Goal: Contribute content

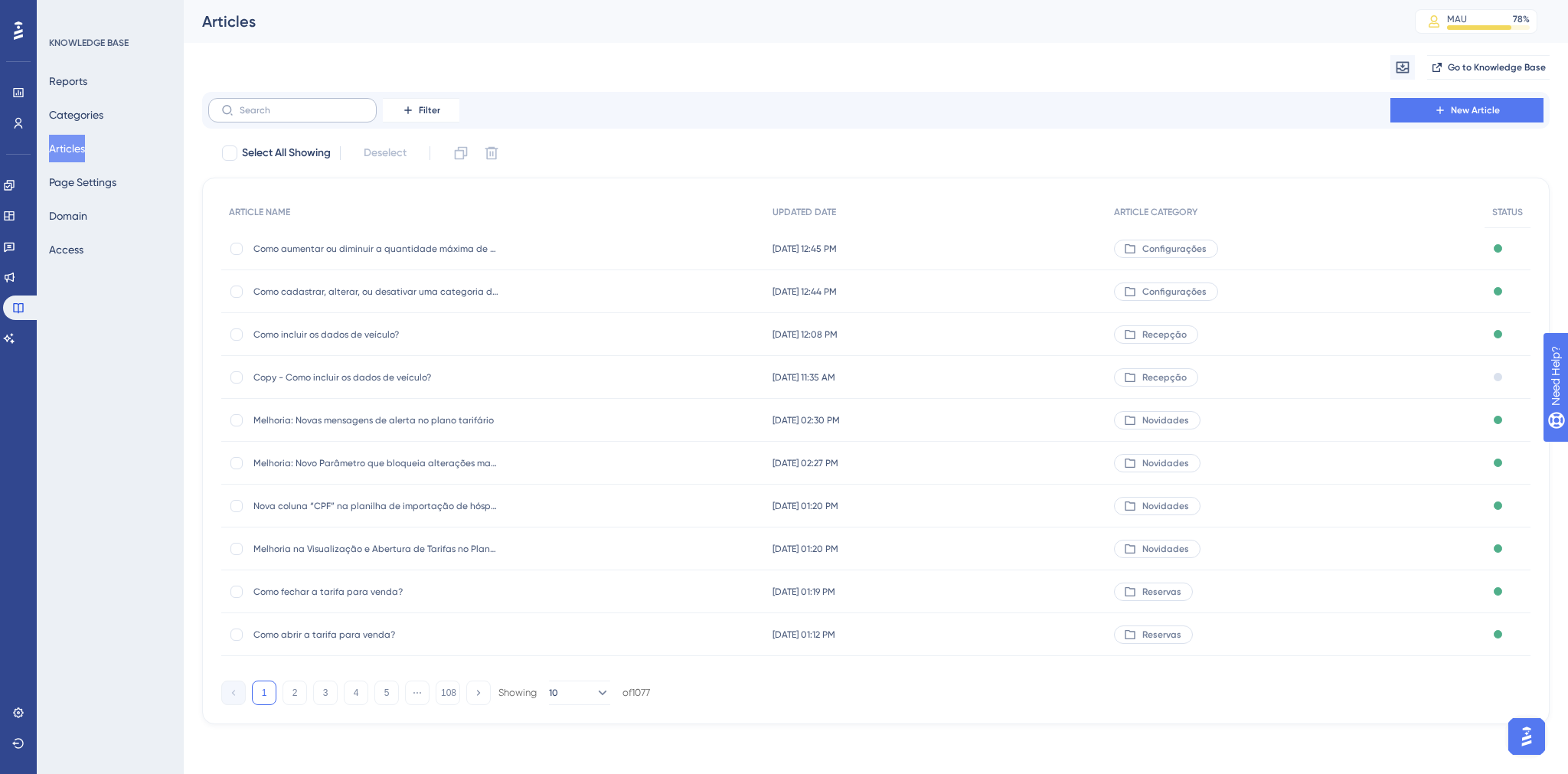
click at [307, 119] on label at bounding box center [292, 110] width 168 height 24
click at [307, 116] on input "text" at bounding box center [301, 111] width 124 height 11
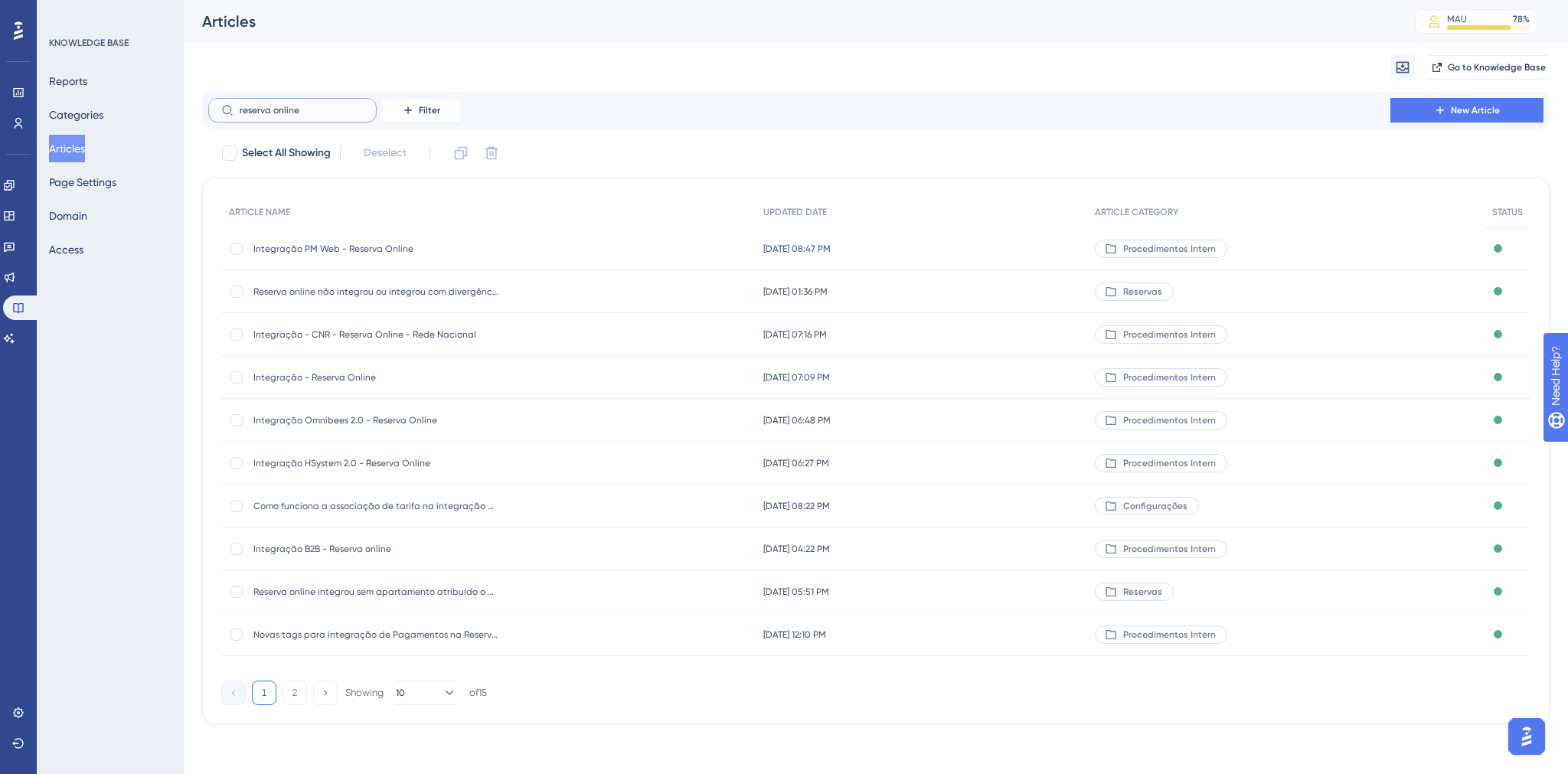
type input "reserva online"
click at [372, 380] on span "Integração - Reserva Online" at bounding box center [375, 378] width 245 height 12
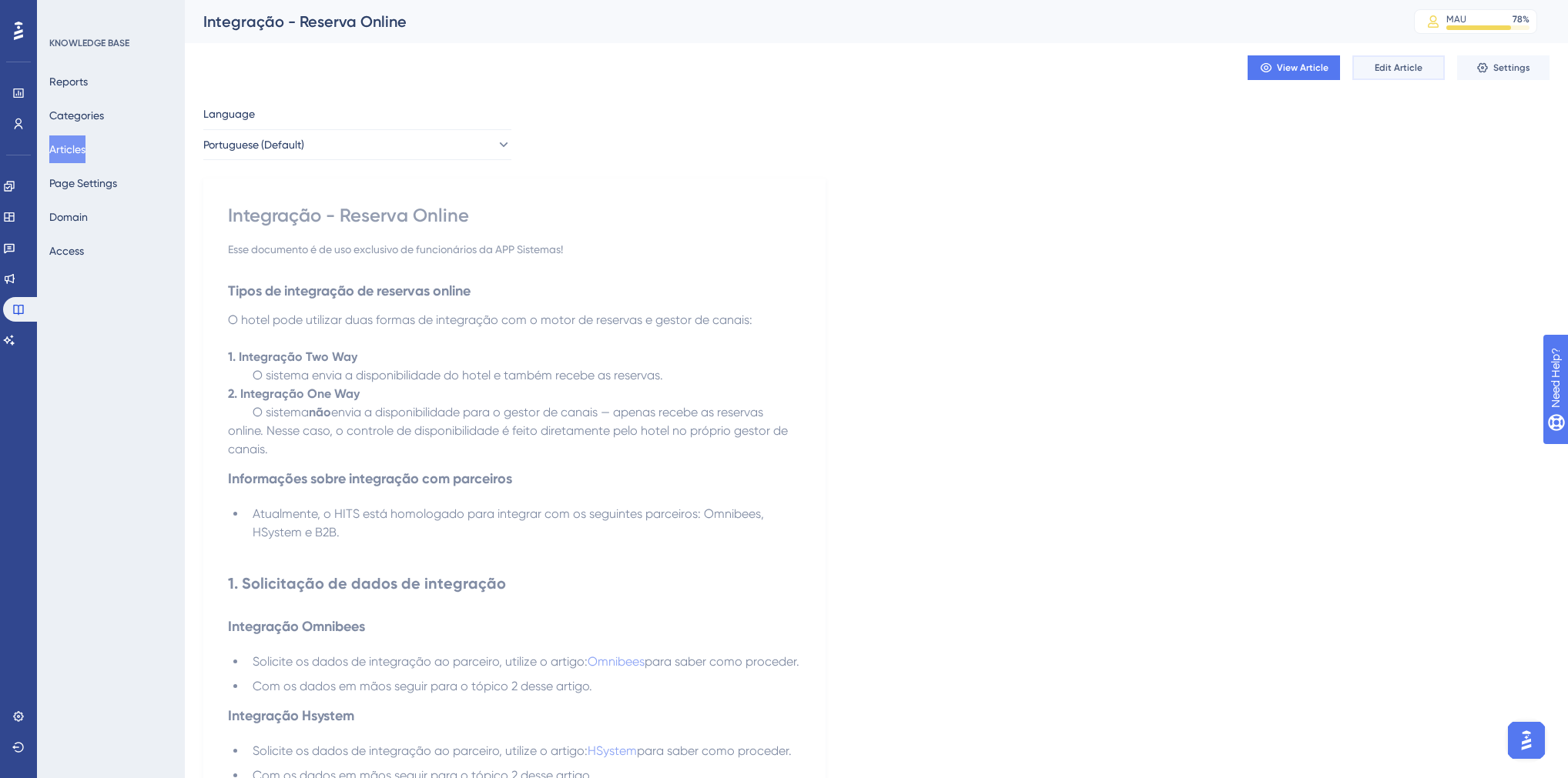
click at [1368, 75] on button "Edit Article" at bounding box center [1398, 67] width 92 height 24
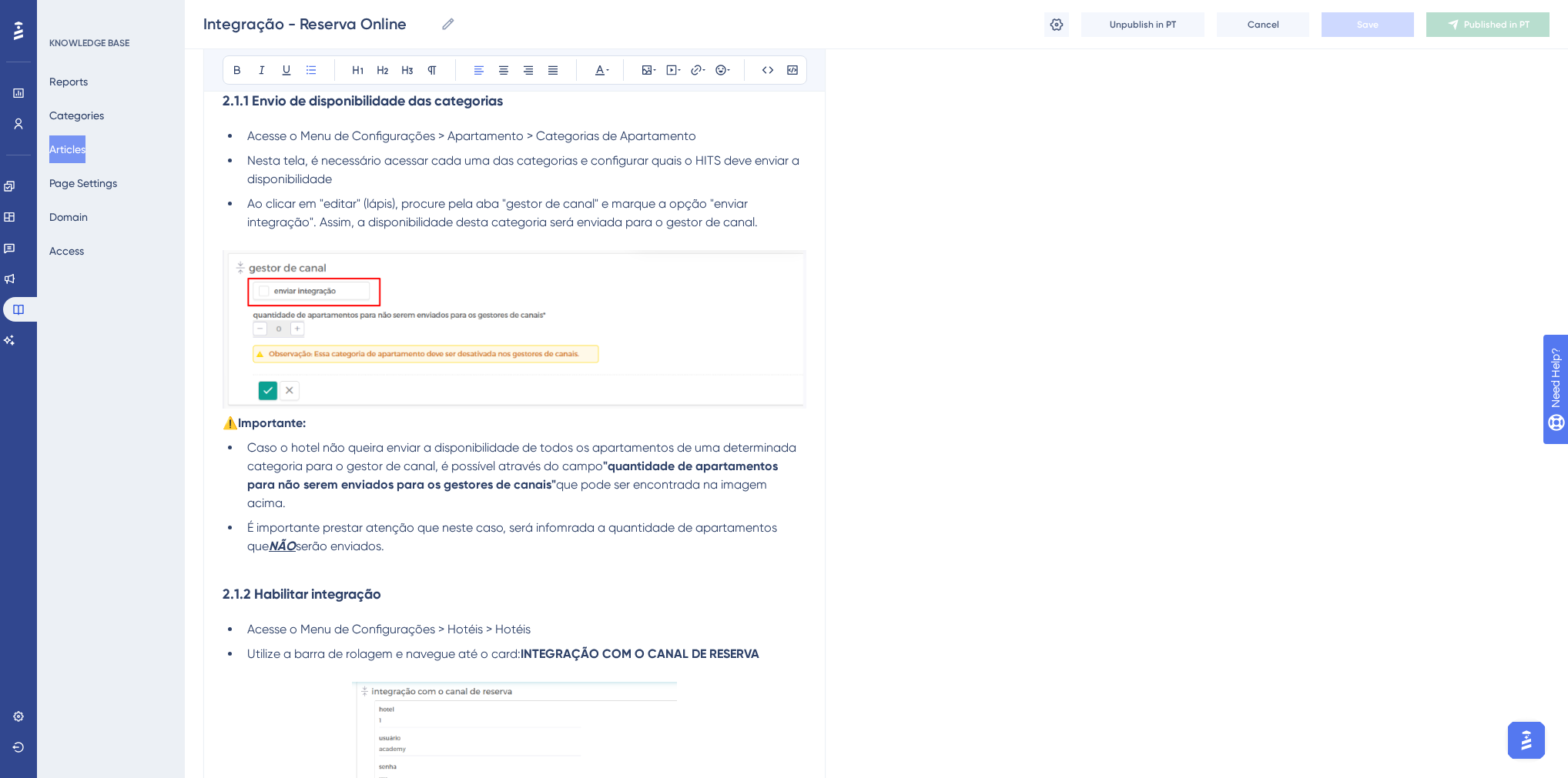
scroll to position [869, 0]
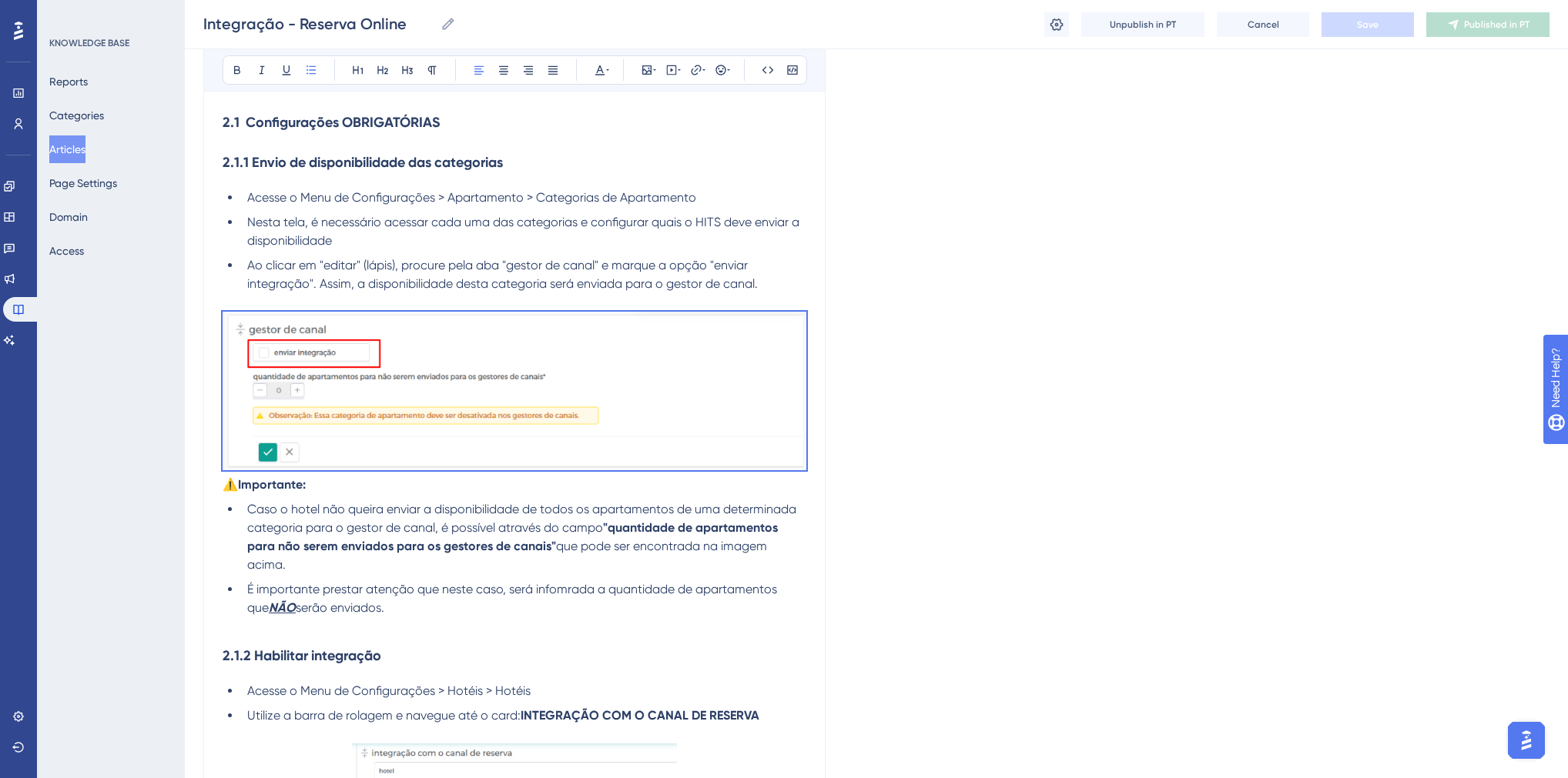
drag, startPoint x: 373, startPoint y: 571, endPoint x: 245, endPoint y: 218, distance: 375.5
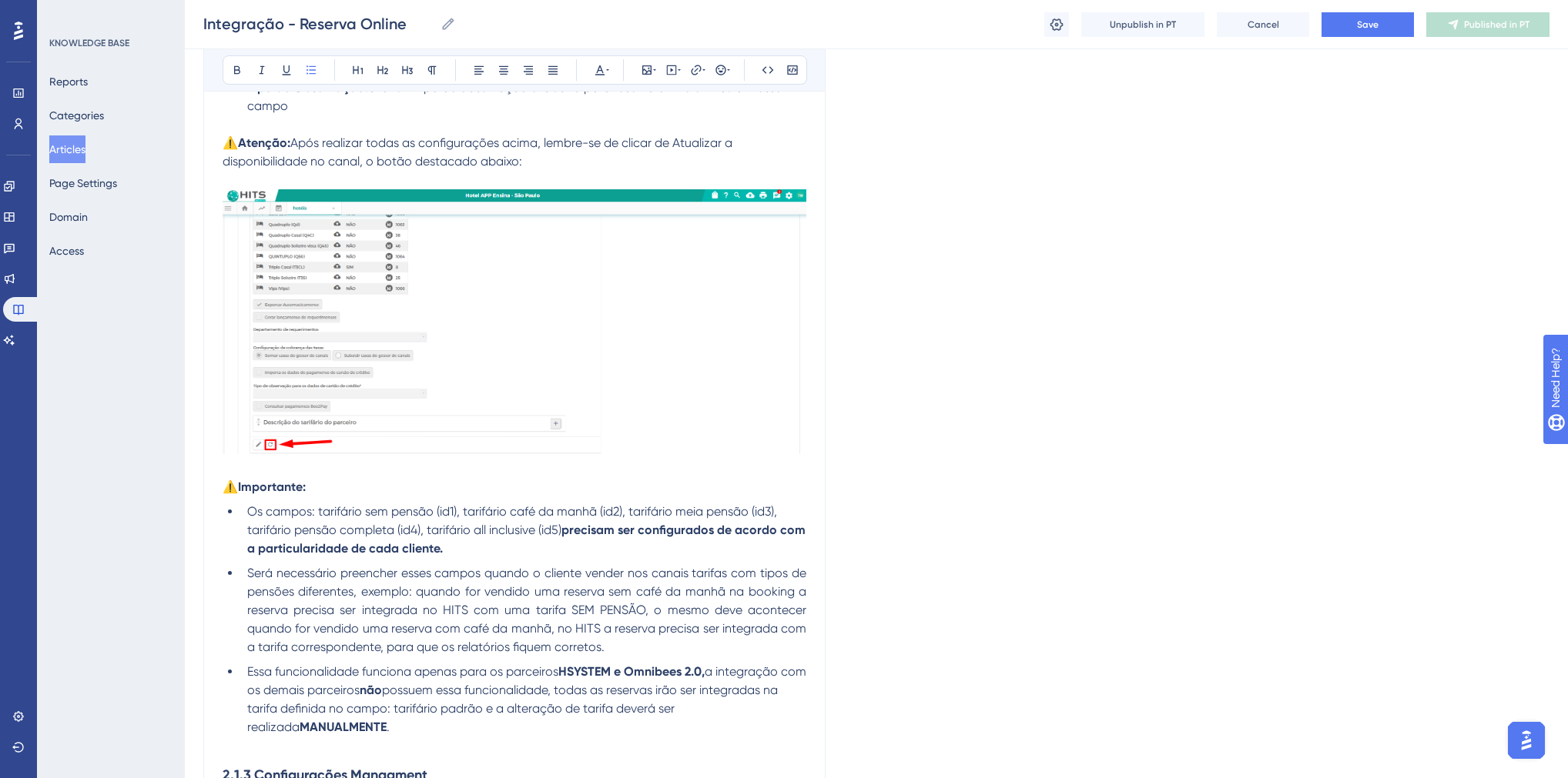
scroll to position [1731, 0]
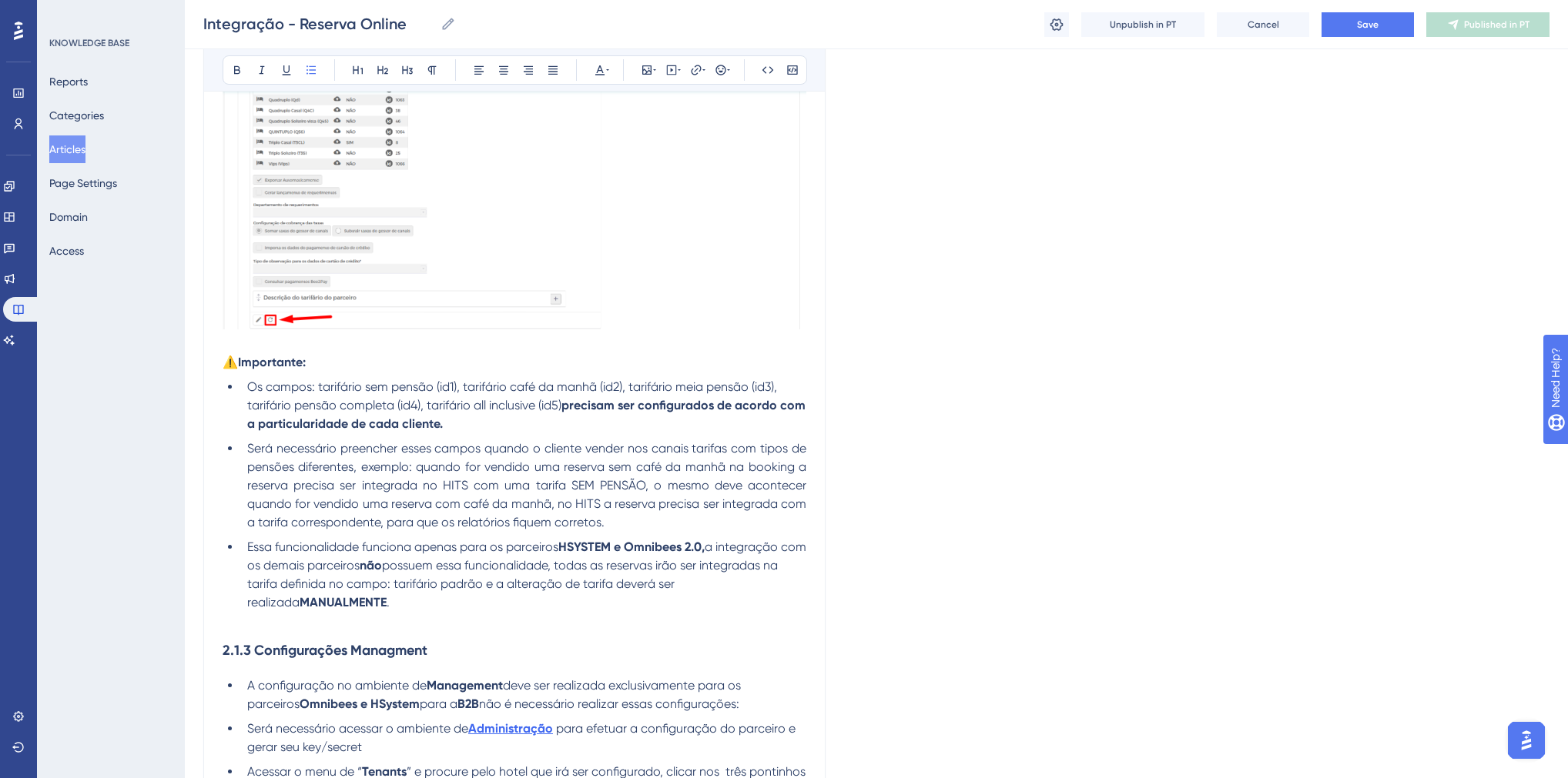
click at [344, 630] on p at bounding box center [514, 621] width 584 height 19
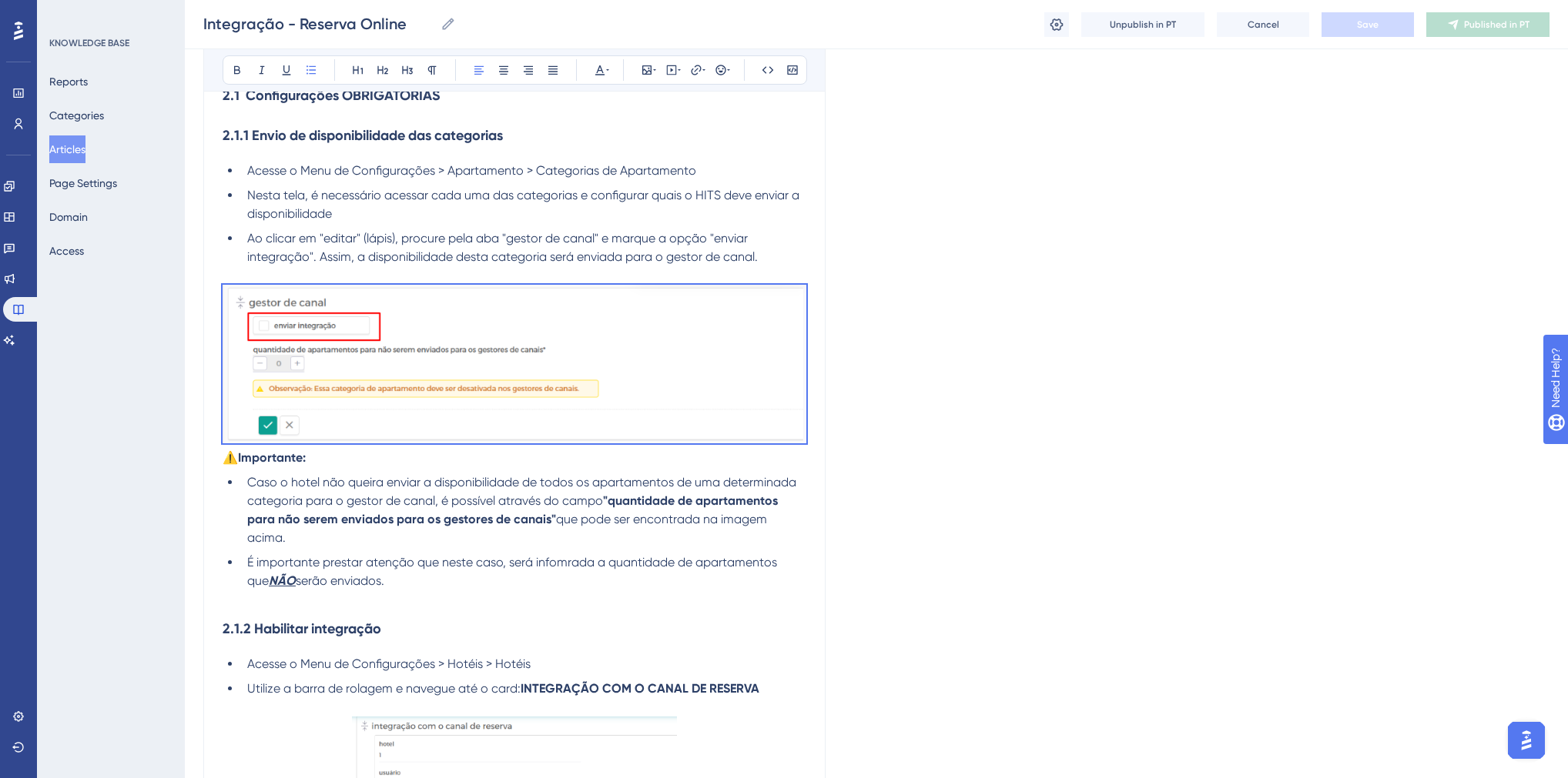
scroll to position [765, 0]
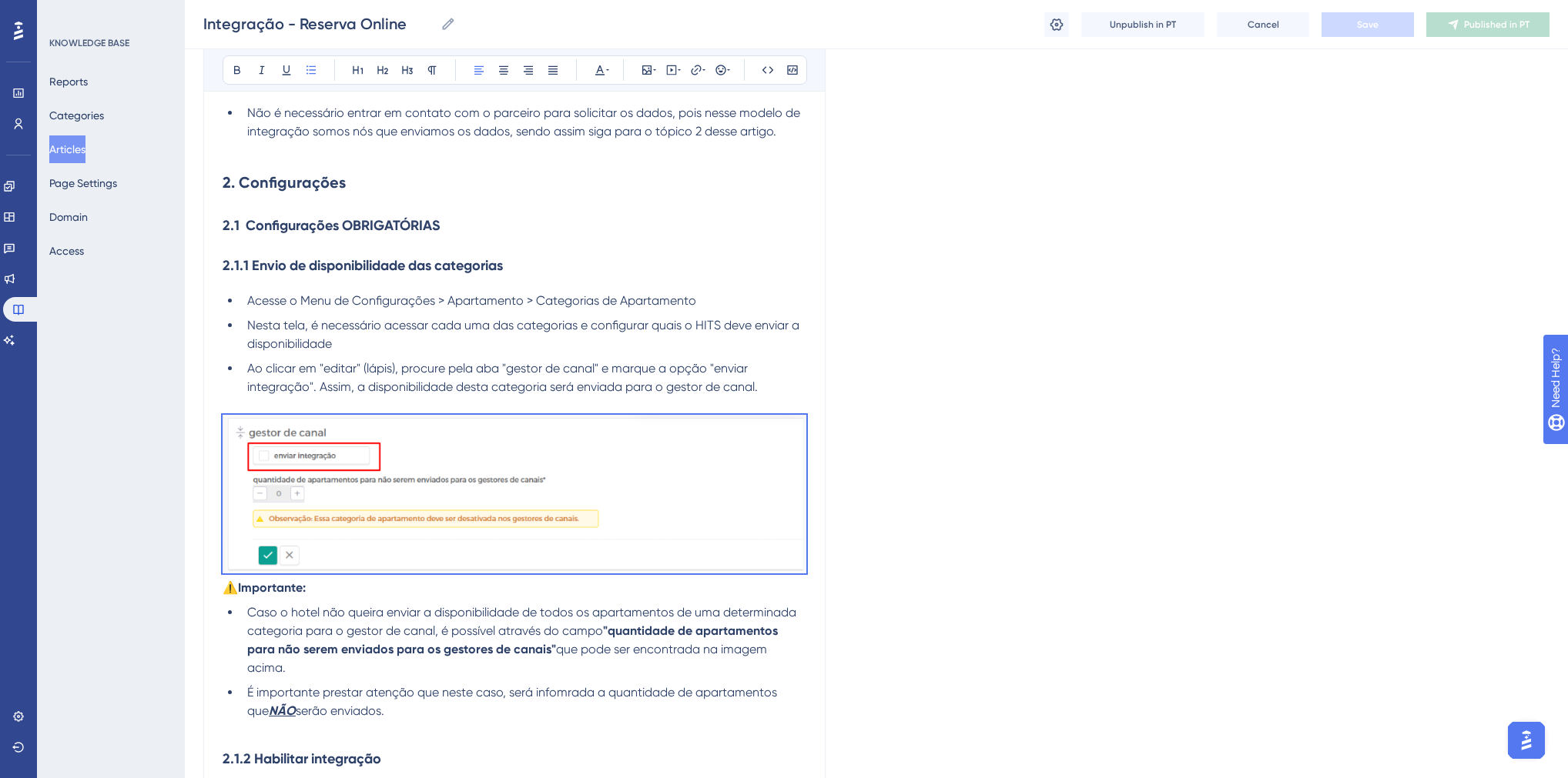
click at [385, 353] on li "Nesta tela, é necessário acessar cada uma das categorias e configurar quais o H…" at bounding box center [524, 334] width 565 height 37
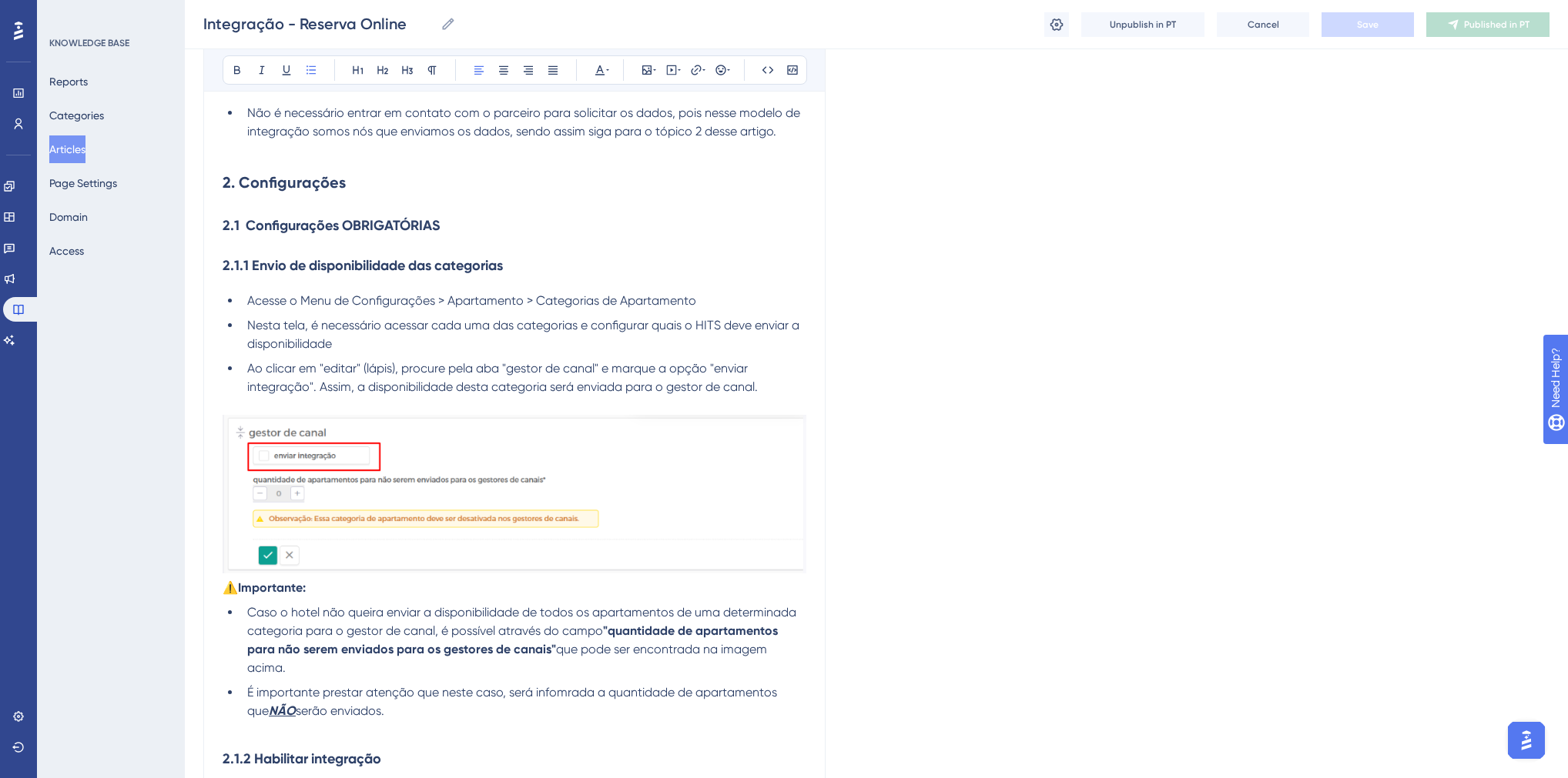
click at [411, 471] on img at bounding box center [514, 494] width 584 height 159
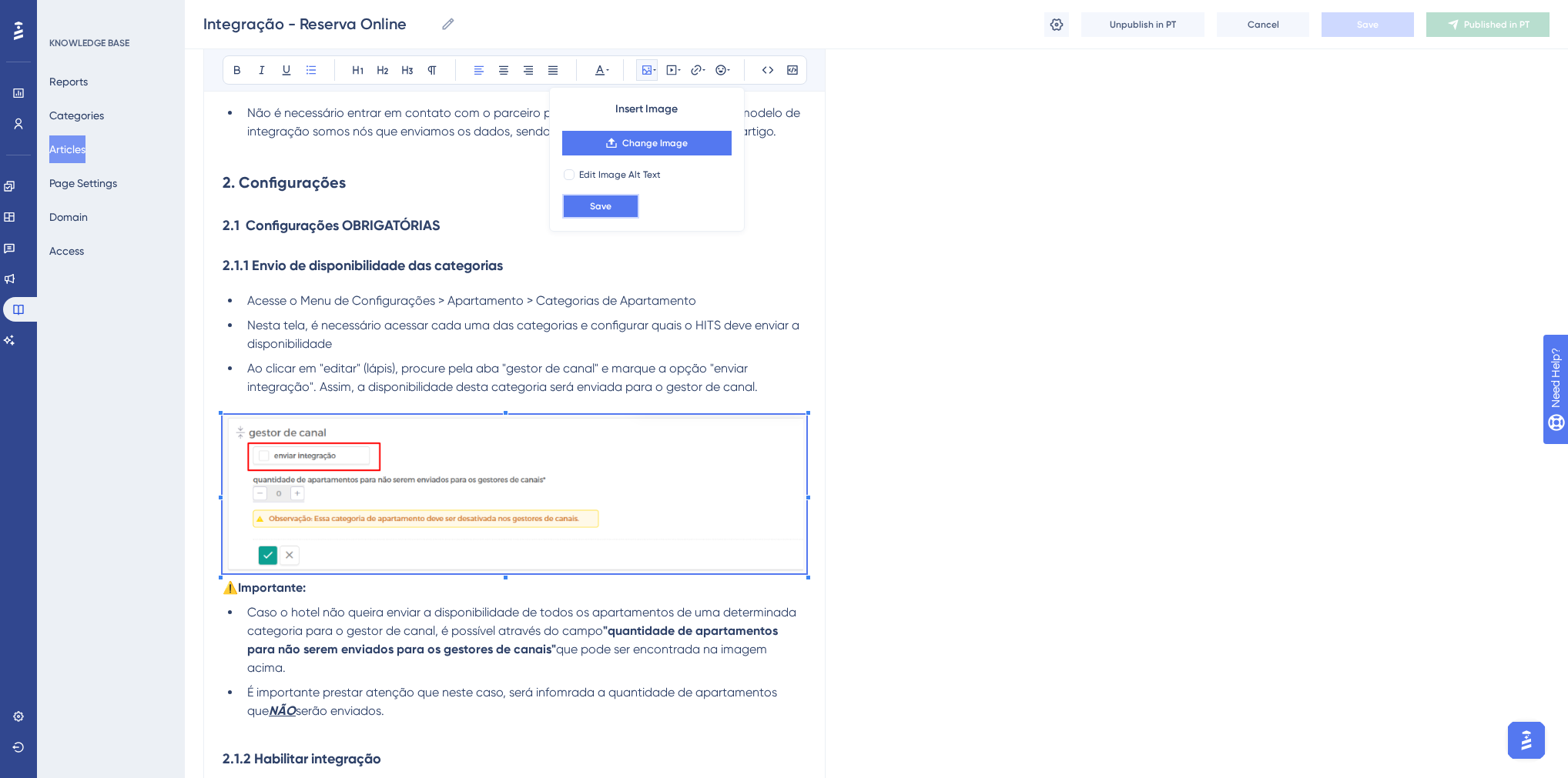
click at [615, 200] on button "Save" at bounding box center [601, 205] width 77 height 24
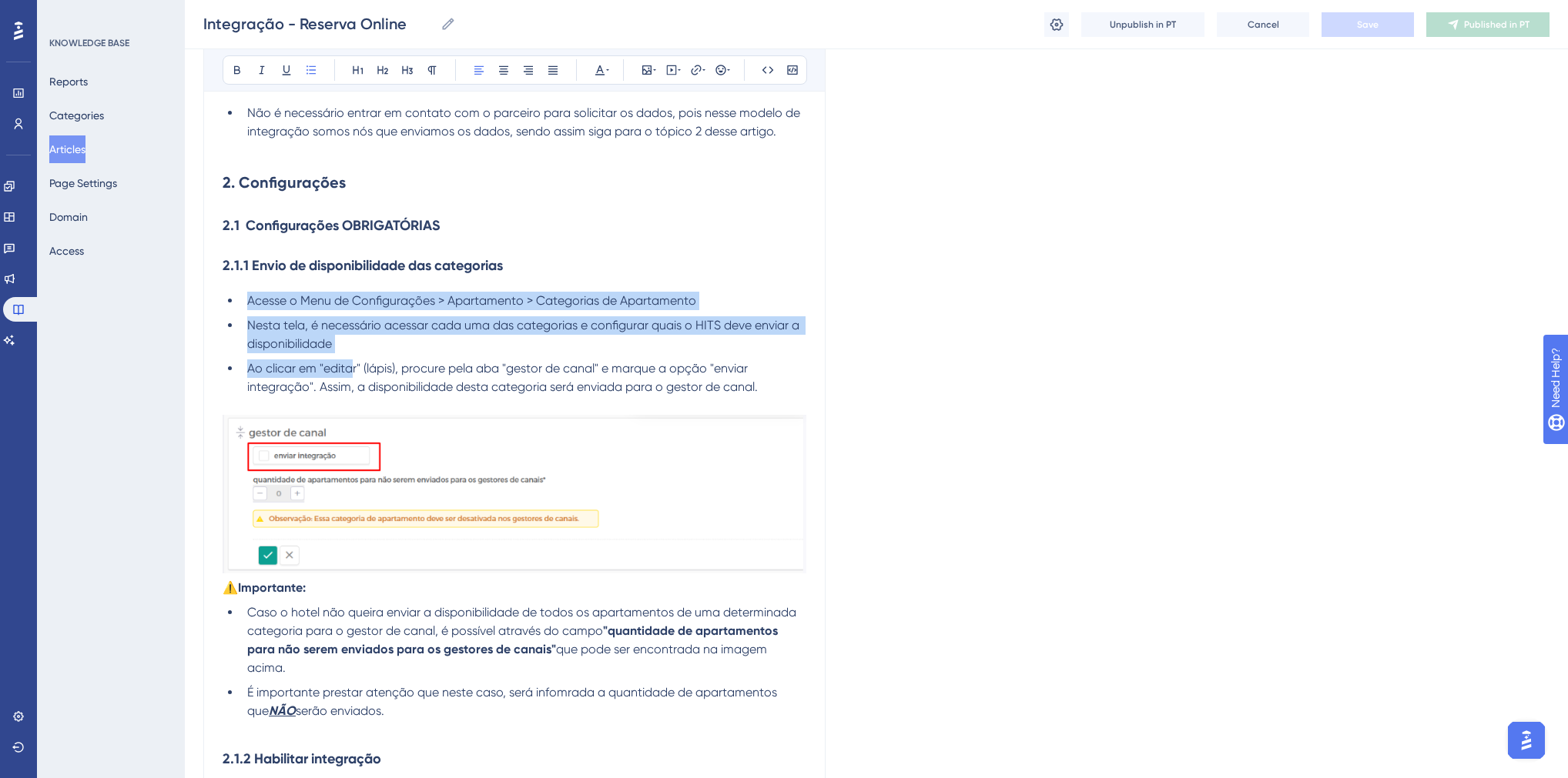
drag, startPoint x: 248, startPoint y: 319, endPoint x: 352, endPoint y: 384, distance: 122.6
click at [352, 384] on ul "Acesse o Menu de Configurações > Apartamento > Categorias de Apartamento Nesta …" at bounding box center [514, 352] width 584 height 123
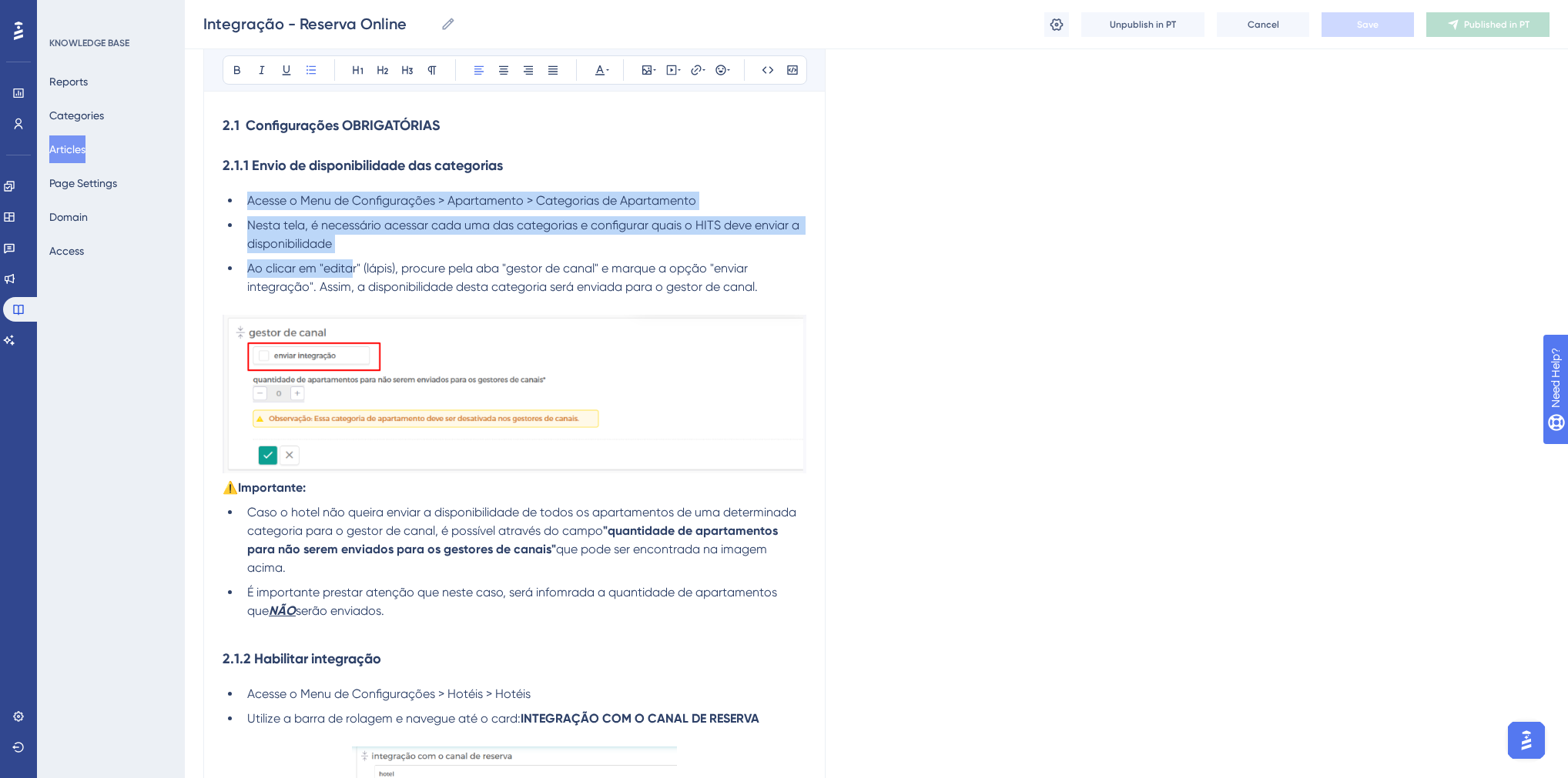
scroll to position [1012, 0]
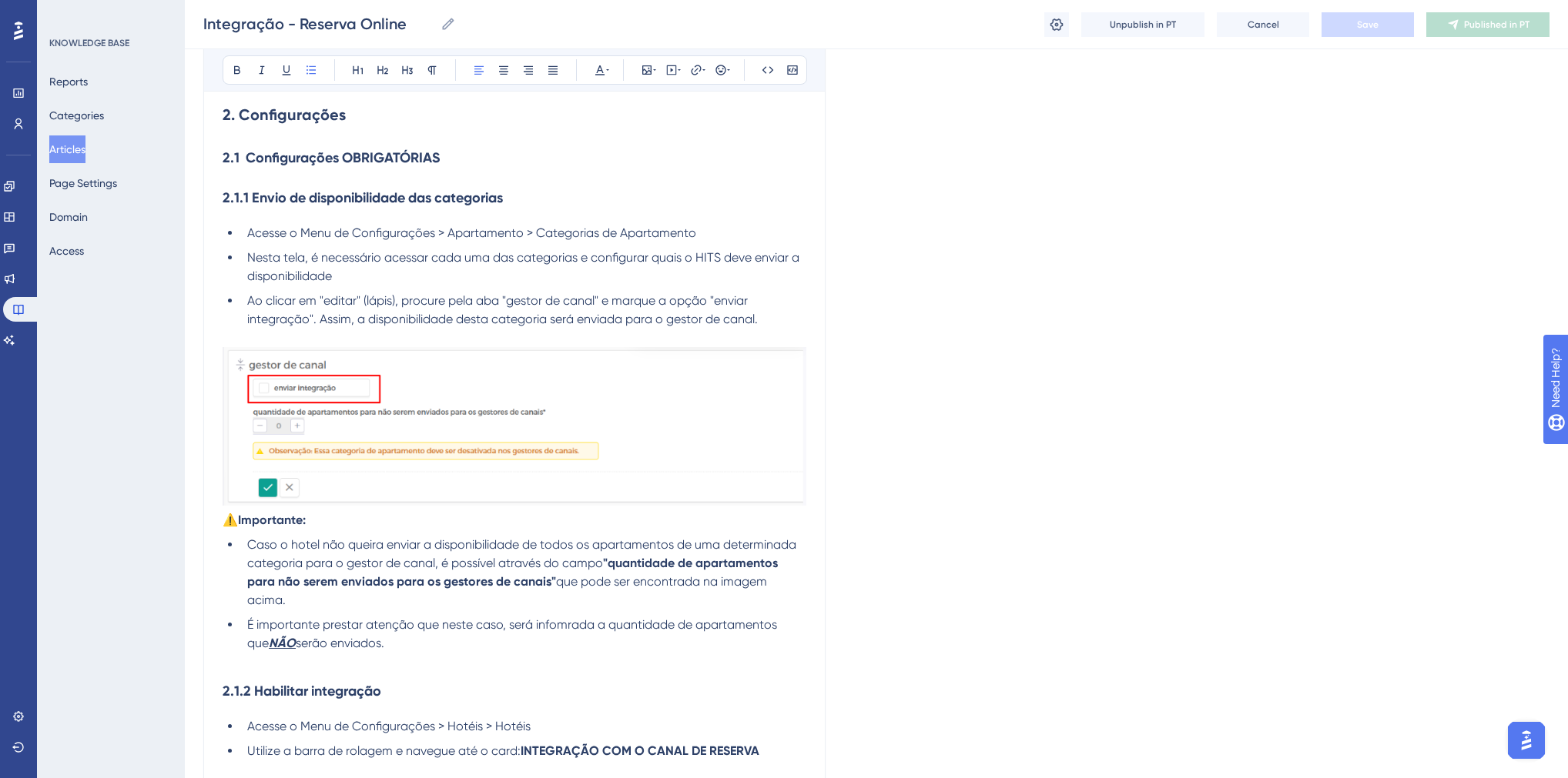
scroll to position [826, 0]
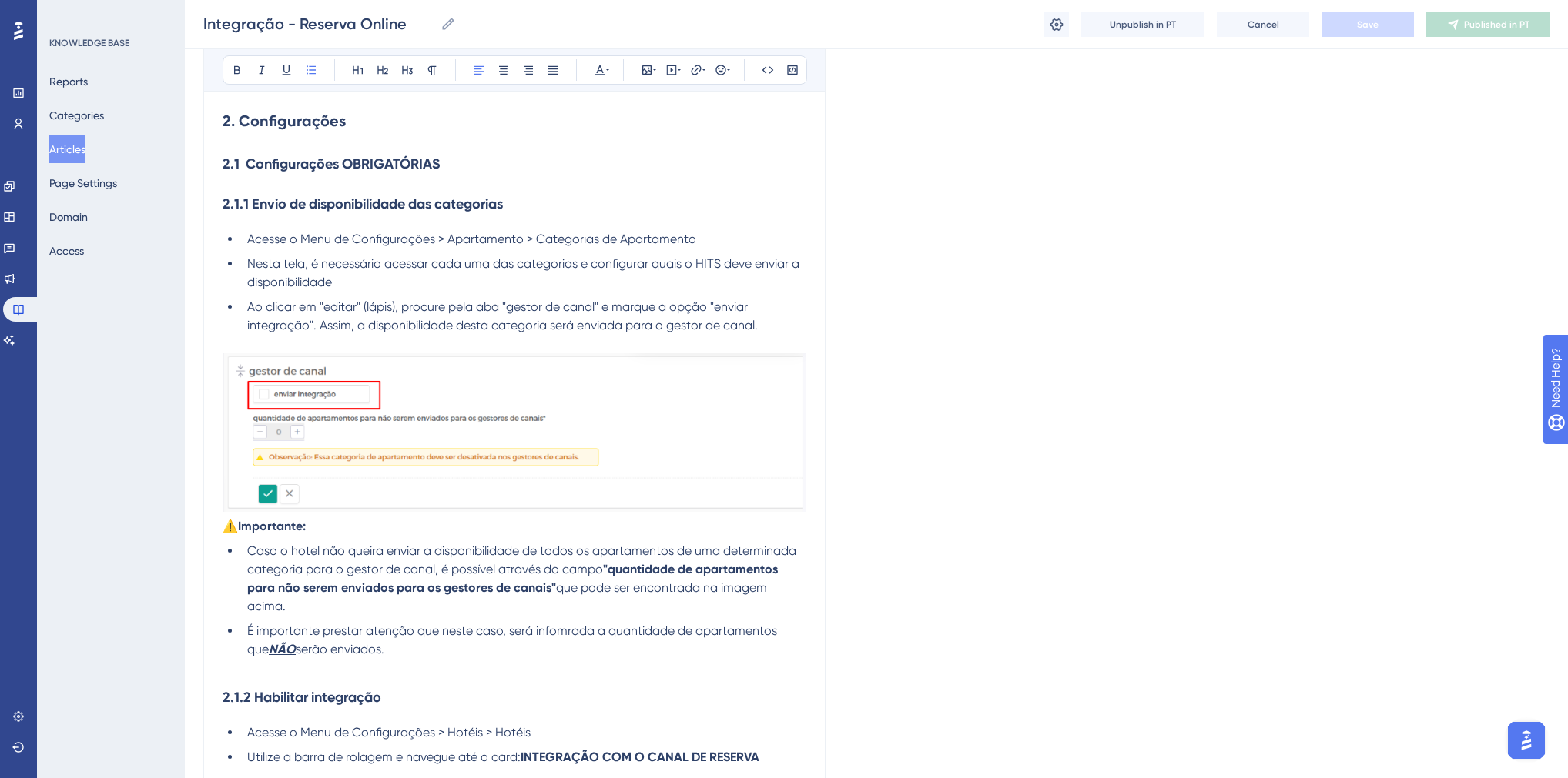
click at [334, 428] on img at bounding box center [514, 432] width 584 height 159
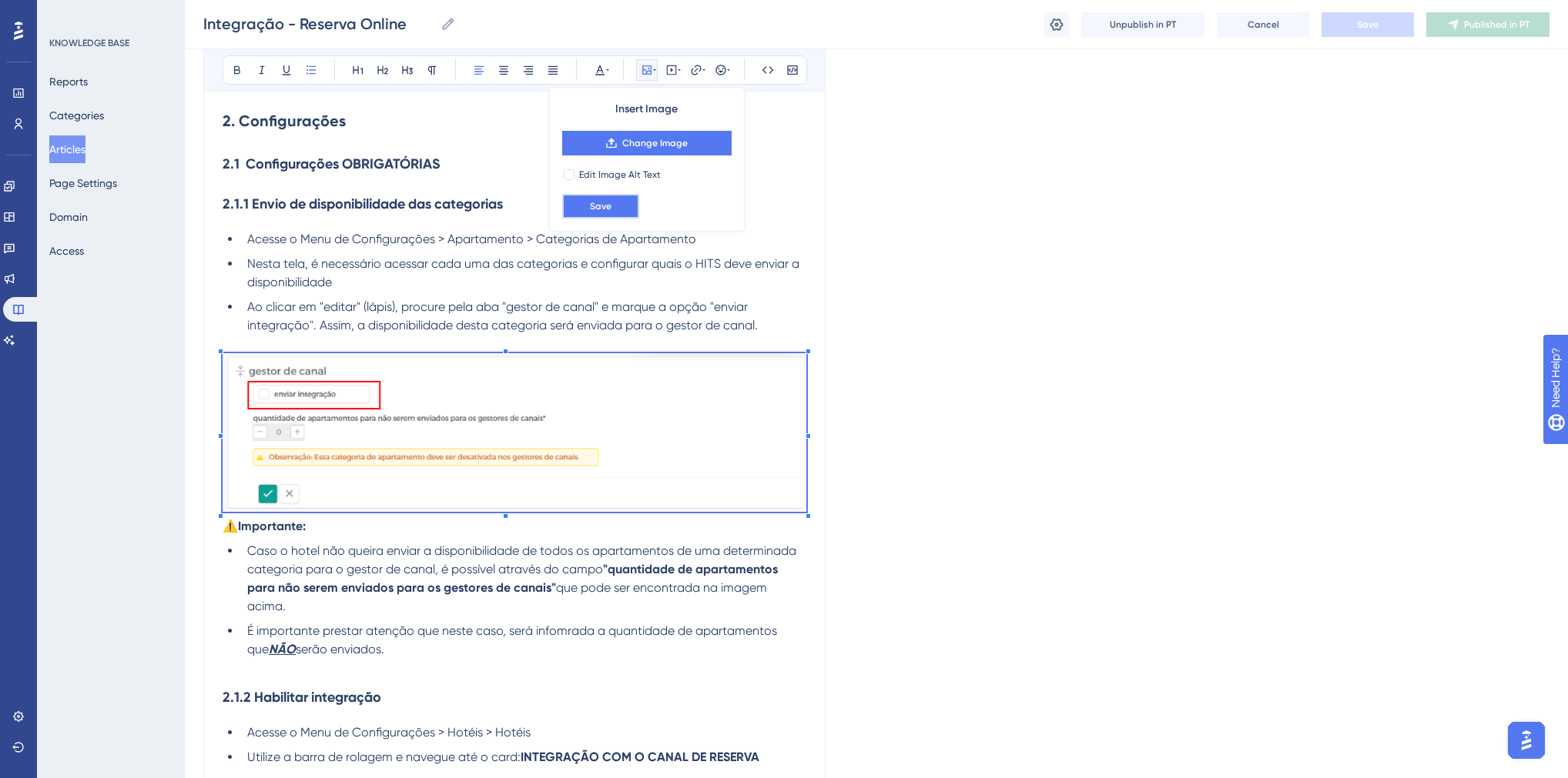
click at [619, 205] on button "Save" at bounding box center [601, 205] width 77 height 24
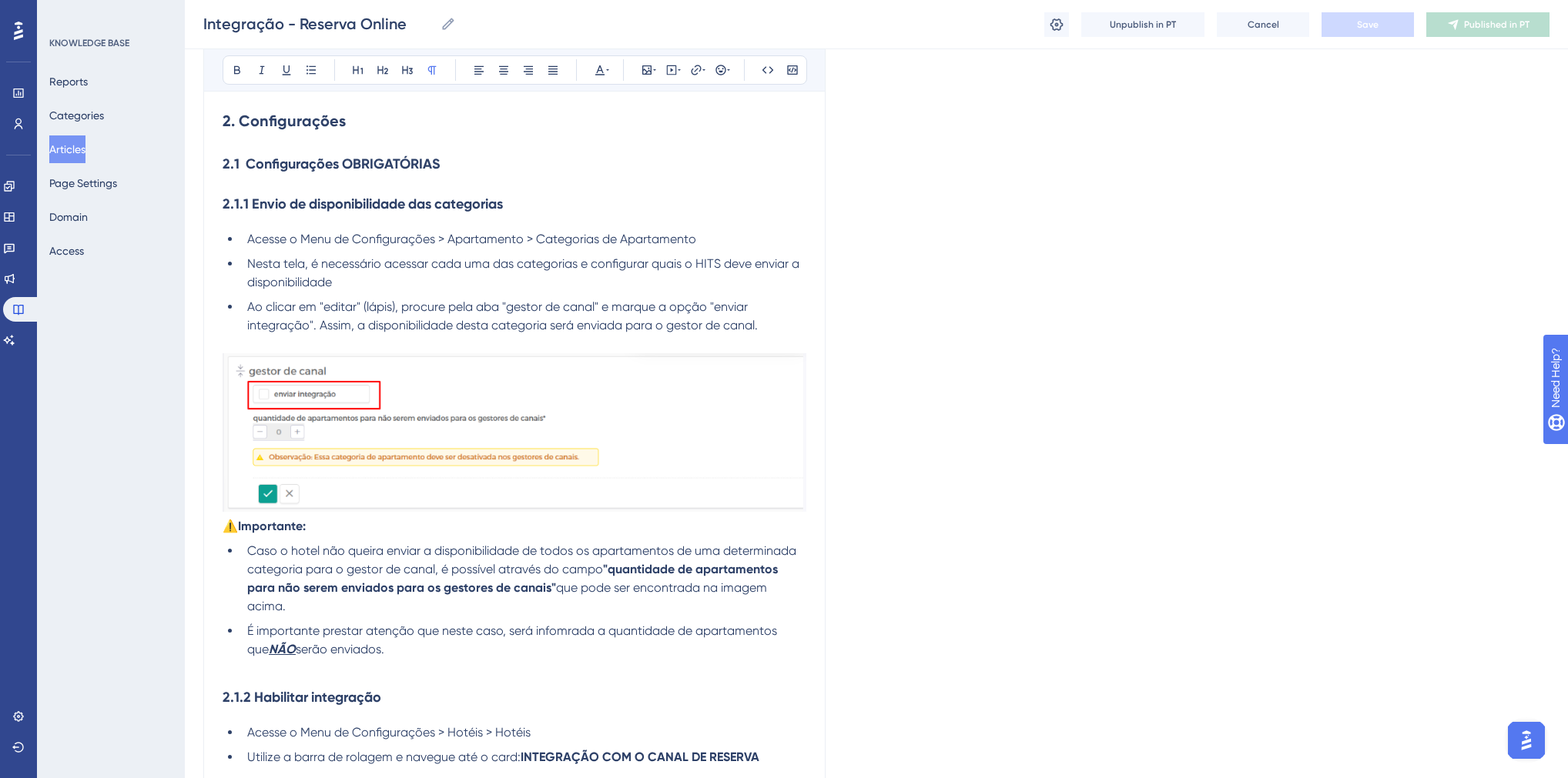
click at [508, 412] on img at bounding box center [514, 432] width 584 height 159
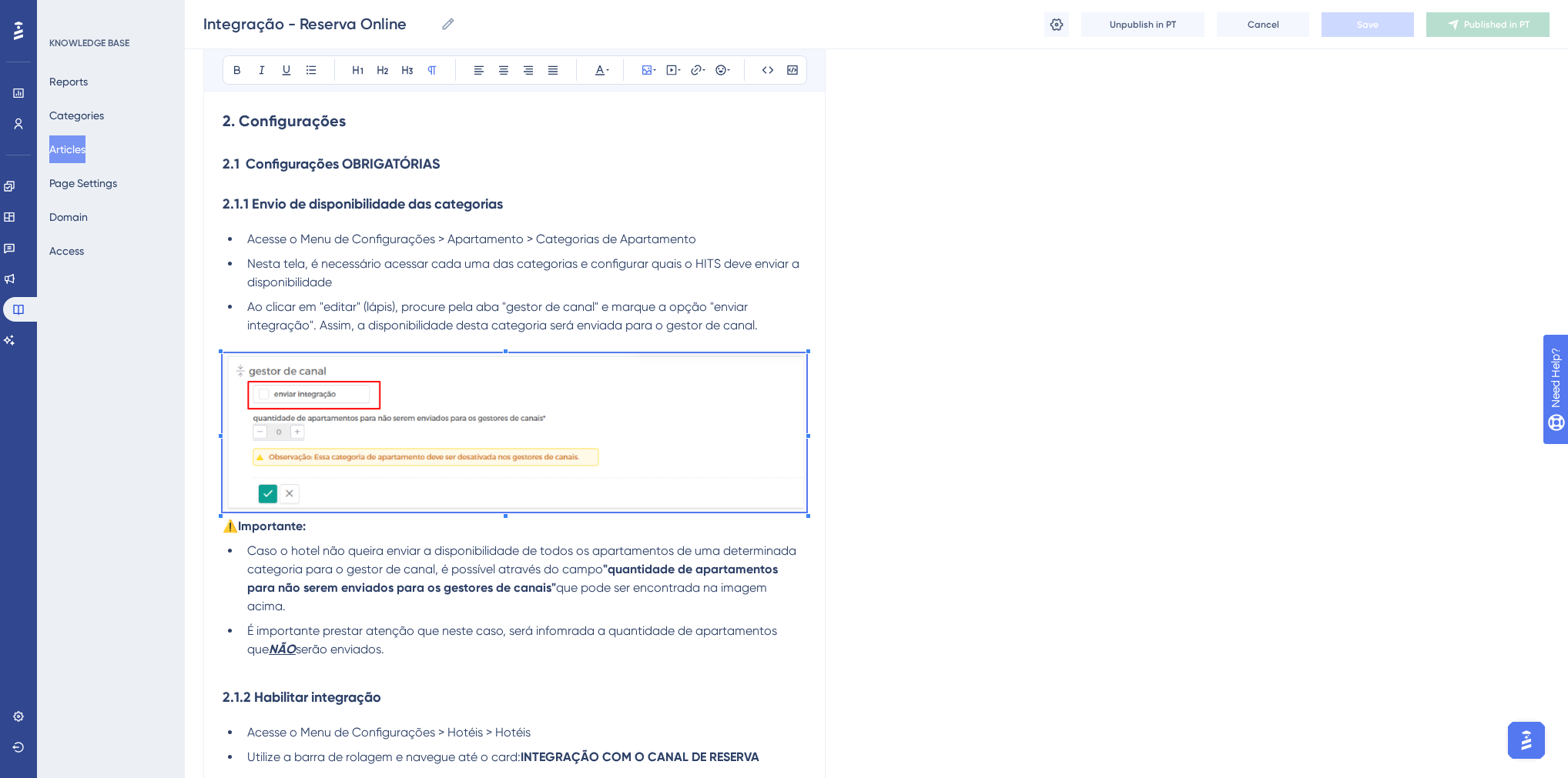
click at [456, 438] on img at bounding box center [514, 432] width 584 height 159
drag, startPoint x: 403, startPoint y: 21, endPoint x: 204, endPoint y: 24, distance: 199.0
click at [204, 24] on input "Integração - Reserva Online" at bounding box center [319, 24] width 231 height 22
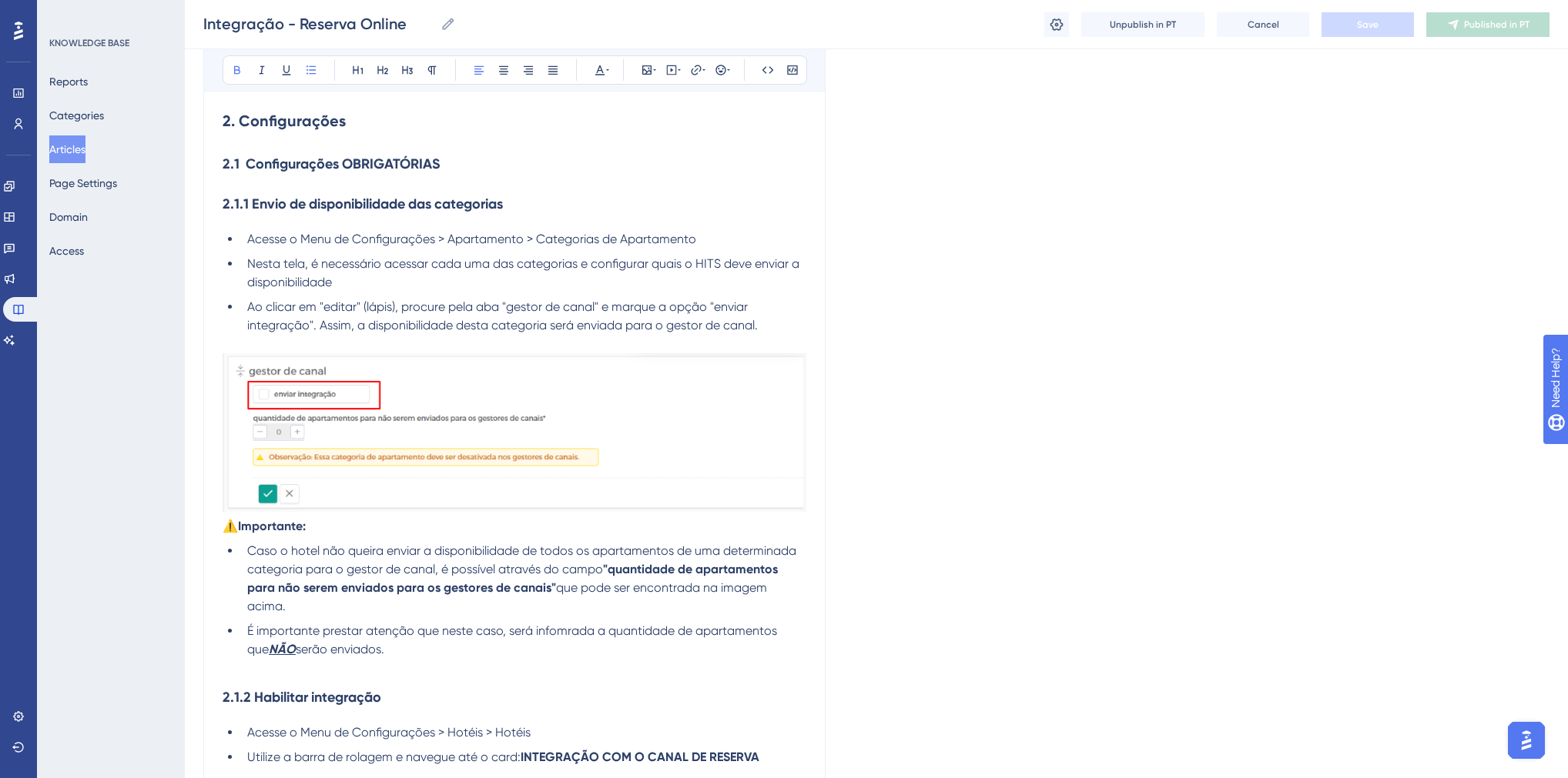
click at [314, 595] on strong ""quantidade de apartamentos para não serem enviados para os gestores de canais"" at bounding box center [514, 578] width 533 height 33
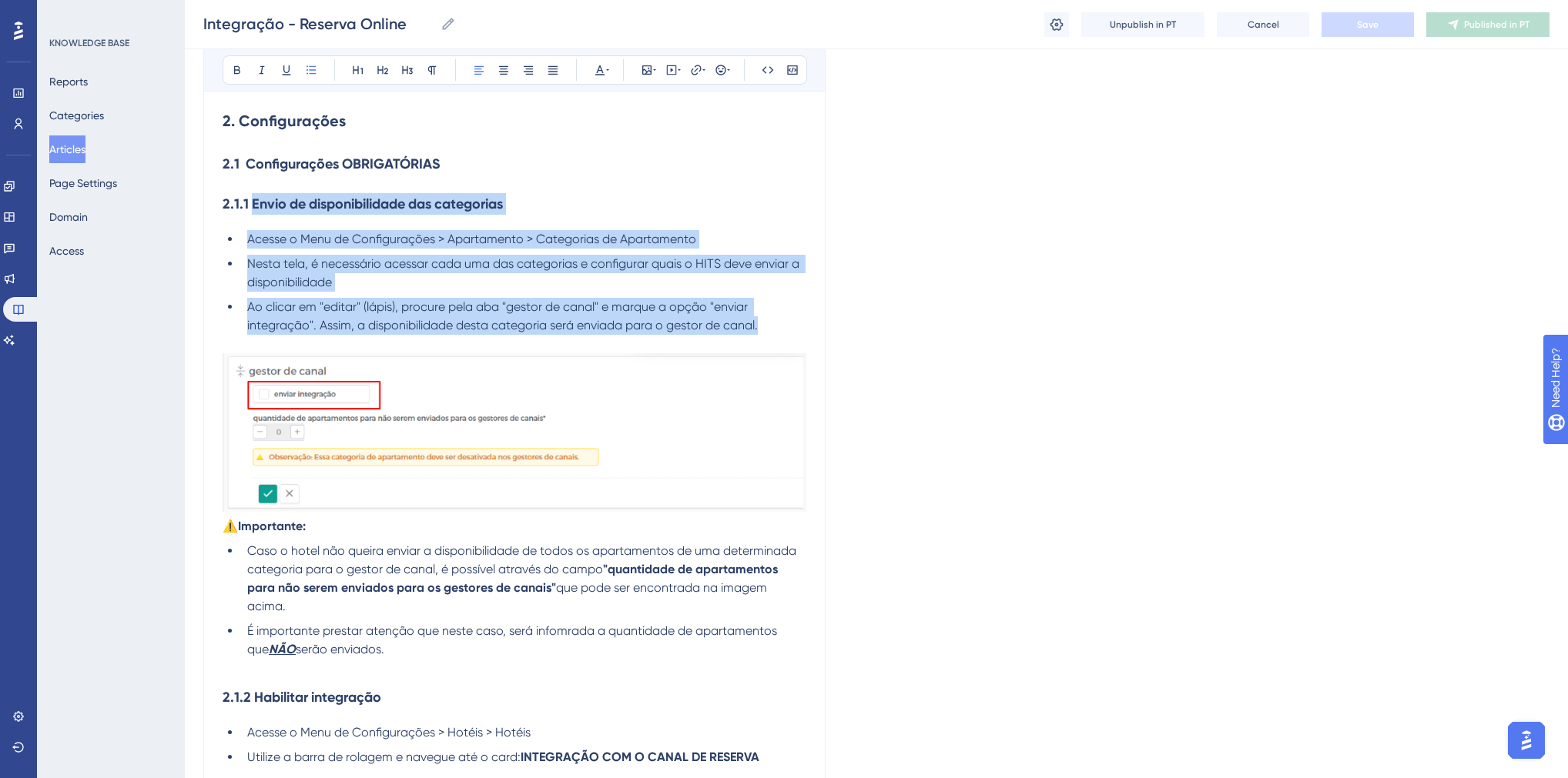
drag, startPoint x: 767, startPoint y: 345, endPoint x: 252, endPoint y: 231, distance: 527.5
copy div "Envio de disponibilidade das categorias Acesse o Menu de Configurações > Aparta…"
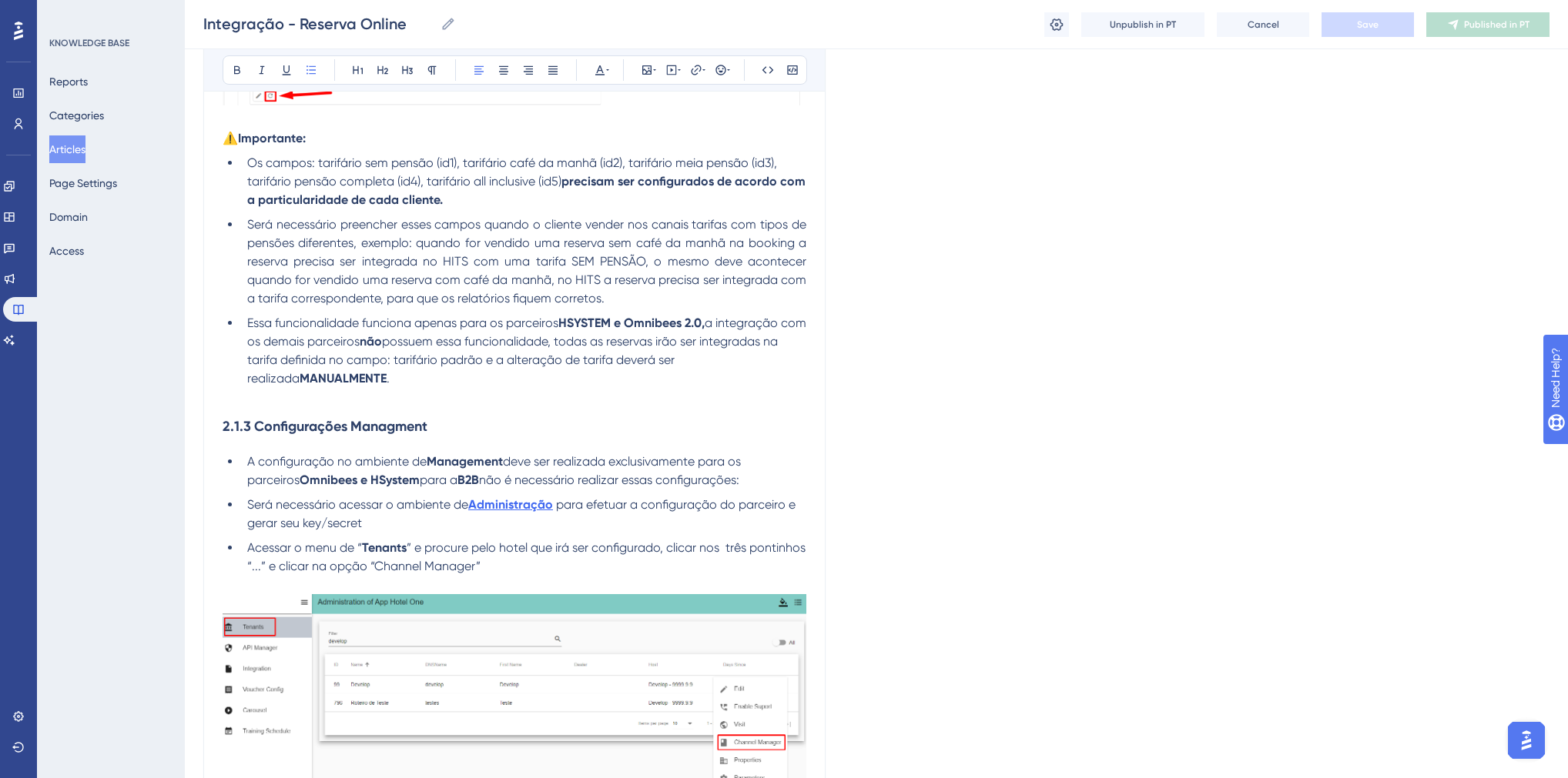
scroll to position [2366, 0]
click at [240, 438] on h3 "2.1.3 Configurações Managment" at bounding box center [514, 425] width 584 height 40
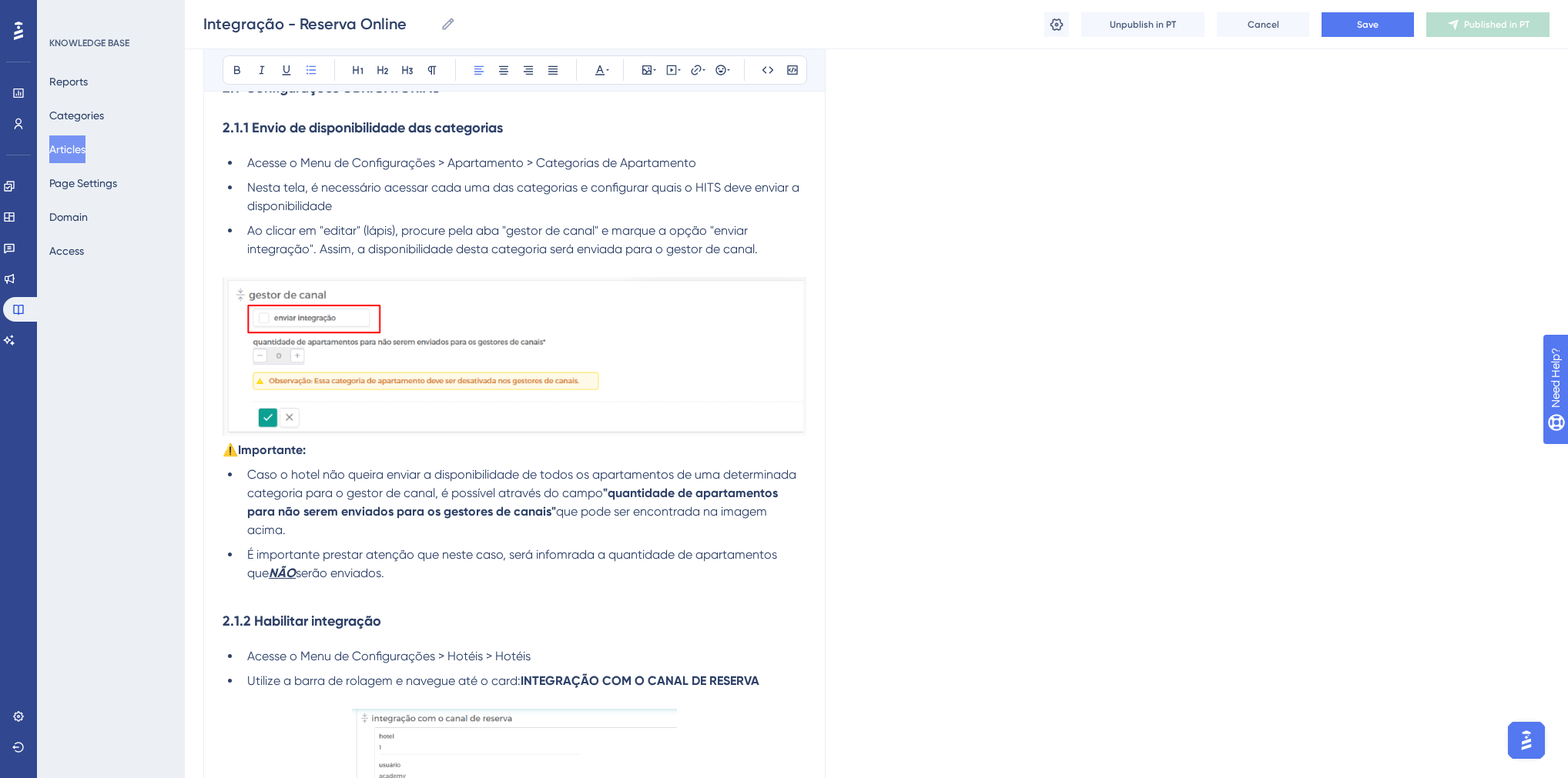
scroll to position [765, 0]
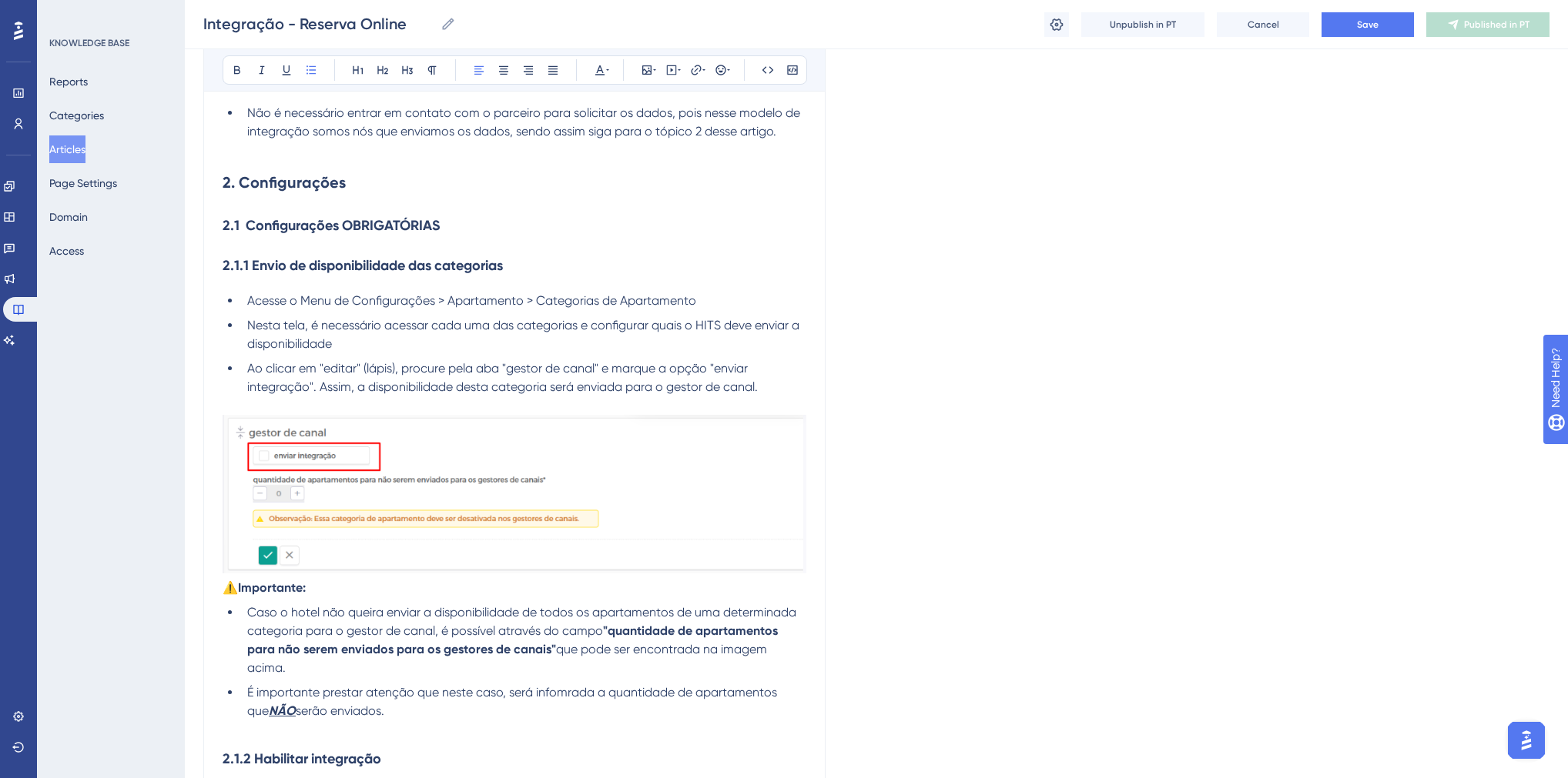
click at [365, 494] on img at bounding box center [514, 494] width 584 height 159
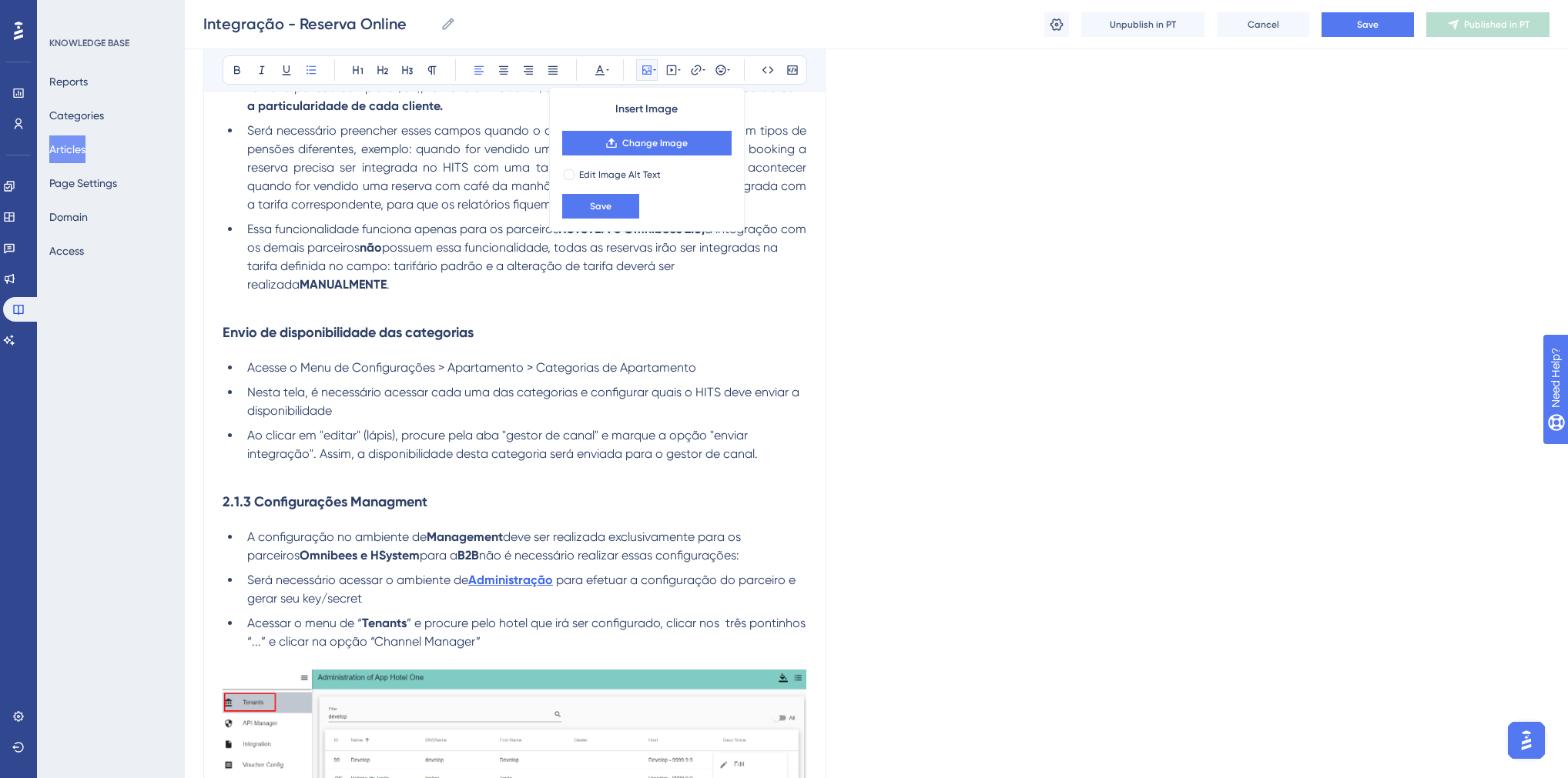
scroll to position [2489, 0]
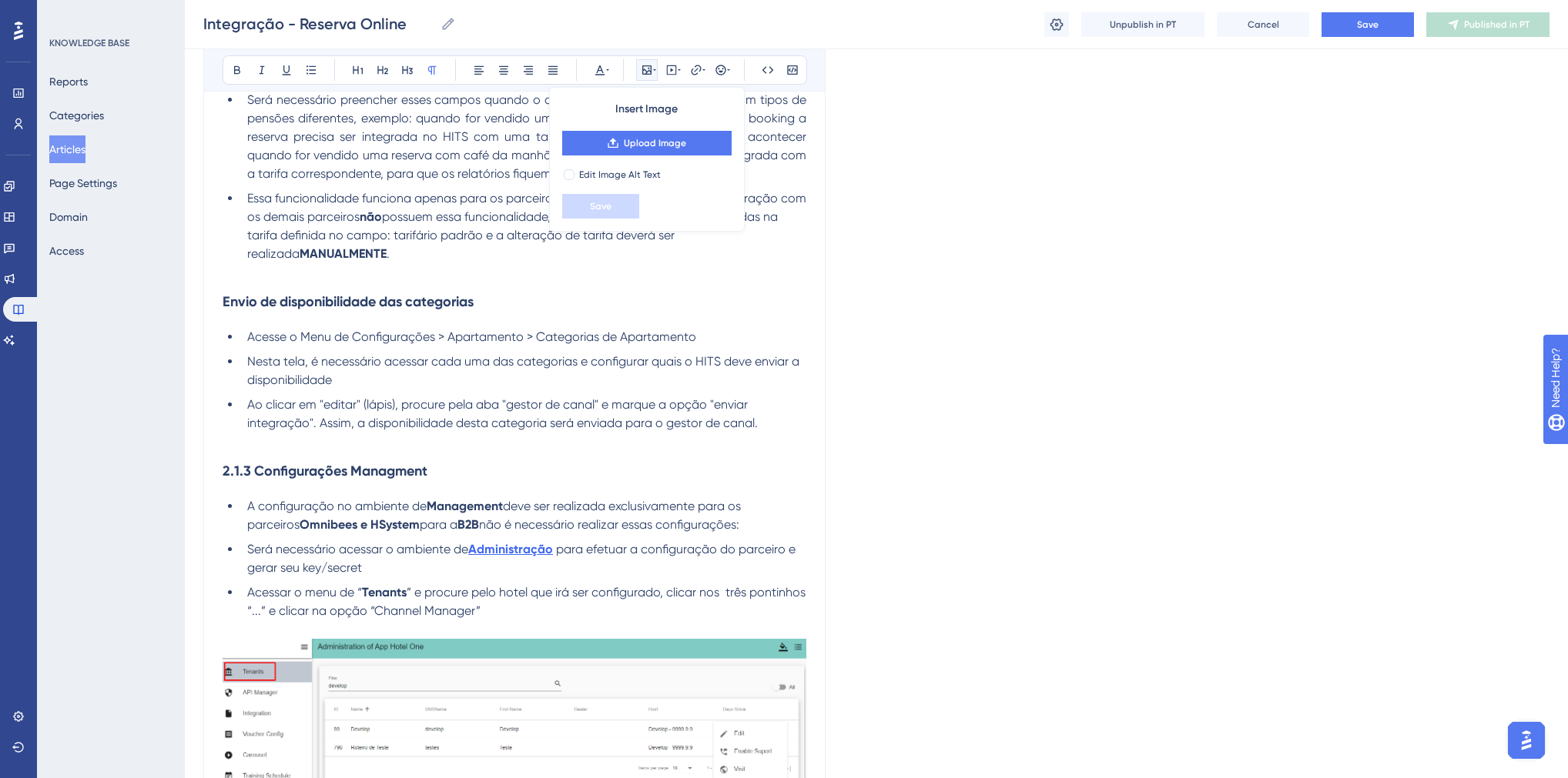
click at [313, 451] on p at bounding box center [514, 442] width 584 height 19
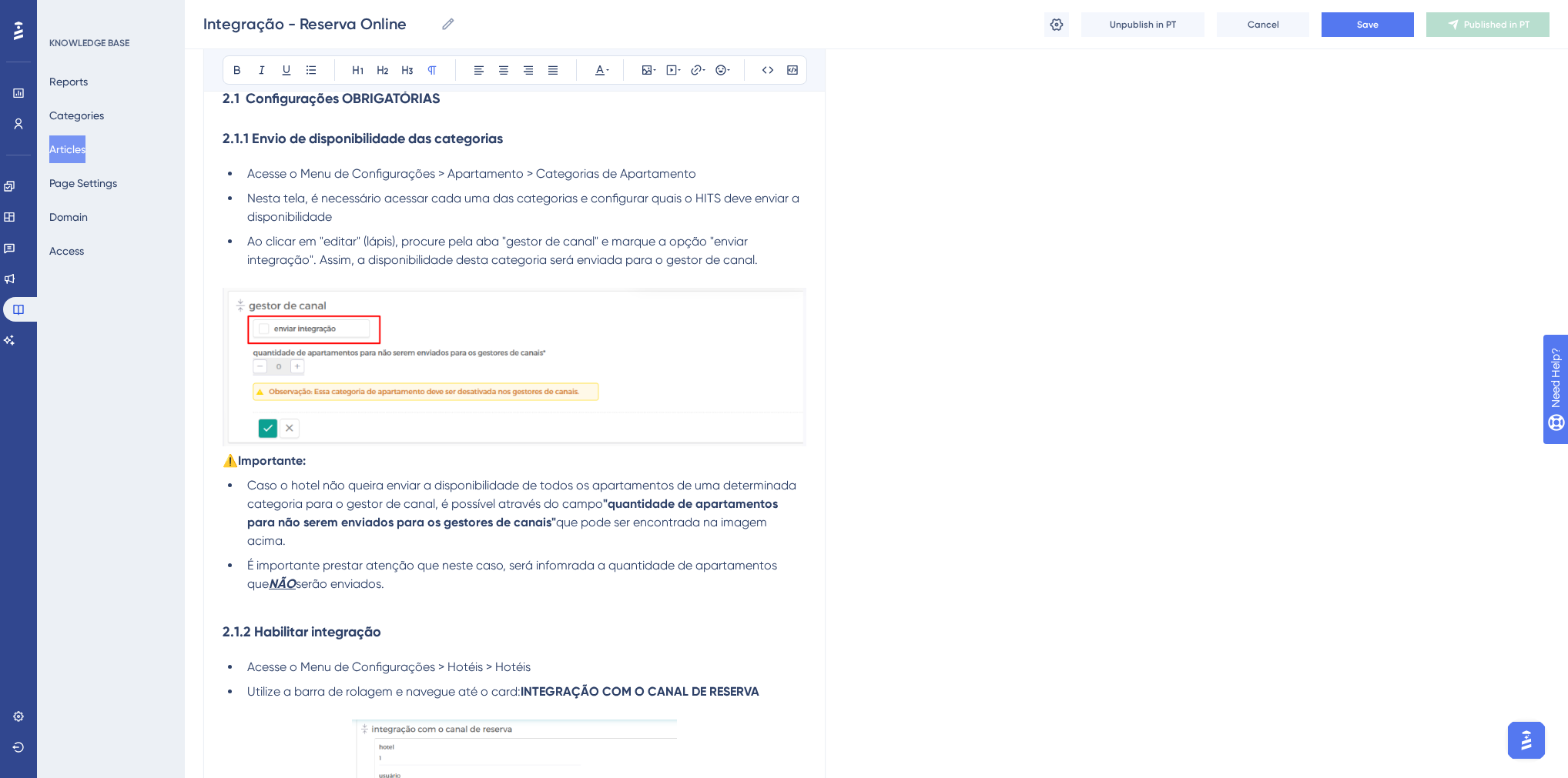
scroll to position [888, 0]
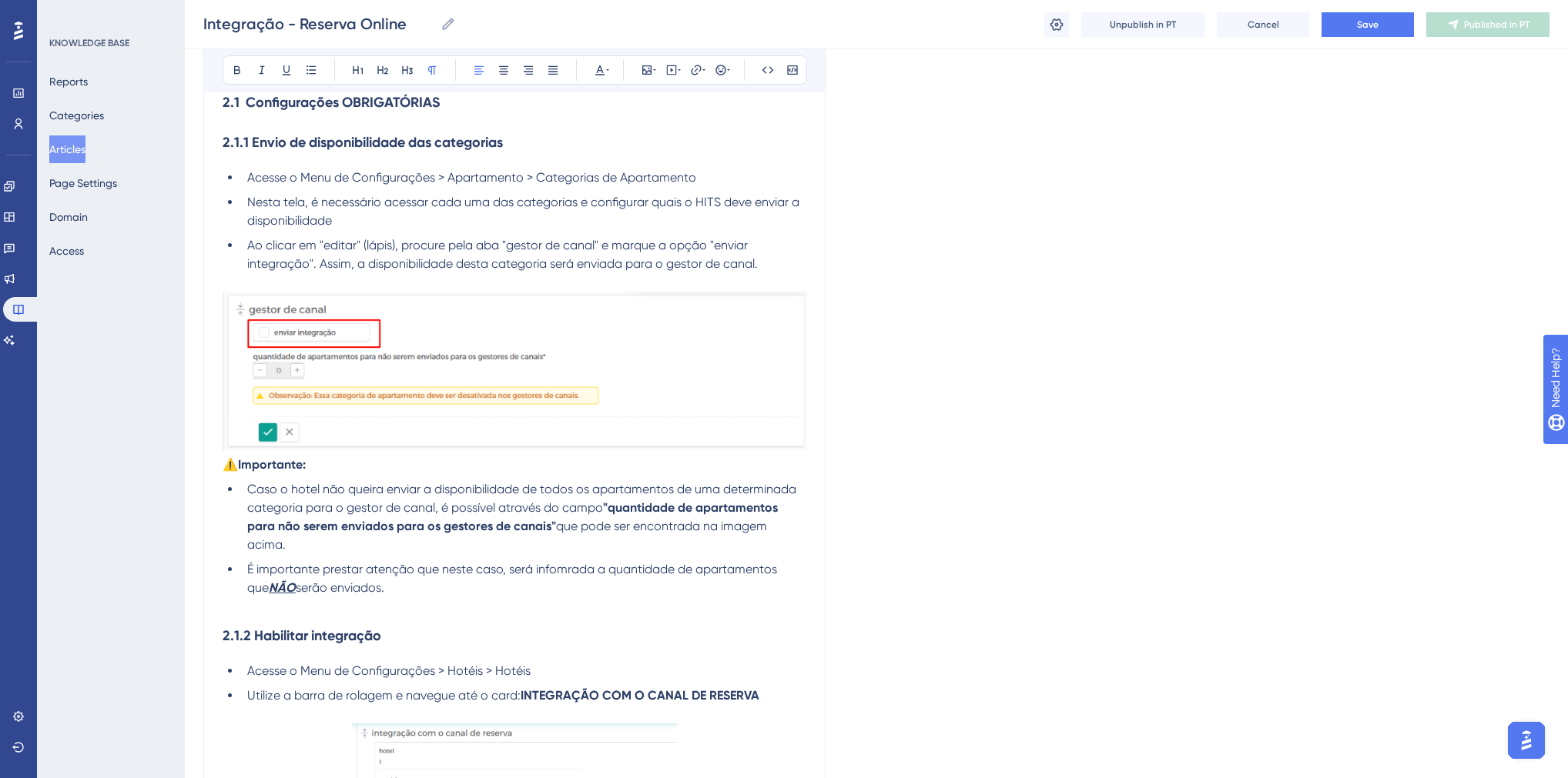
drag, startPoint x: 225, startPoint y: 484, endPoint x: 389, endPoint y: 611, distance: 207.4
copy div "⚠️Importante: Caso o hotel não queira enviar a disponibilidade de todos os apar…"
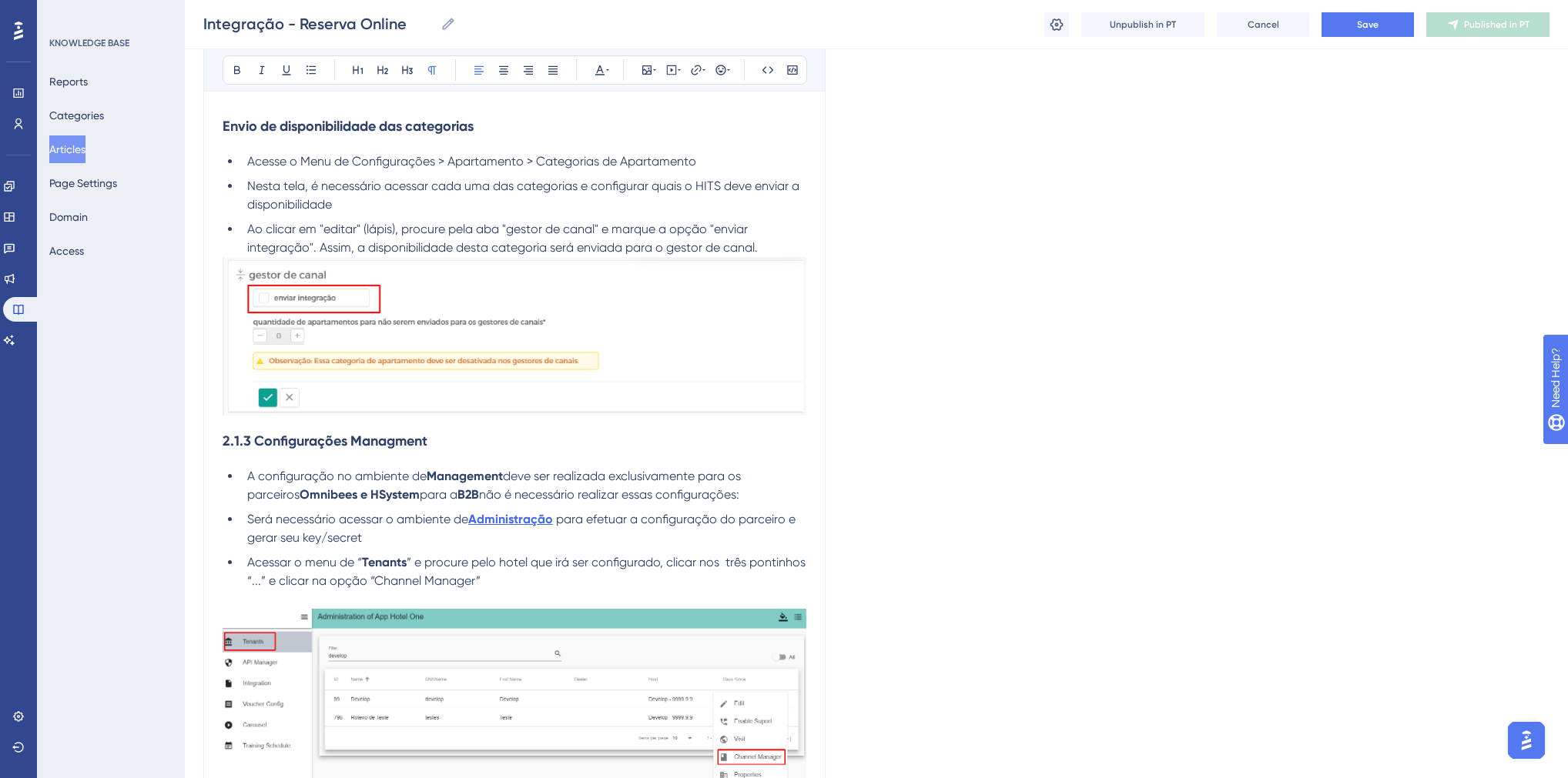
scroll to position [2797, 0]
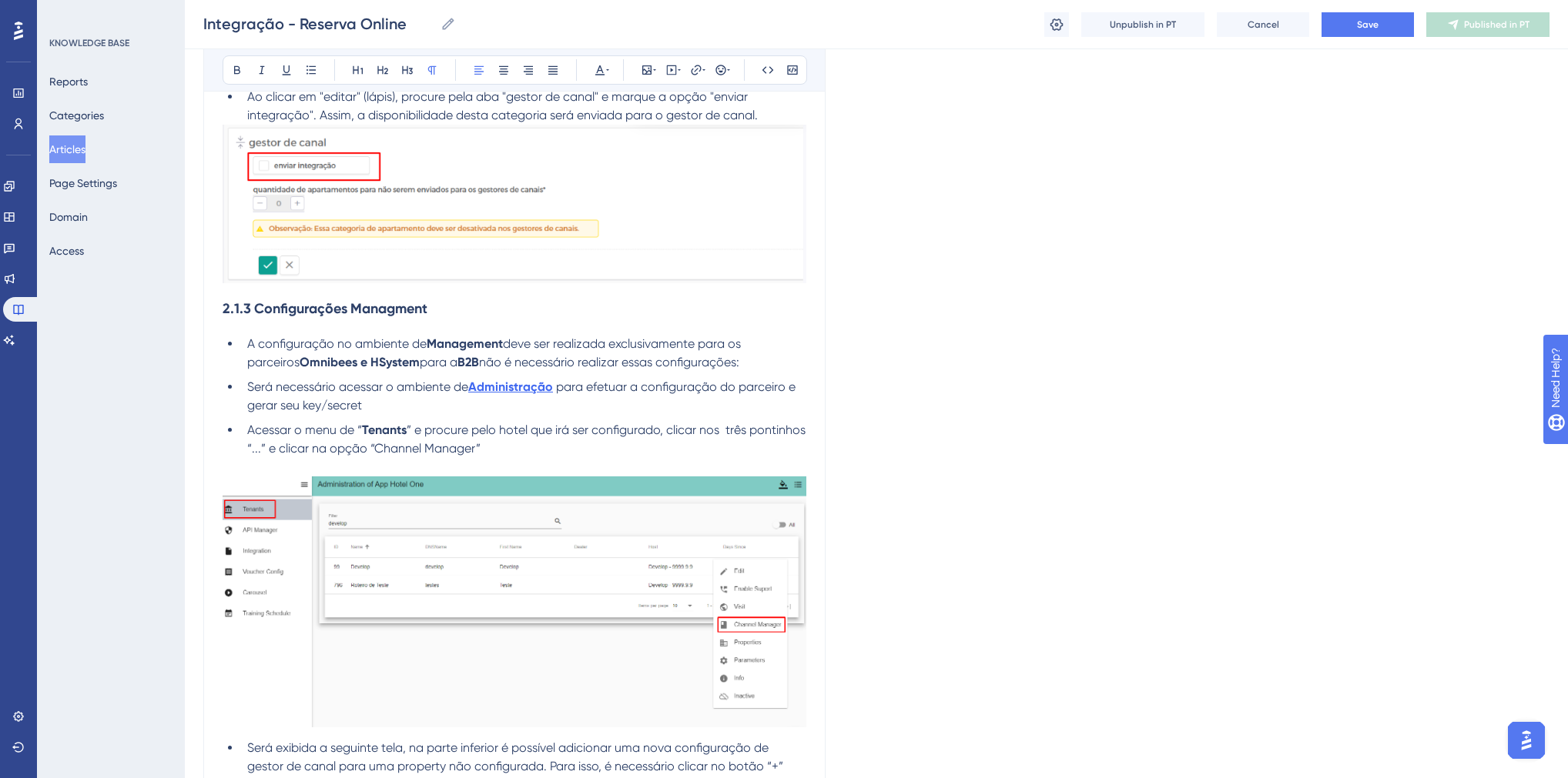
click at [357, 322] on h3 "2.1.3 Configurações Managment" at bounding box center [514, 308] width 584 height 40
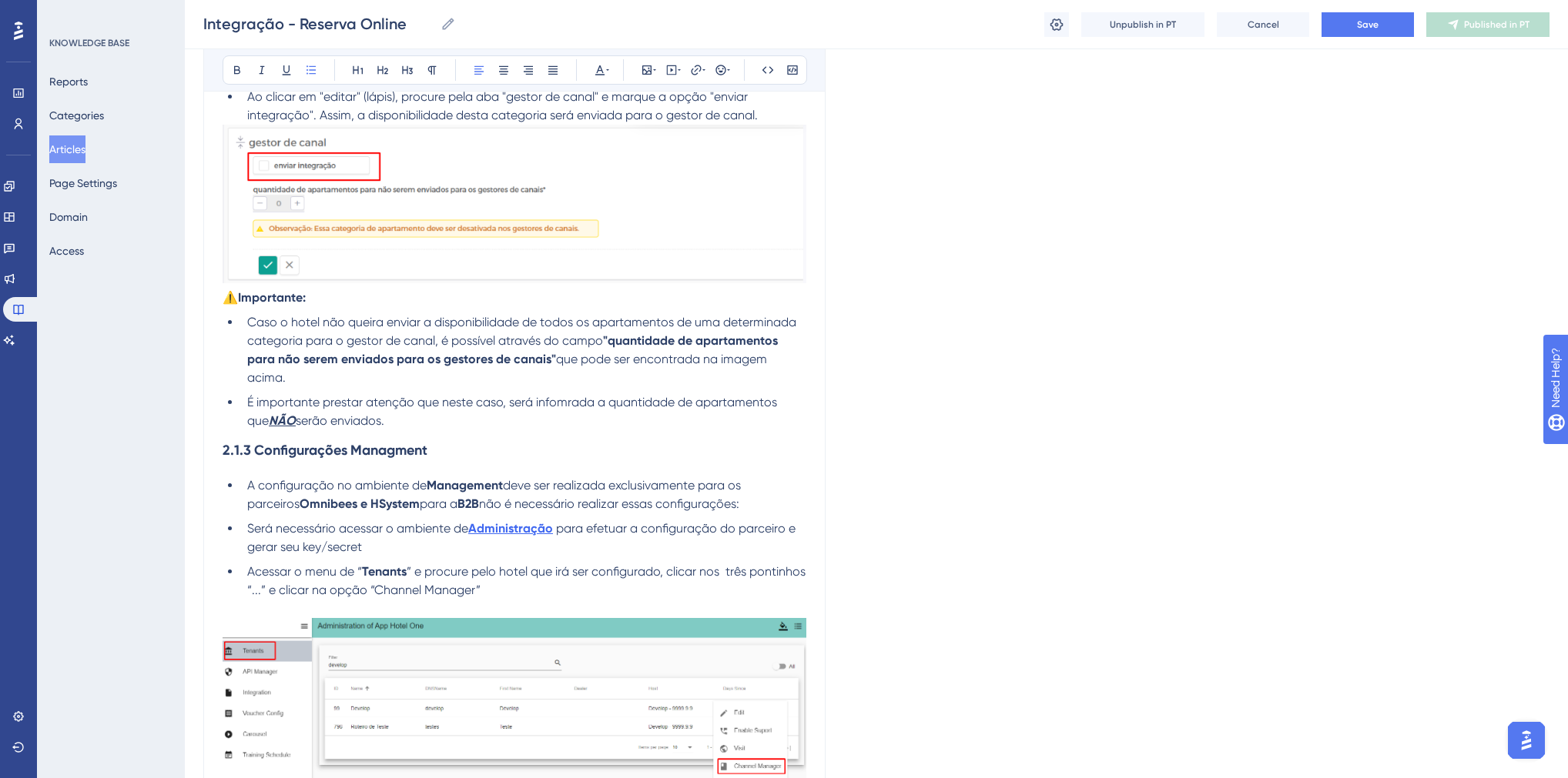
click at [225, 305] on strong "⚠️Importante:" at bounding box center [264, 298] width 83 height 14
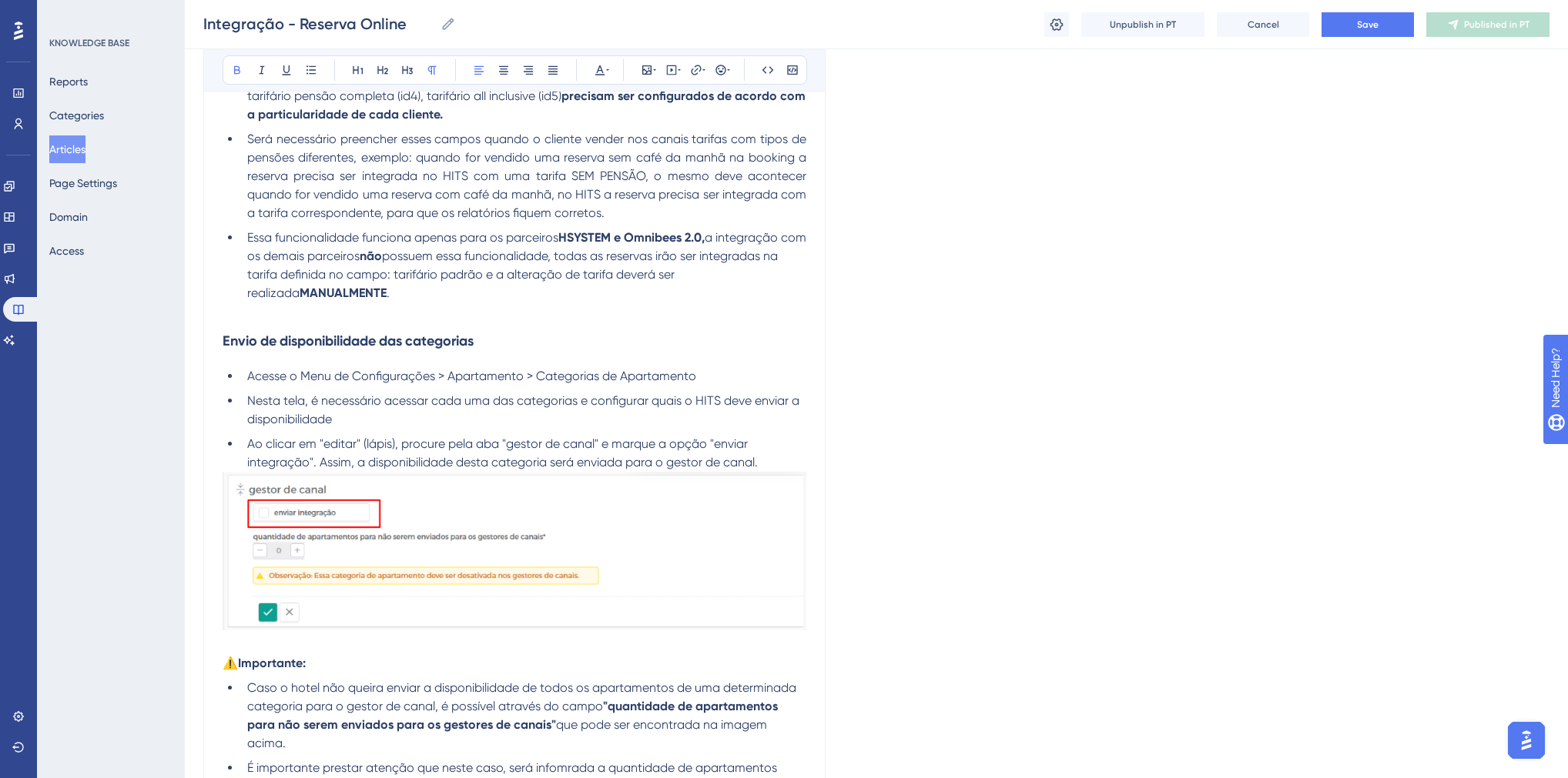
scroll to position [2489, 0]
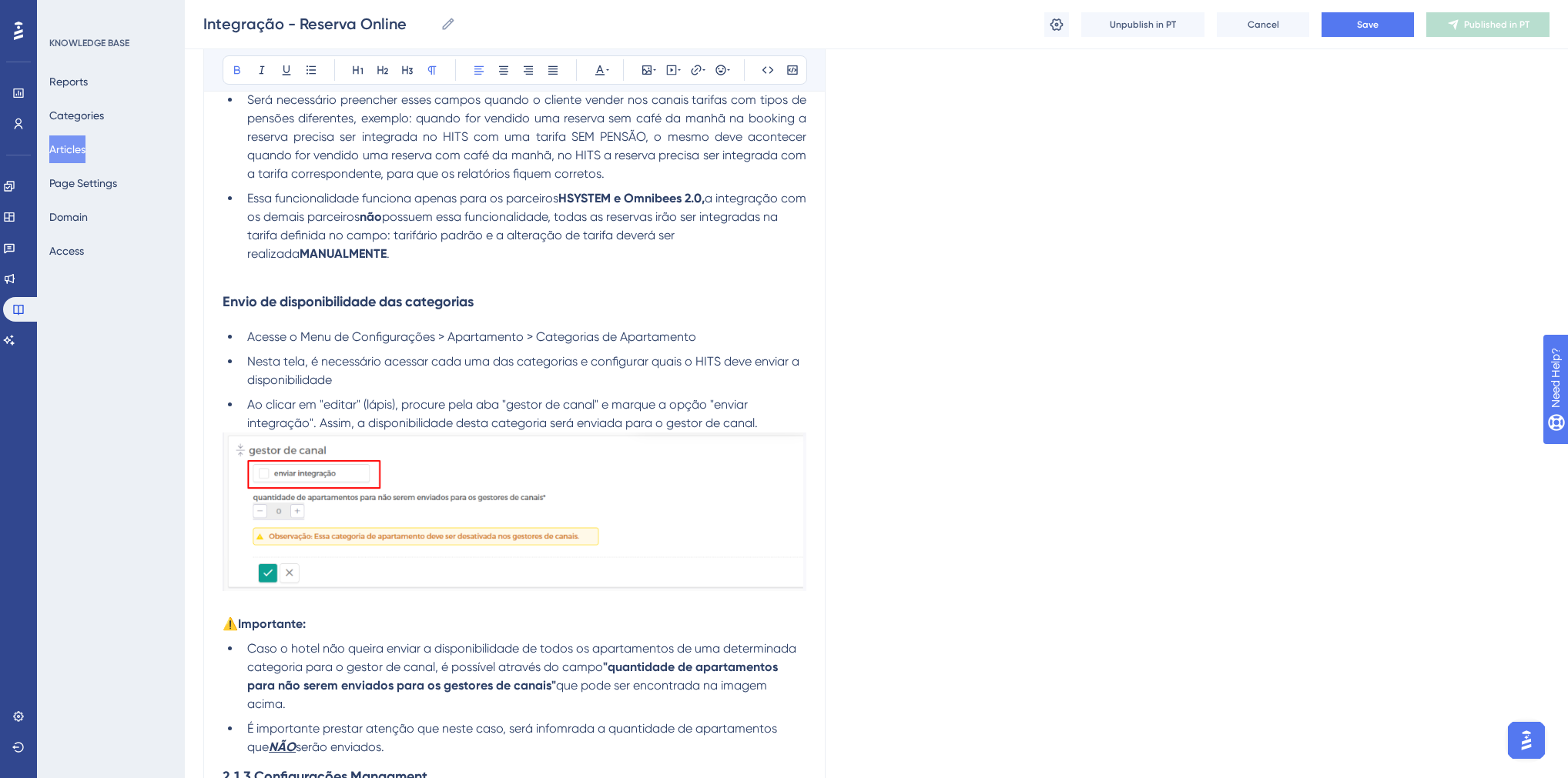
click at [768, 433] on li "Ao clicar em "editar" (lápis), procure pela aba "gestor de canal" e marque a op…" at bounding box center [524, 413] width 565 height 37
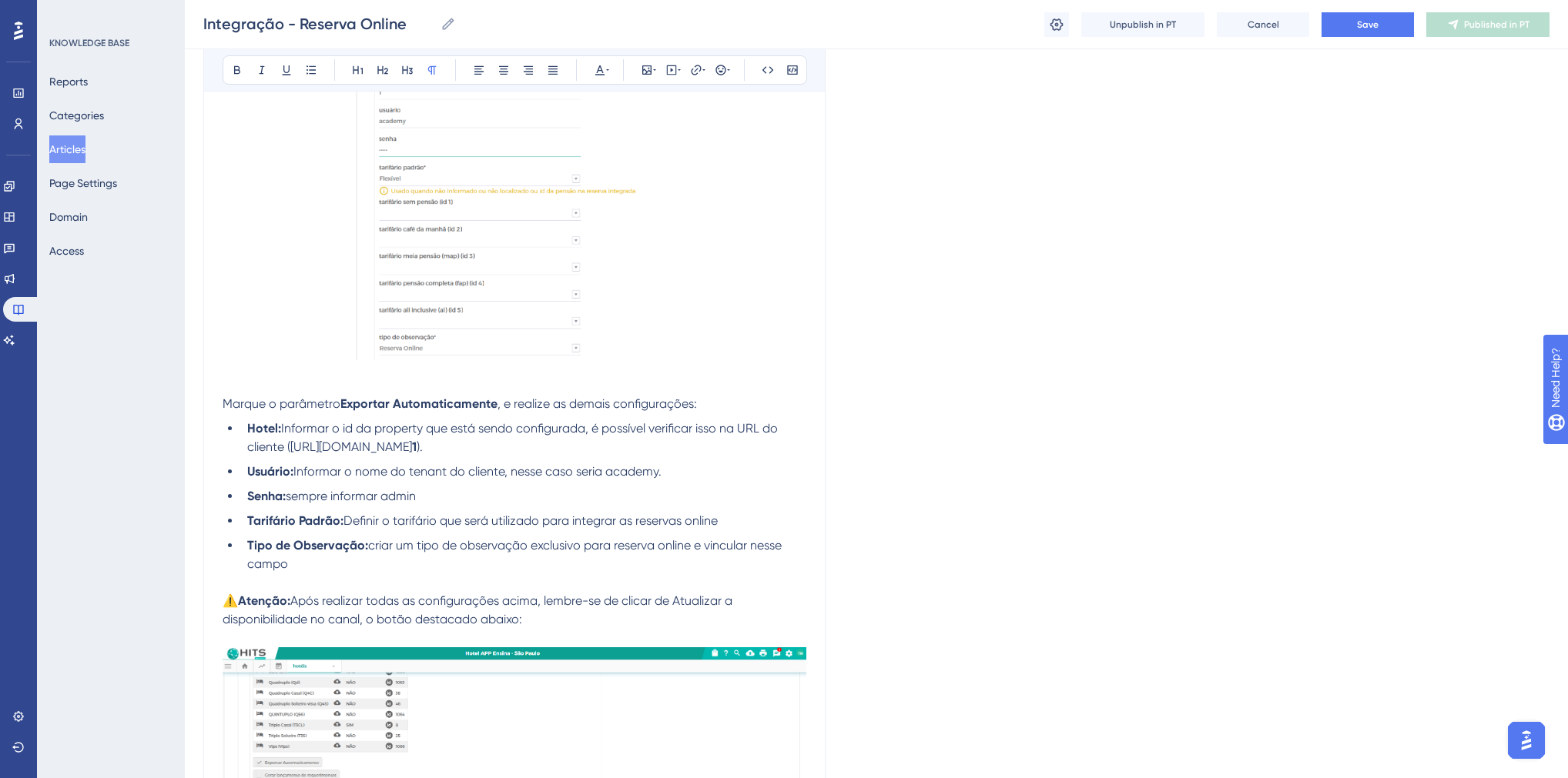
scroll to position [1319, 0]
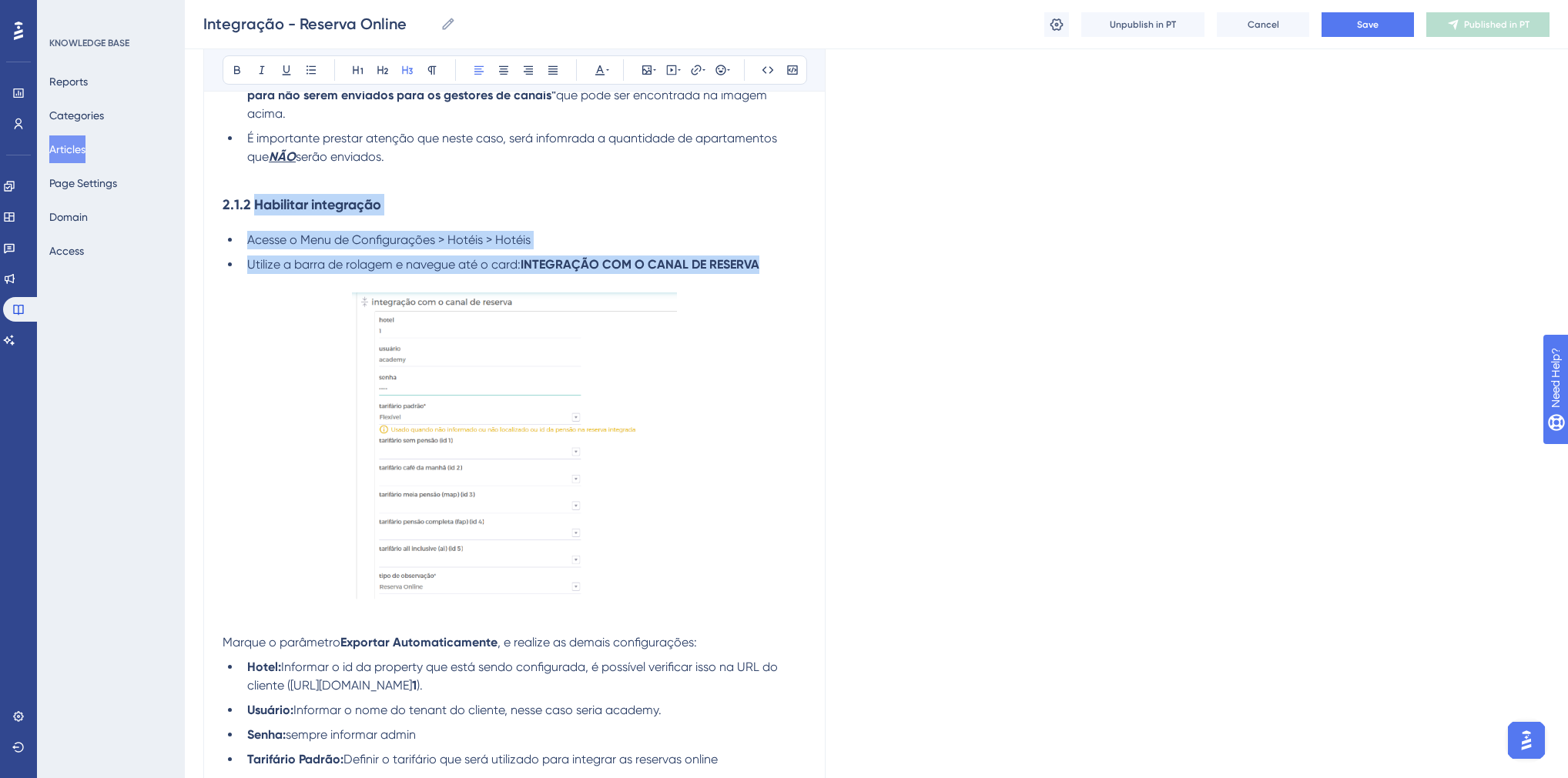
drag, startPoint x: 255, startPoint y: 226, endPoint x: 766, endPoint y: 286, distance: 514.5
copy div "Habilitar integração Acesse o Menu de Configurações > Hotéis > Hotéis Utilize a…"
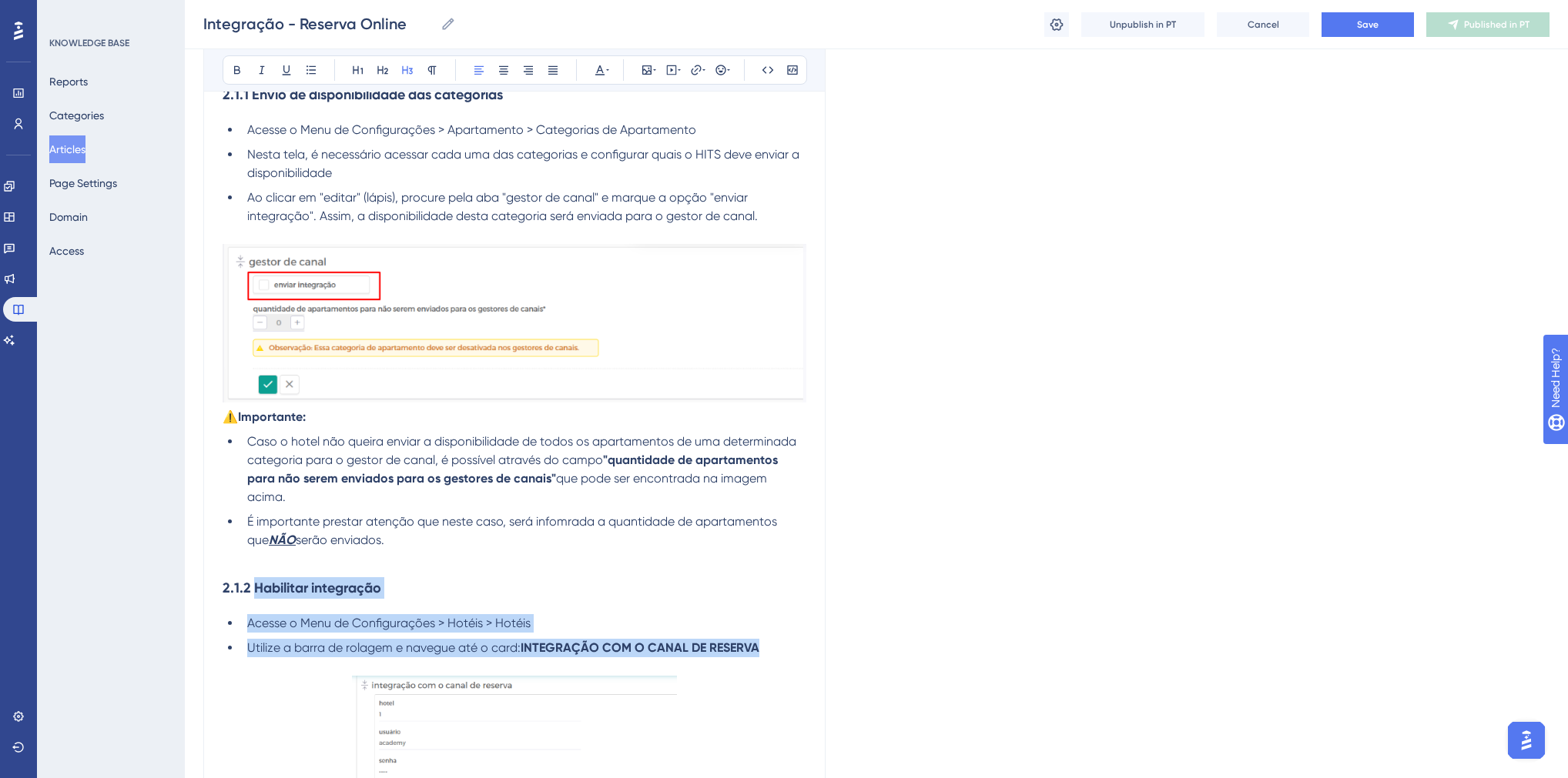
scroll to position [888, 0]
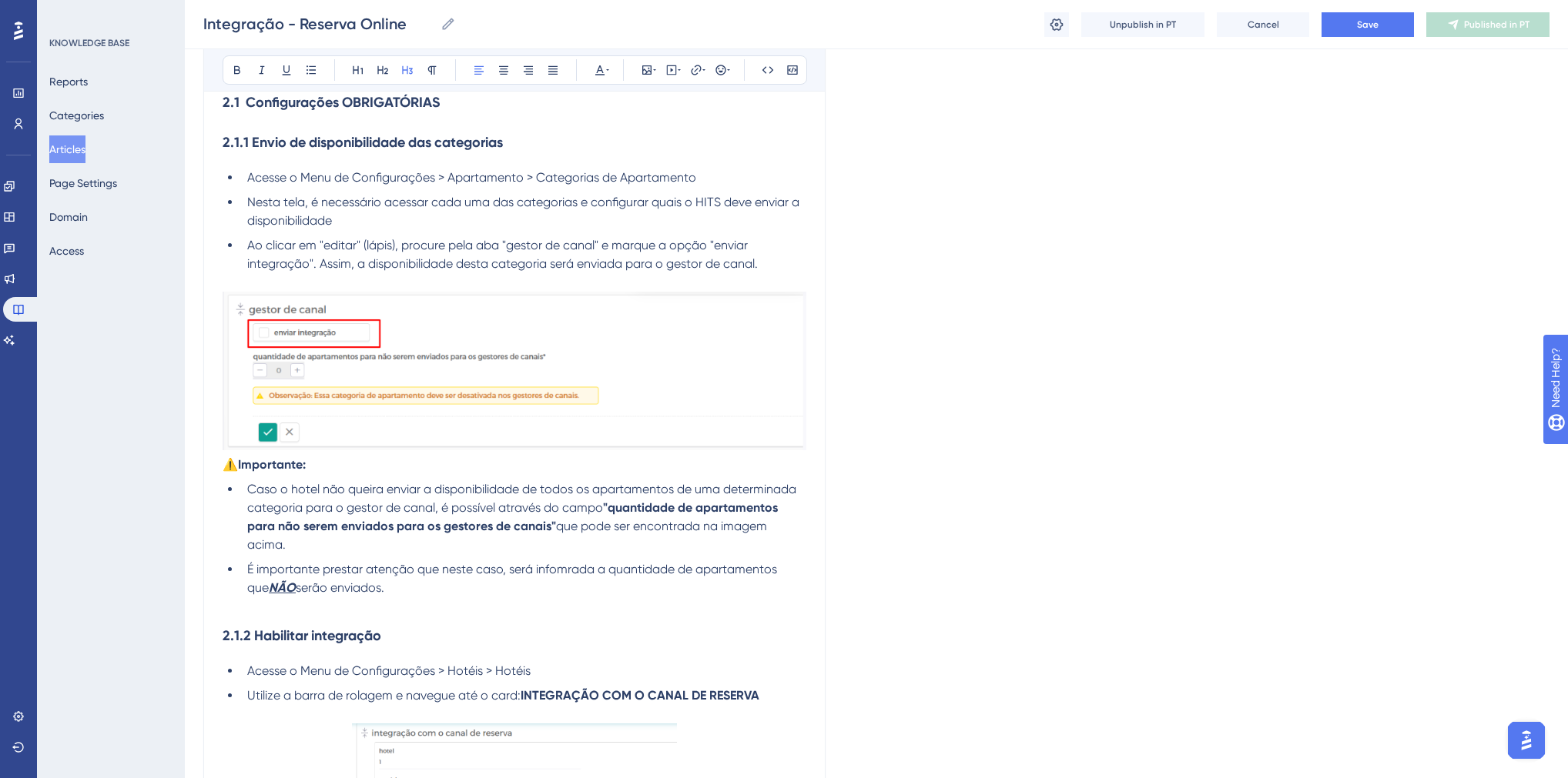
click at [524, 162] on h3 "2.1.1 Envio de disponibilidade das categorias" at bounding box center [514, 143] width 584 height 40
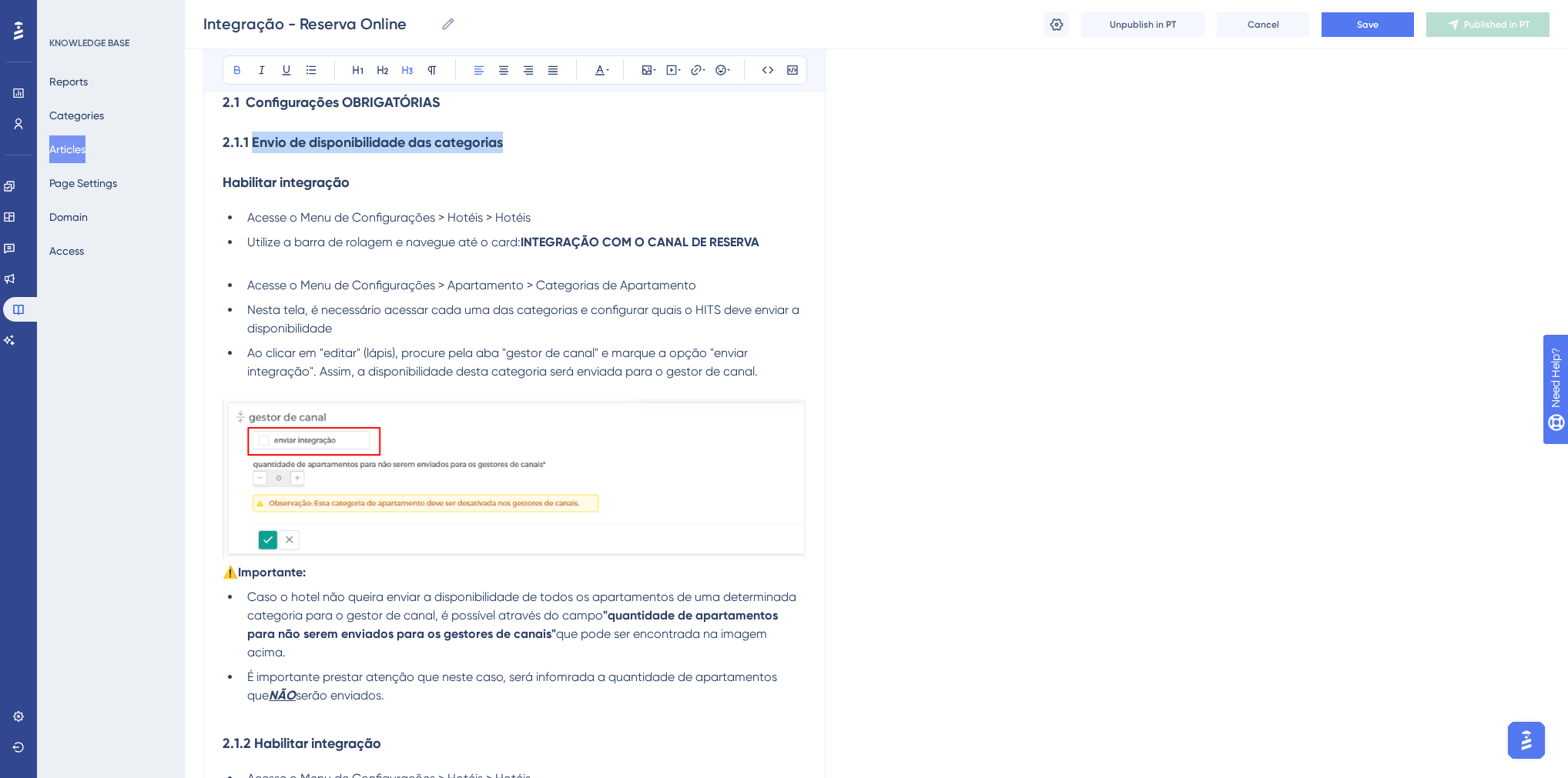
drag, startPoint x: 254, startPoint y: 160, endPoint x: 510, endPoint y: 163, distance: 256.0
click at [510, 162] on h3 "2.1.1 Envio de disponibilidade das categorias" at bounding box center [514, 143] width 584 height 40
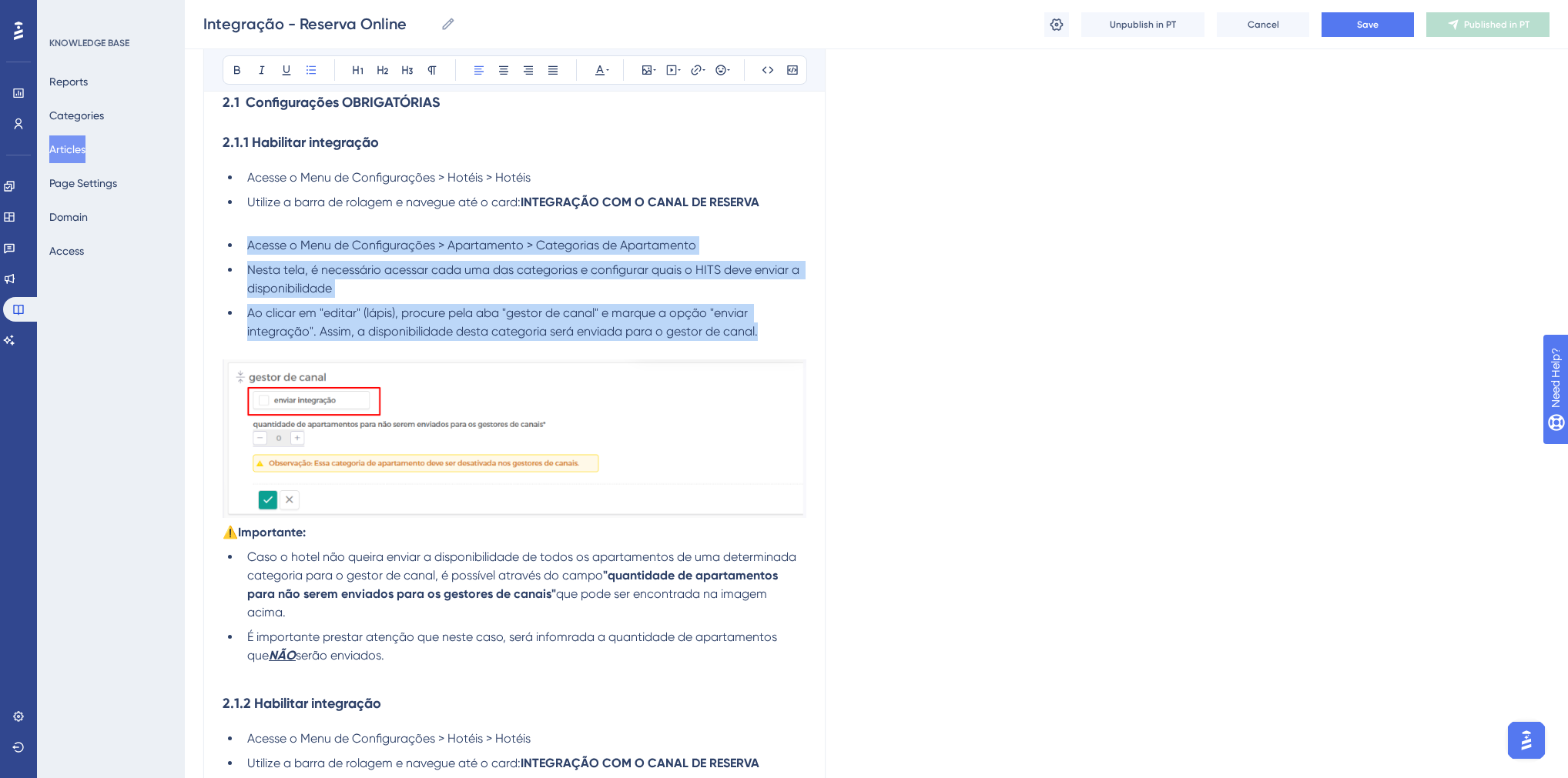
drag, startPoint x: 248, startPoint y: 259, endPoint x: 797, endPoint y: 348, distance: 556.2
click at [797, 348] on ul "Acesse o Menu de Configurações > Apartamento > Categorias de Apartamento Nesta …" at bounding box center [514, 298] width 584 height 123
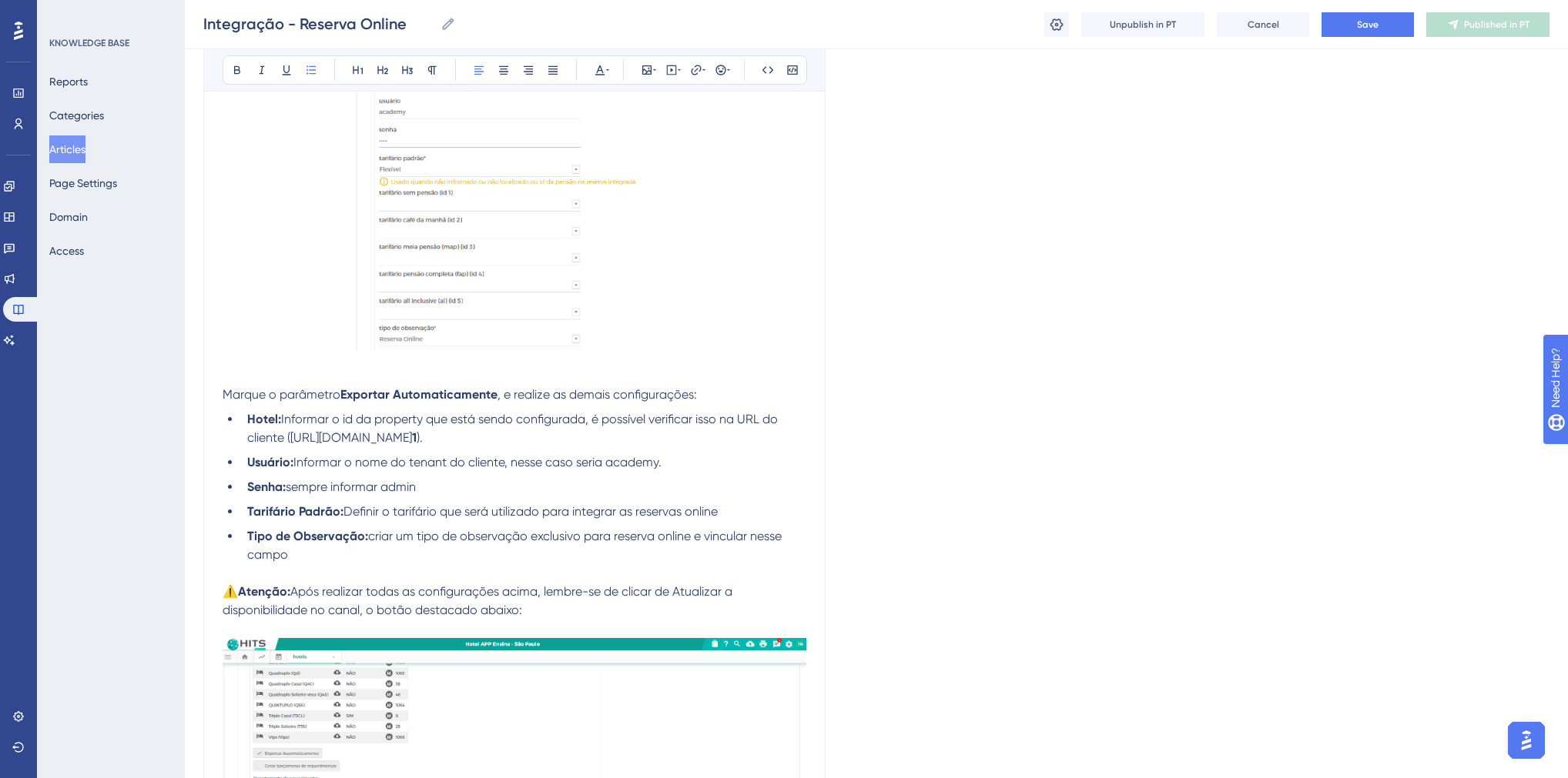
scroll to position [1381, 0]
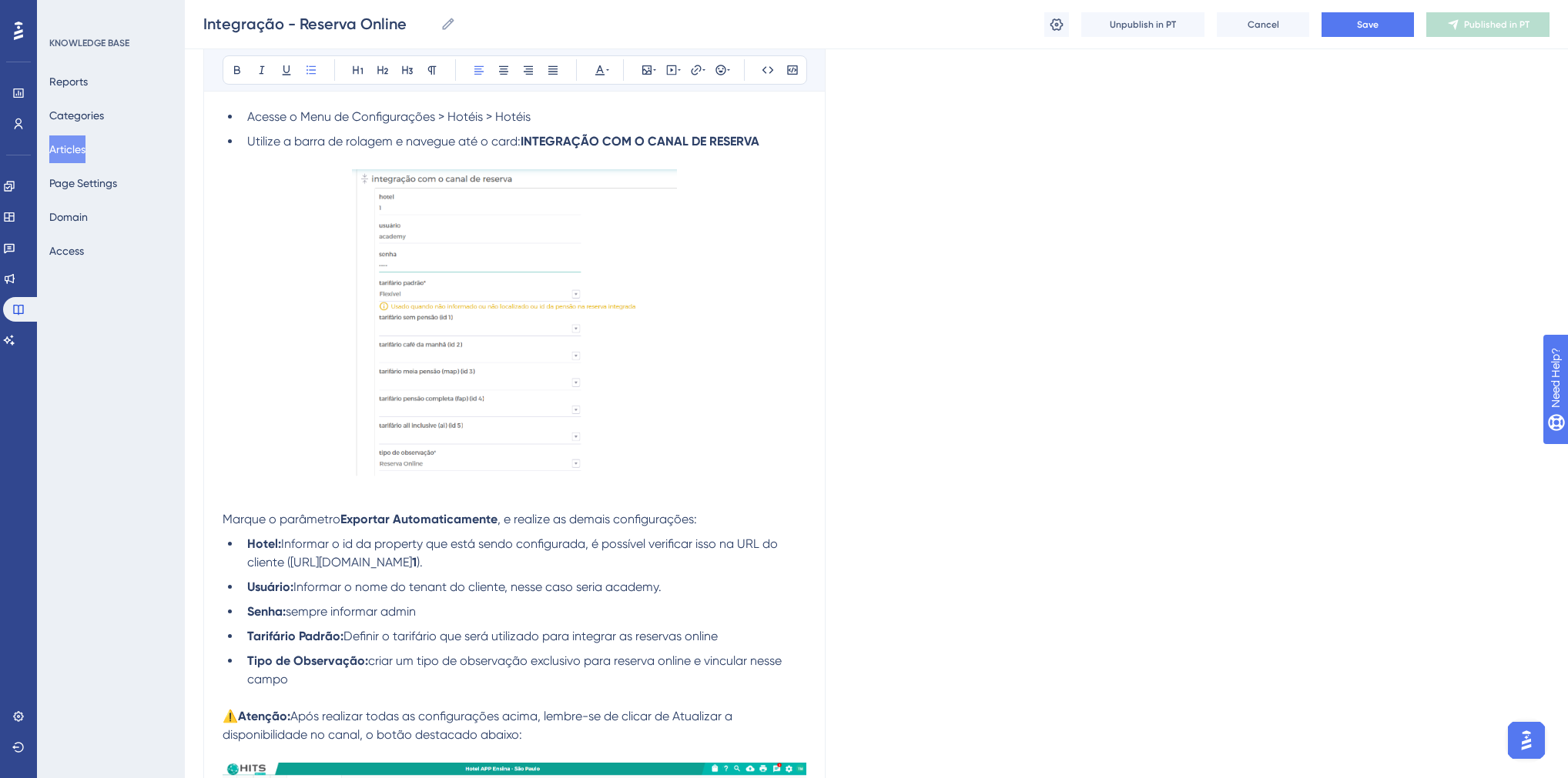
click at [496, 397] on img at bounding box center [514, 328] width 325 height 317
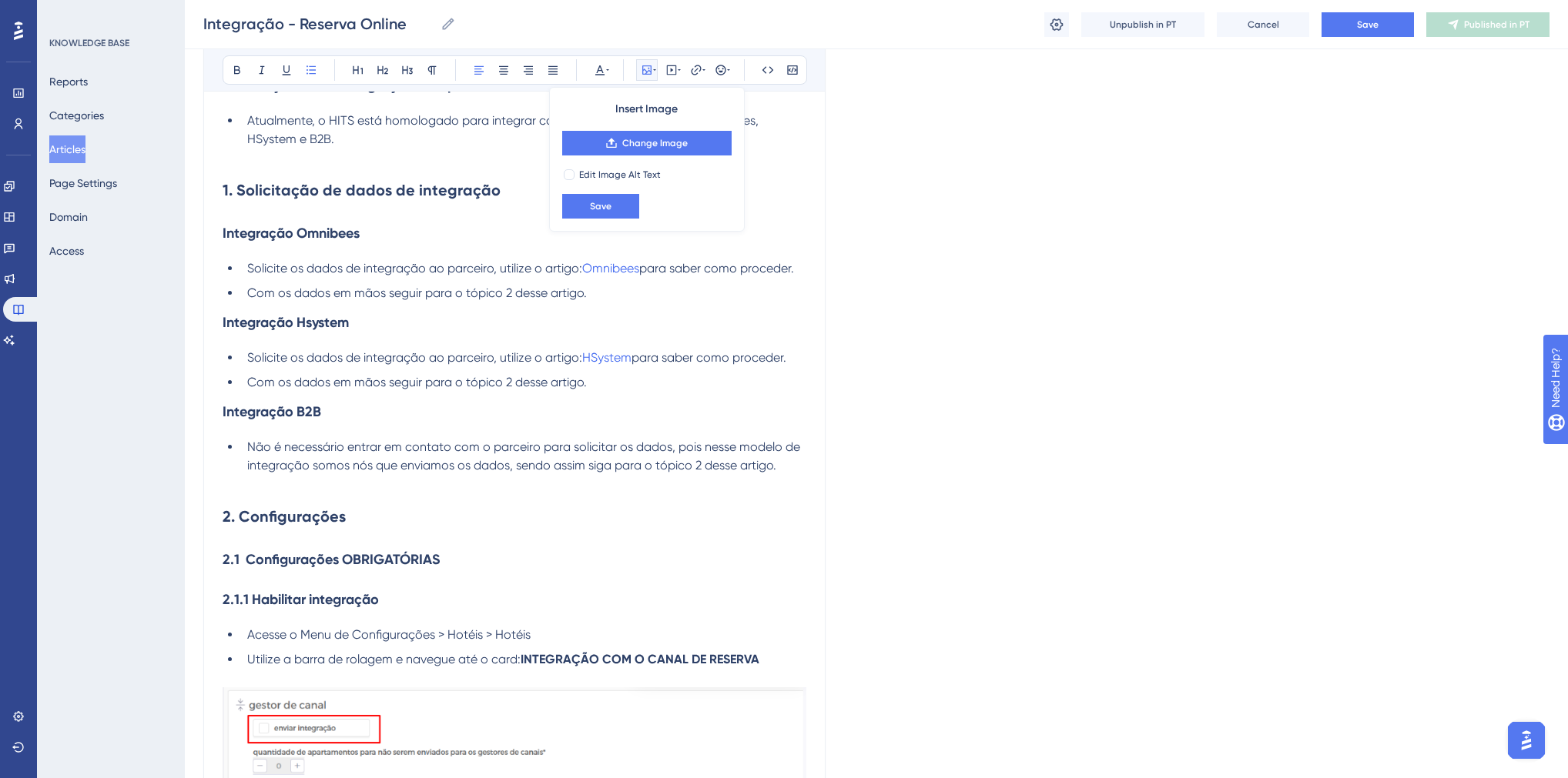
scroll to position [678, 0]
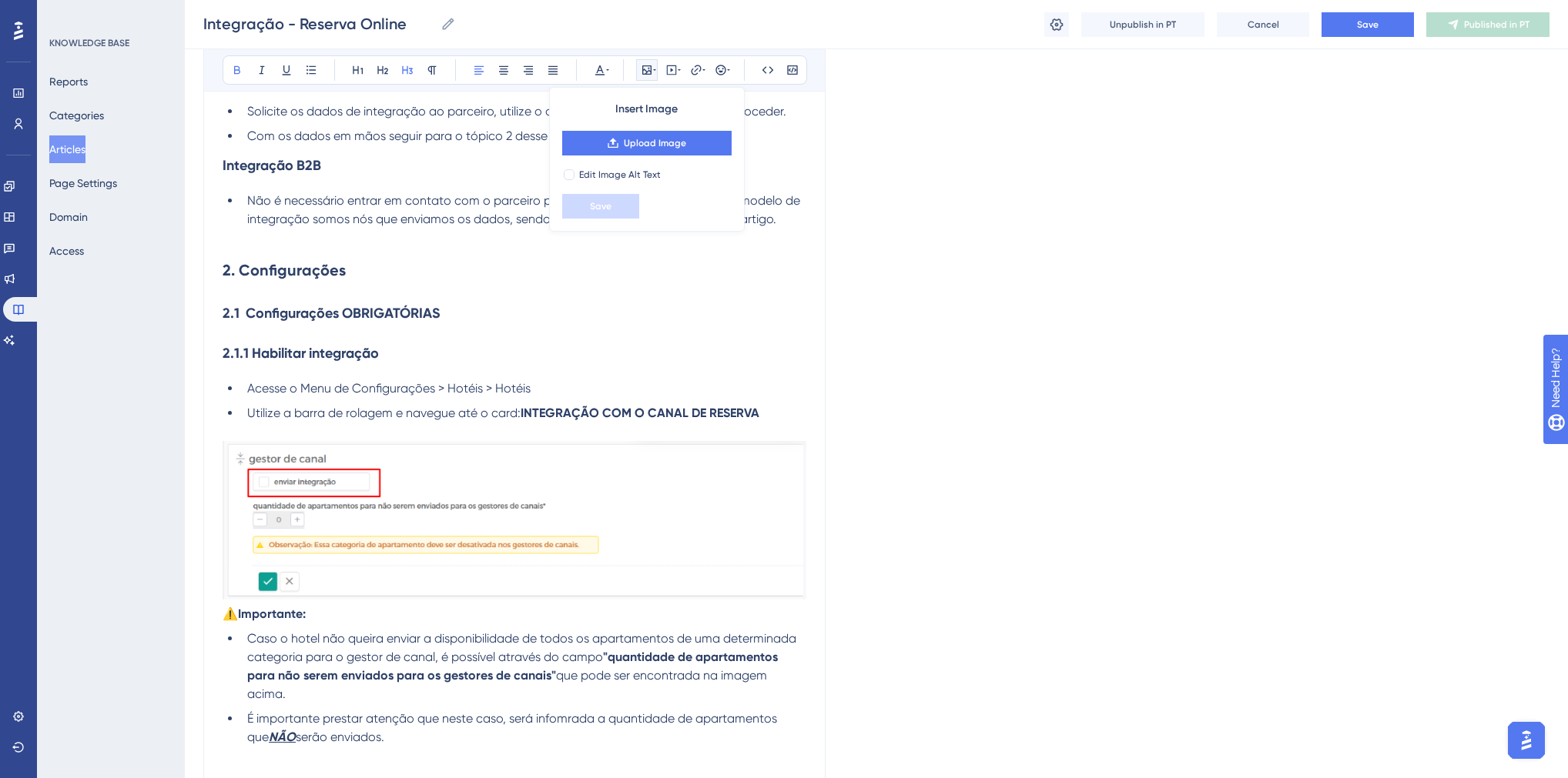
click at [437, 353] on h3 "2.1.1 Habilitar integração" at bounding box center [514, 353] width 584 height 40
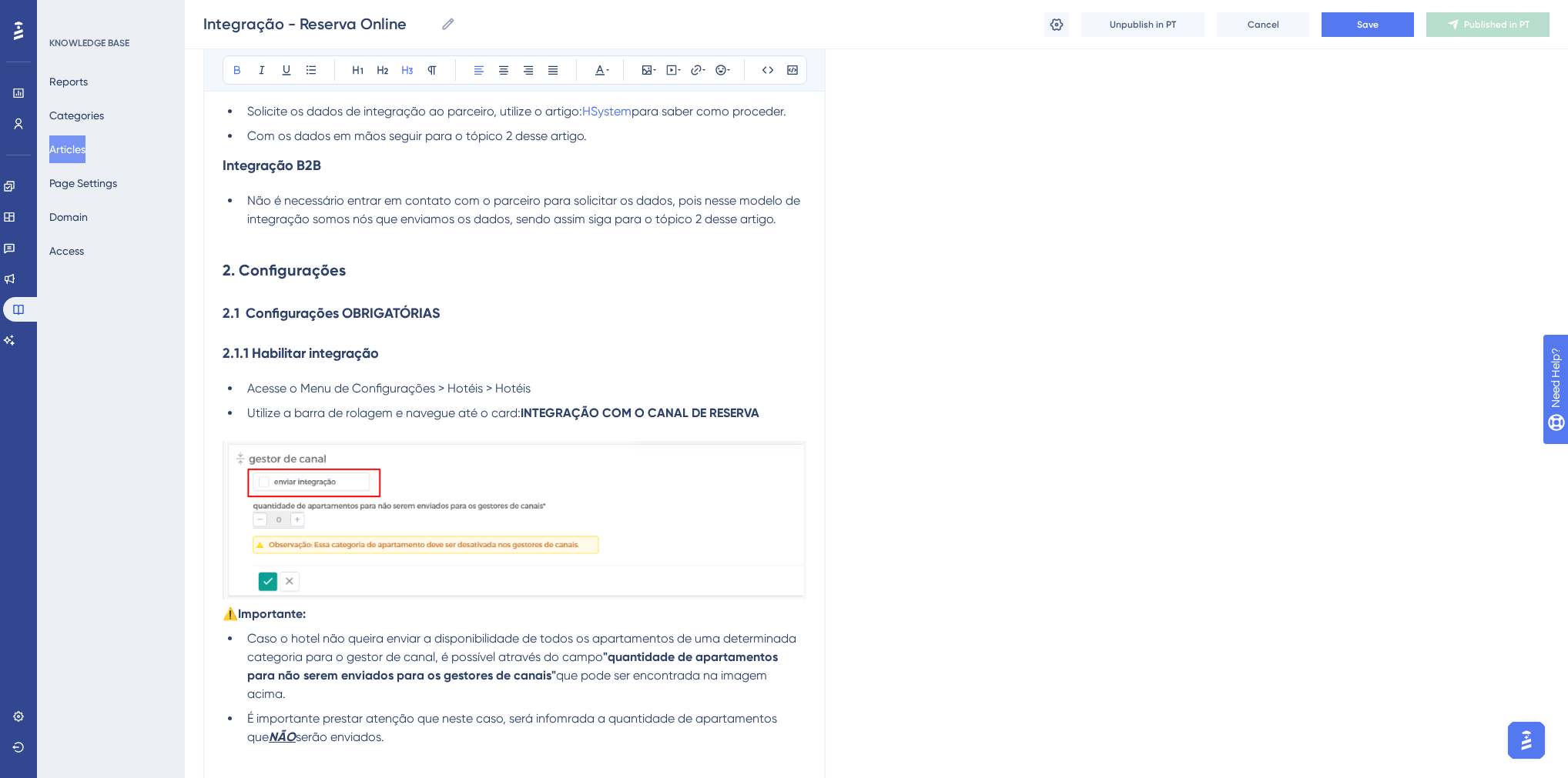
click at [786, 436] on li "Utilize a barra de rolagem e navegue até o card: INTEGRAÇÃO COM O CANAL DE RESE…" at bounding box center [524, 422] width 565 height 37
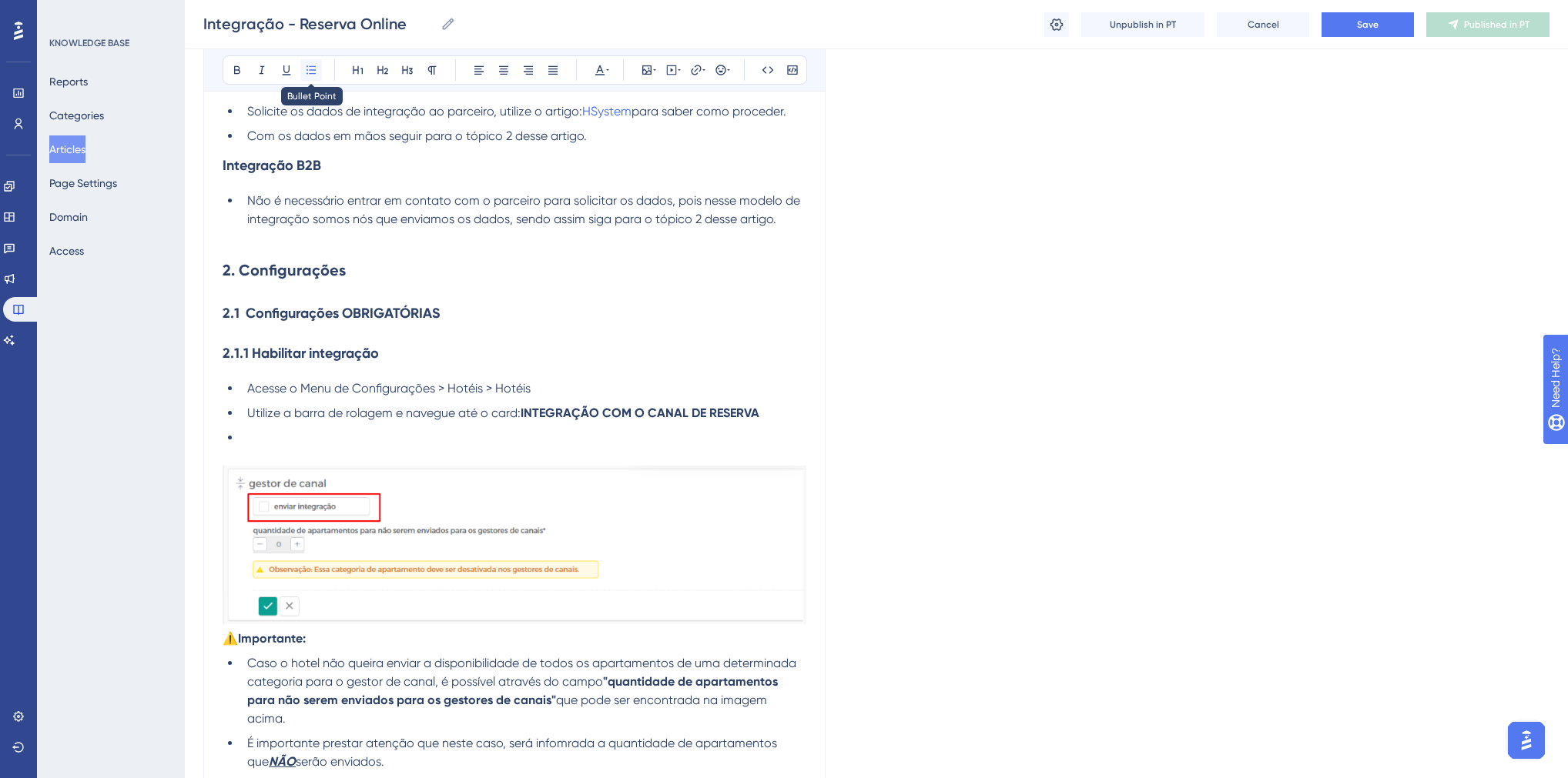
click at [319, 71] on button at bounding box center [311, 70] width 22 height 22
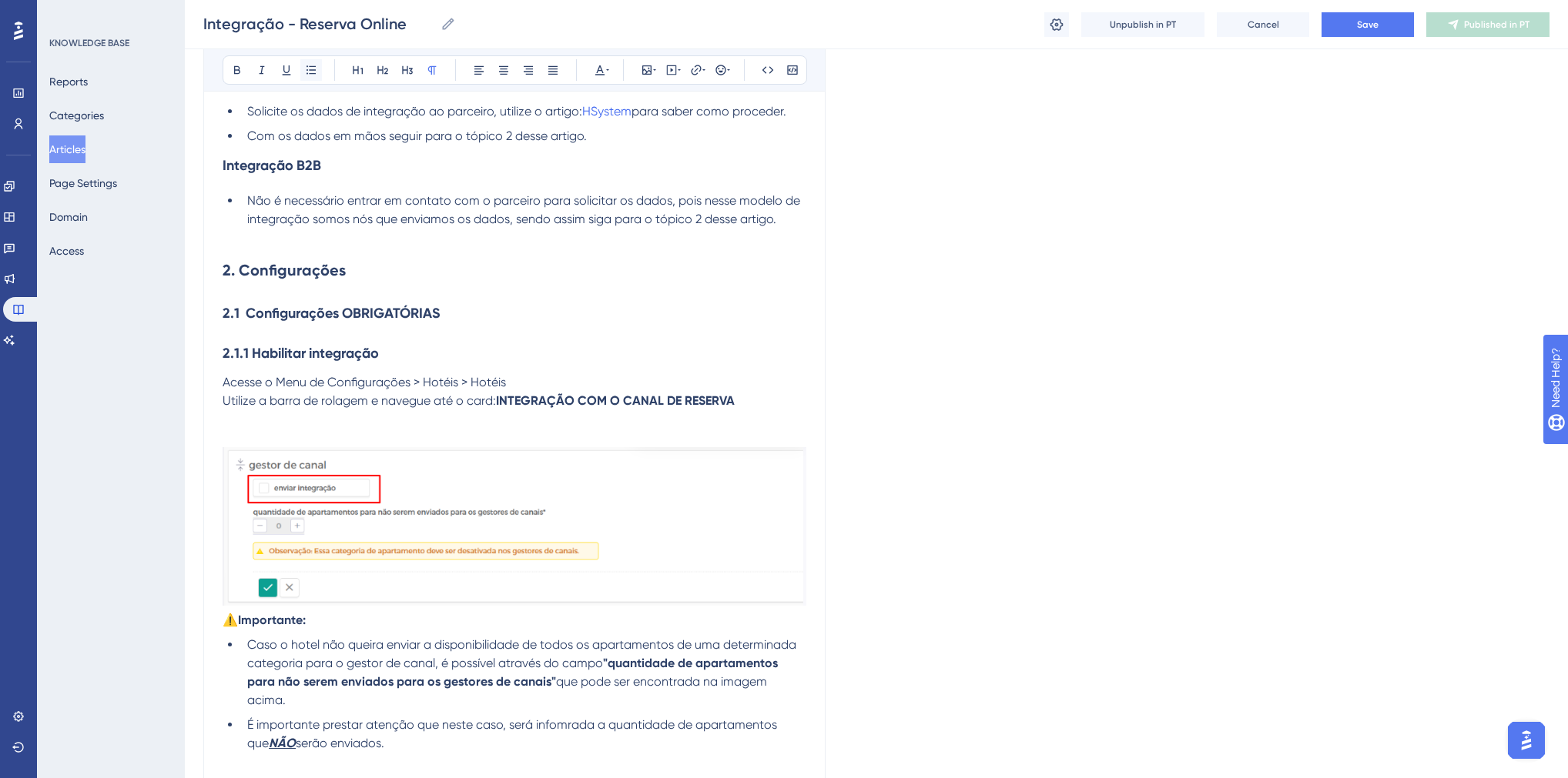
click at [315, 73] on icon at bounding box center [311, 70] width 13 height 13
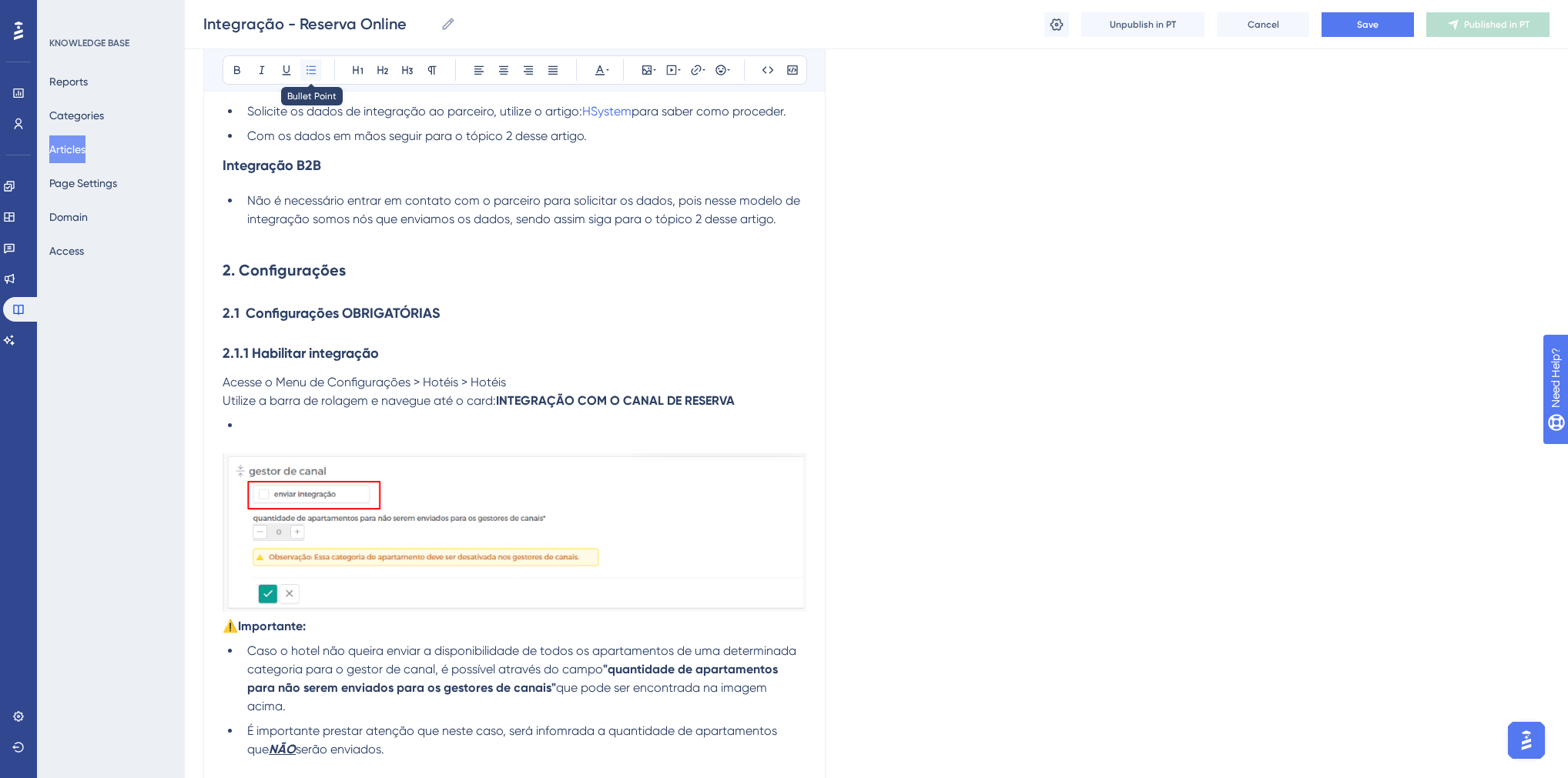
click at [305, 68] on icon at bounding box center [311, 70] width 13 height 13
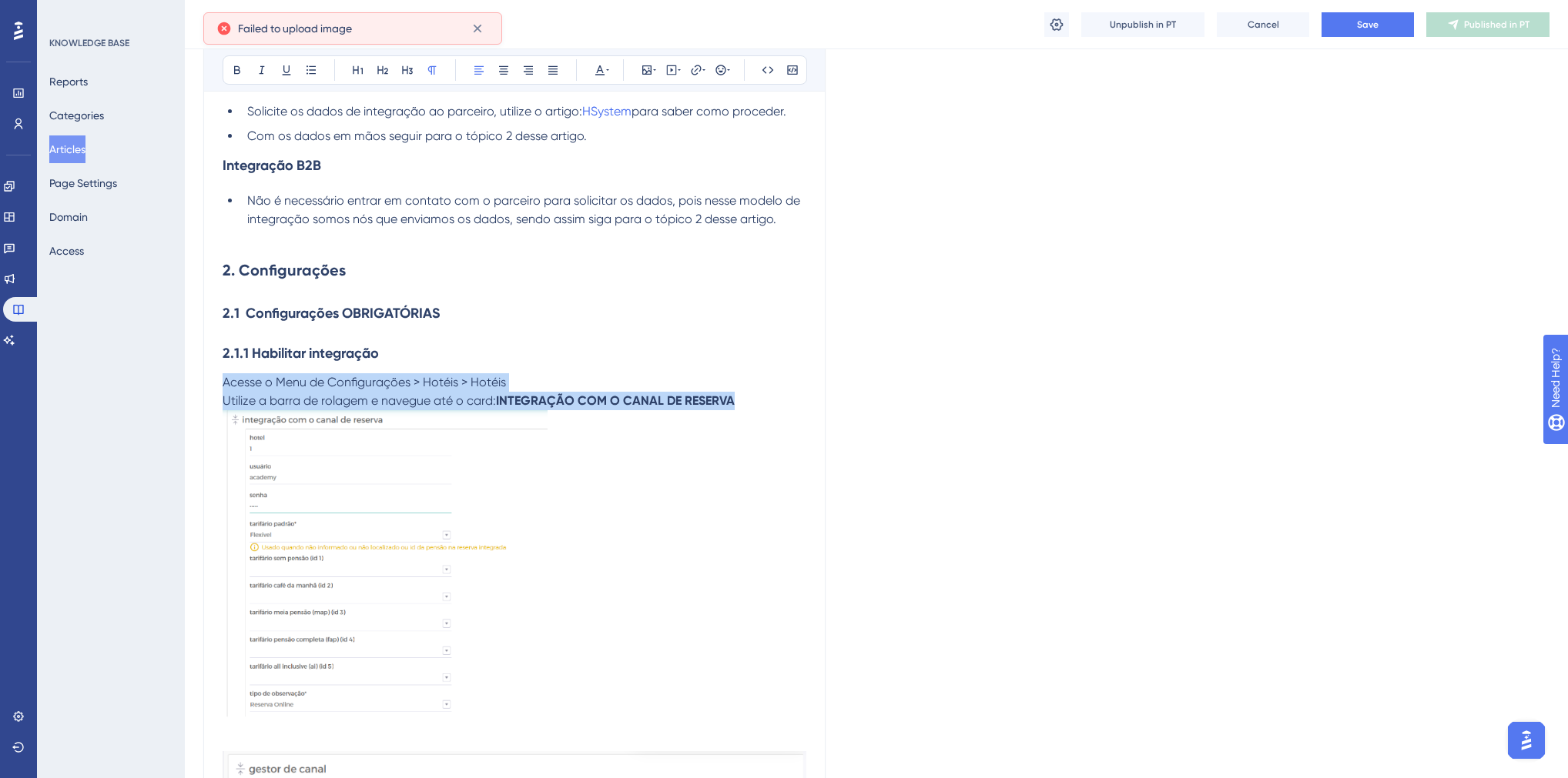
drag, startPoint x: 735, startPoint y: 422, endPoint x: 221, endPoint y: 401, distance: 514.4
click at [314, 68] on icon at bounding box center [311, 70] width 13 height 13
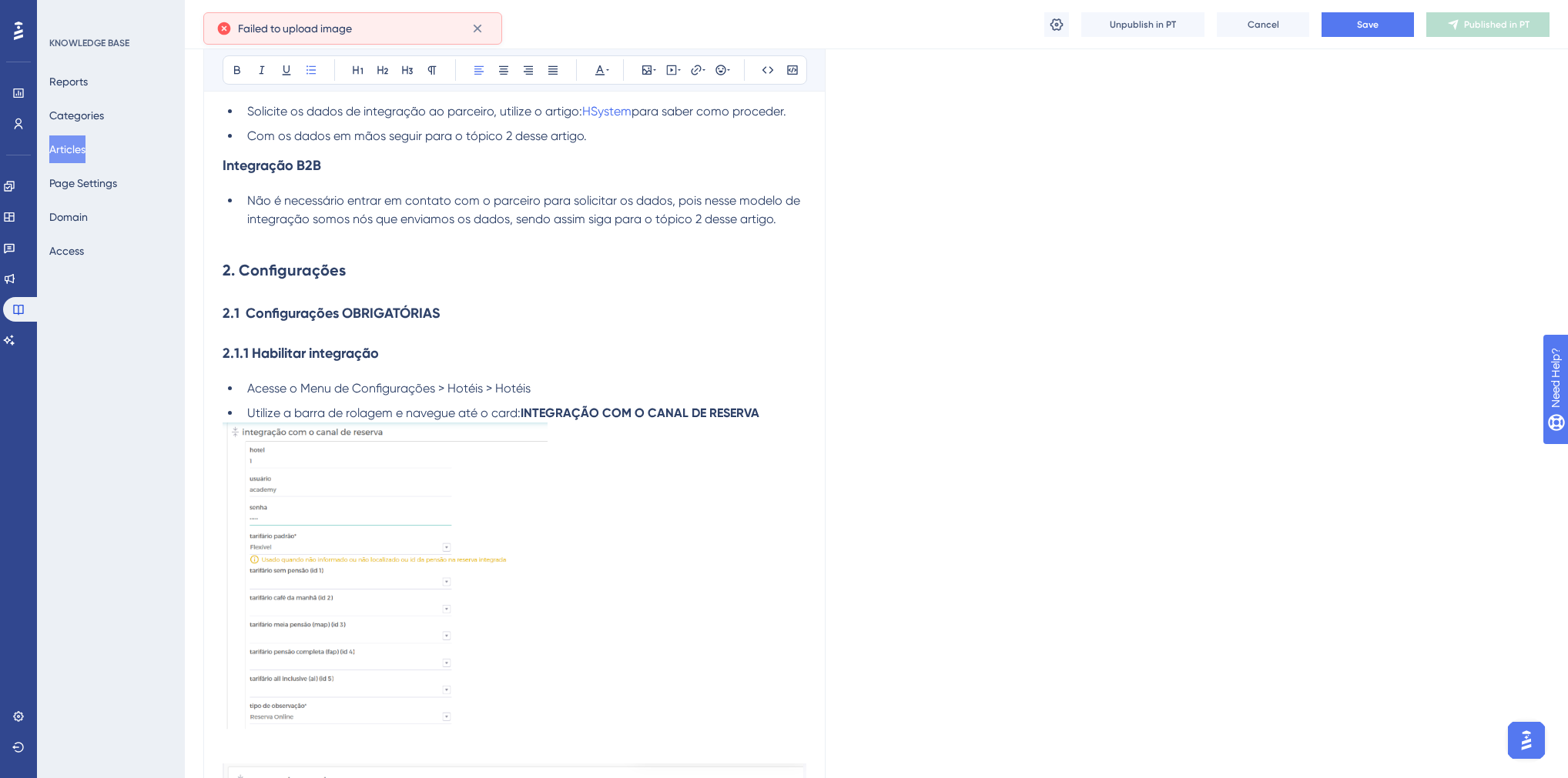
click at [597, 513] on p at bounding box center [514, 592] width 584 height 341
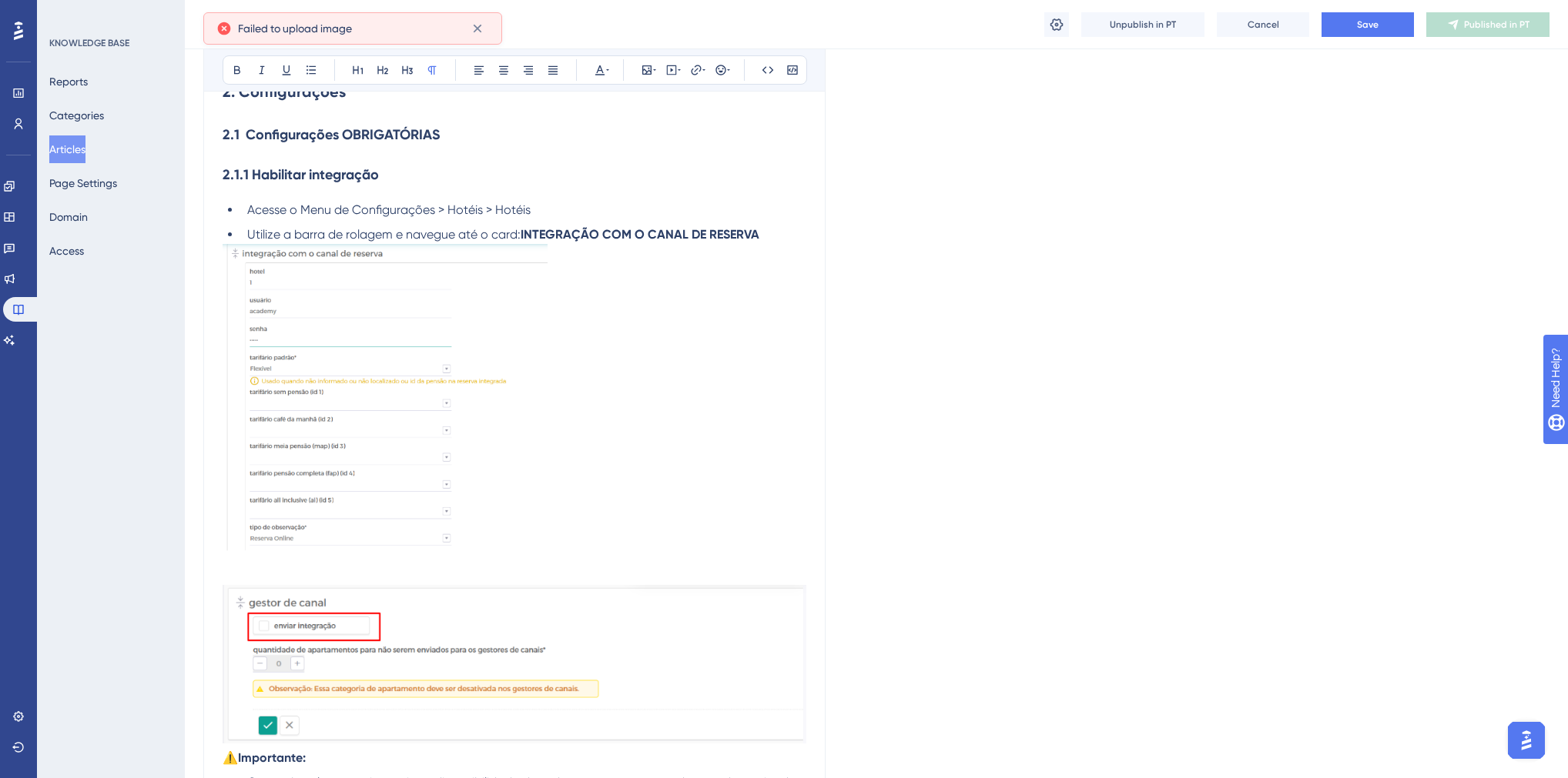
scroll to position [985, 0]
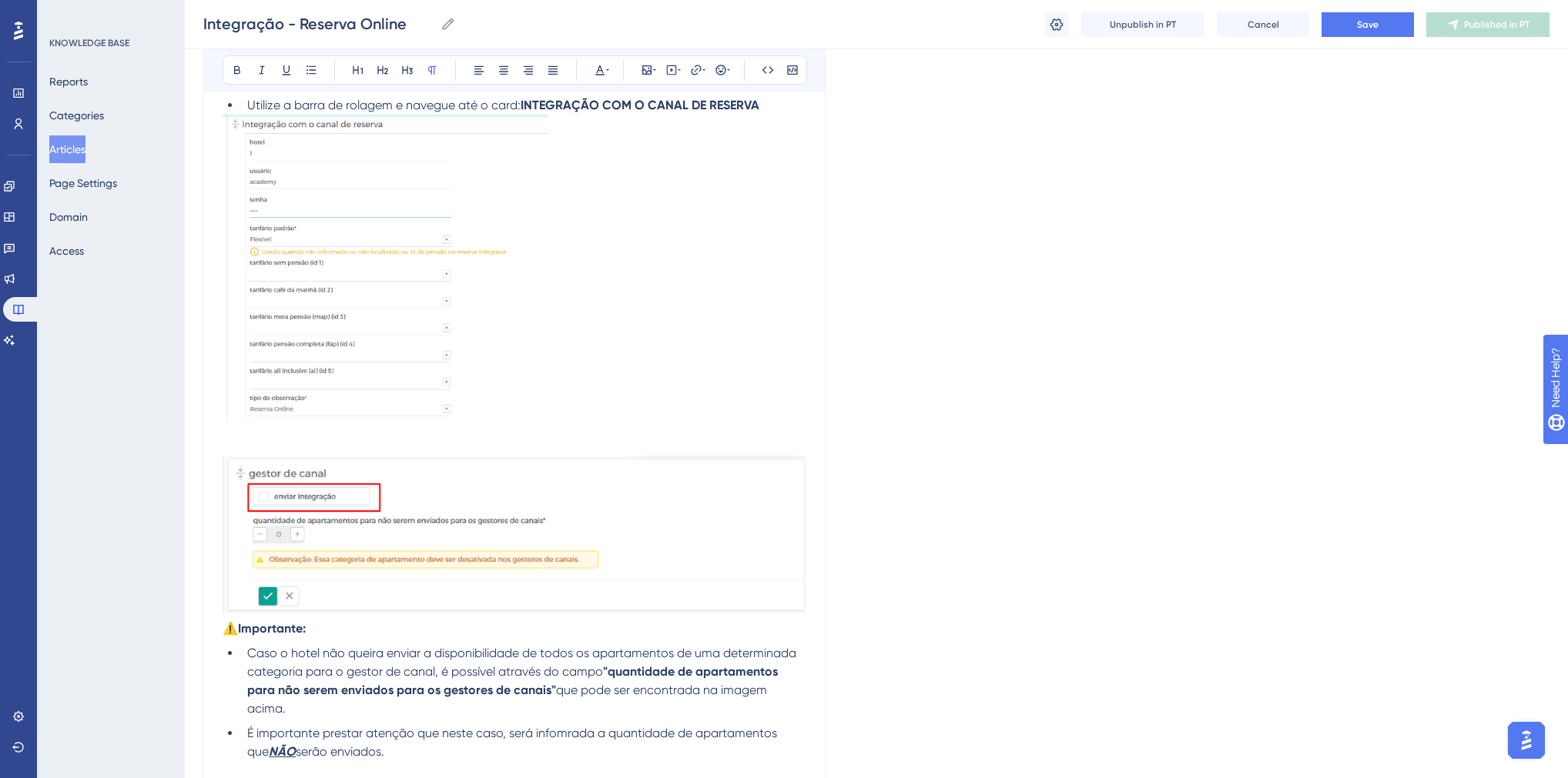
click at [458, 396] on img at bounding box center [385, 273] width 325 height 317
click at [786, 115] on li "Utilize a barra de rolagem e navegue até o card: INTEGRAÇÃO COM O CANAL DE RESE…" at bounding box center [524, 105] width 565 height 19
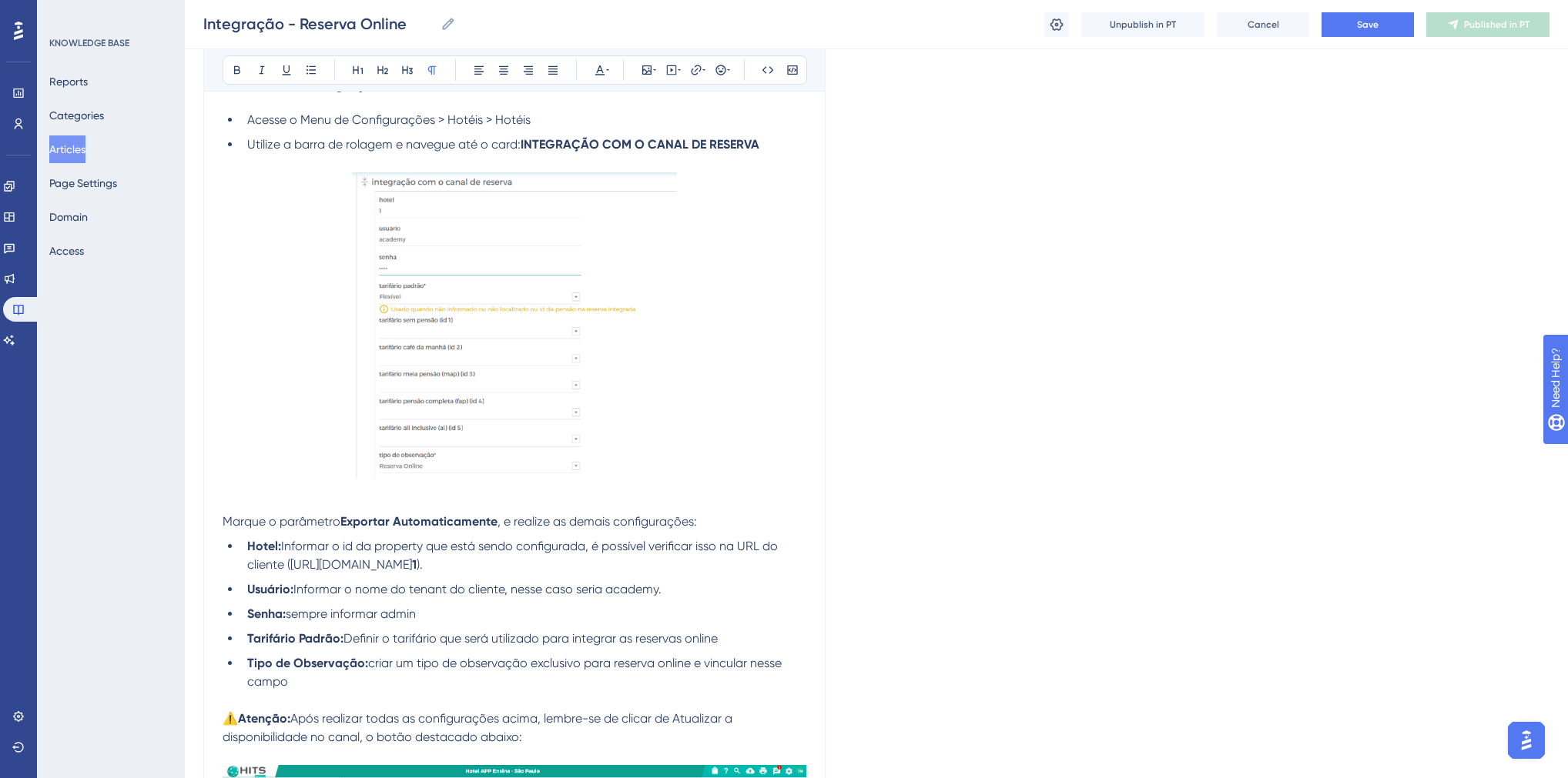
scroll to position [1785, 0]
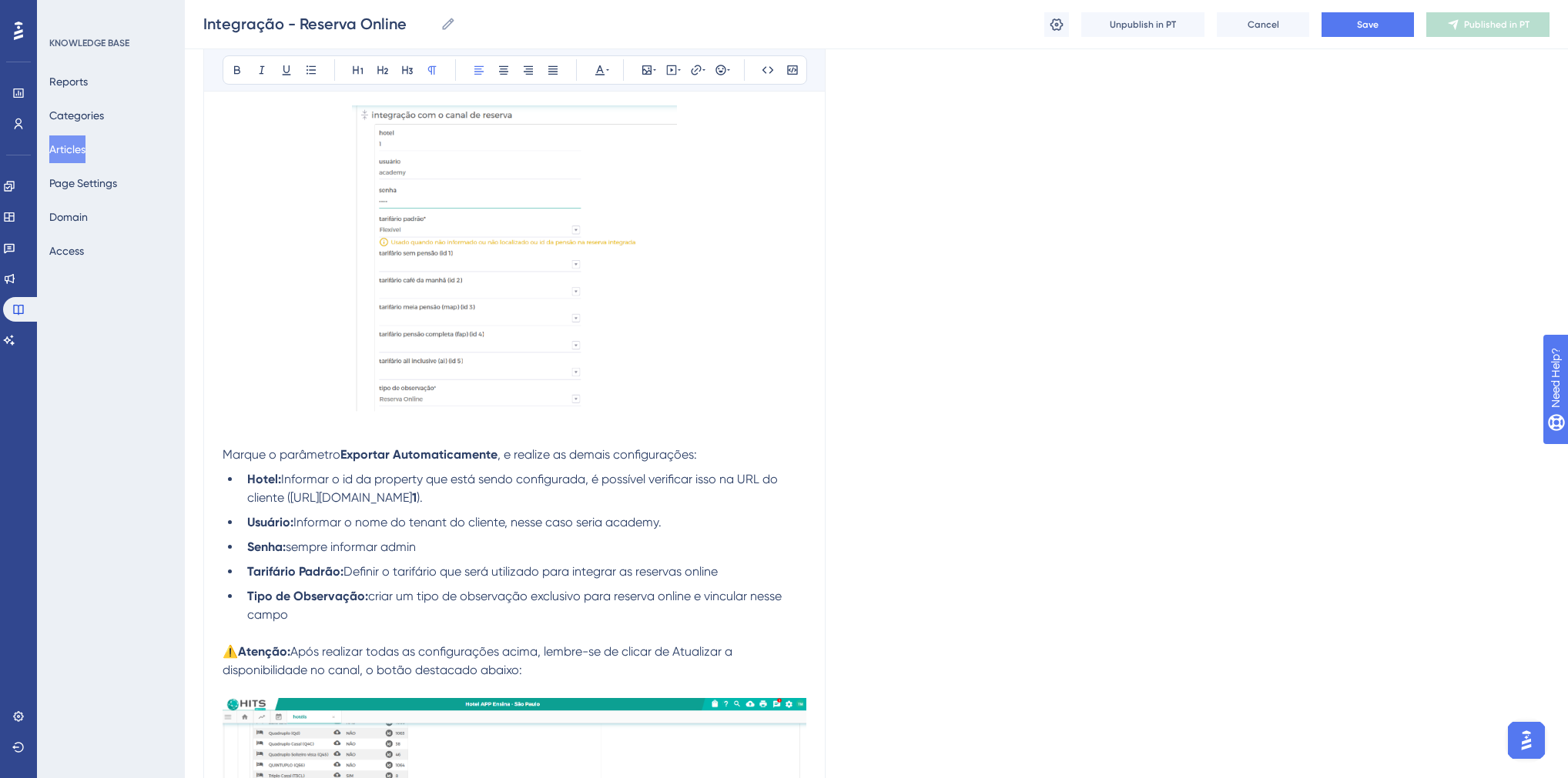
drag, startPoint x: 225, startPoint y: 476, endPoint x: 345, endPoint y: 635, distance: 199.2
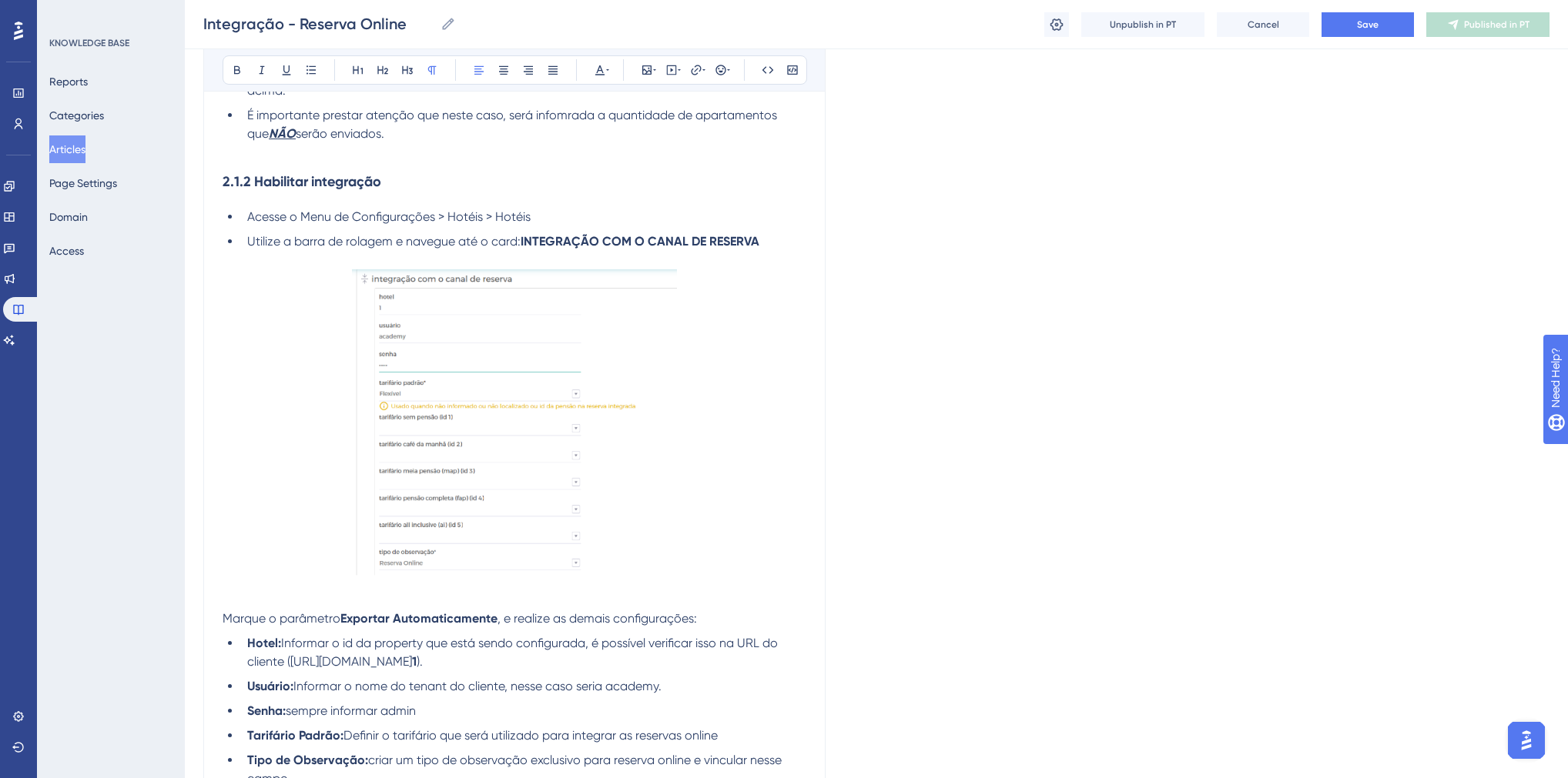
scroll to position [1540, 0]
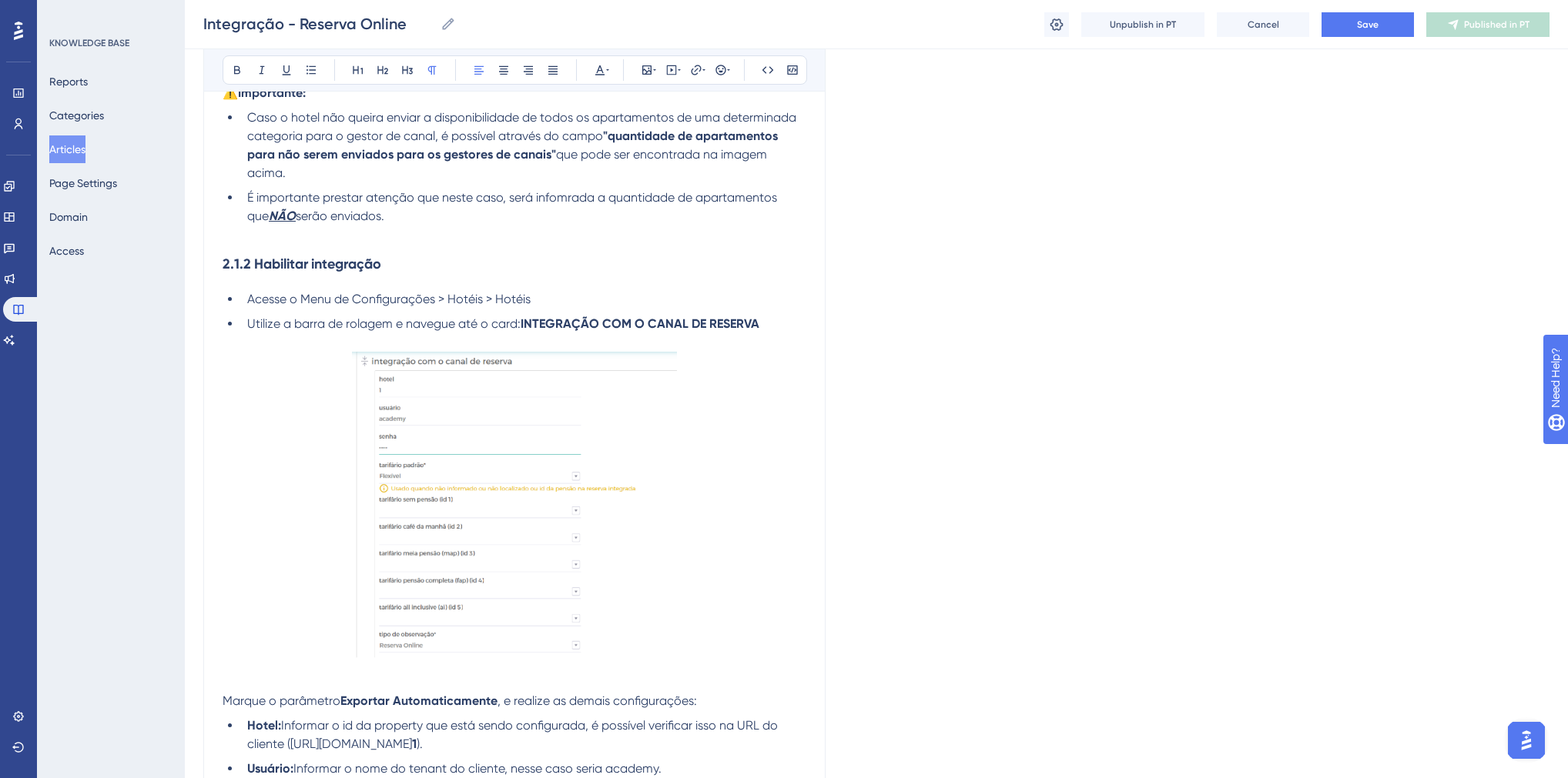
copy div "Marque o parâmetro Exportar Automaticamente , e realize as demais configurações…"
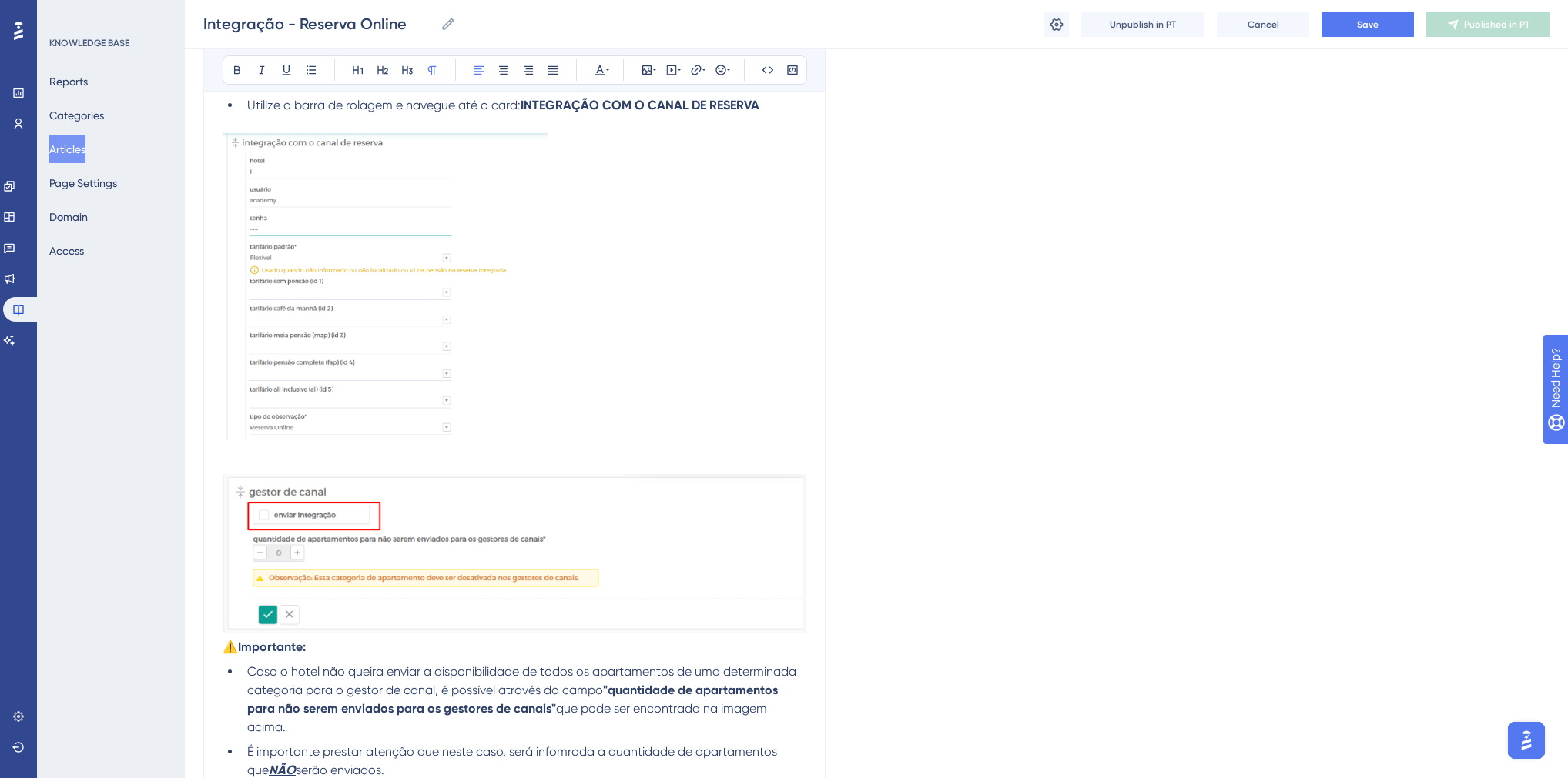
scroll to position [985, 0]
click at [368, 549] on img at bounding box center [514, 553] width 584 height 159
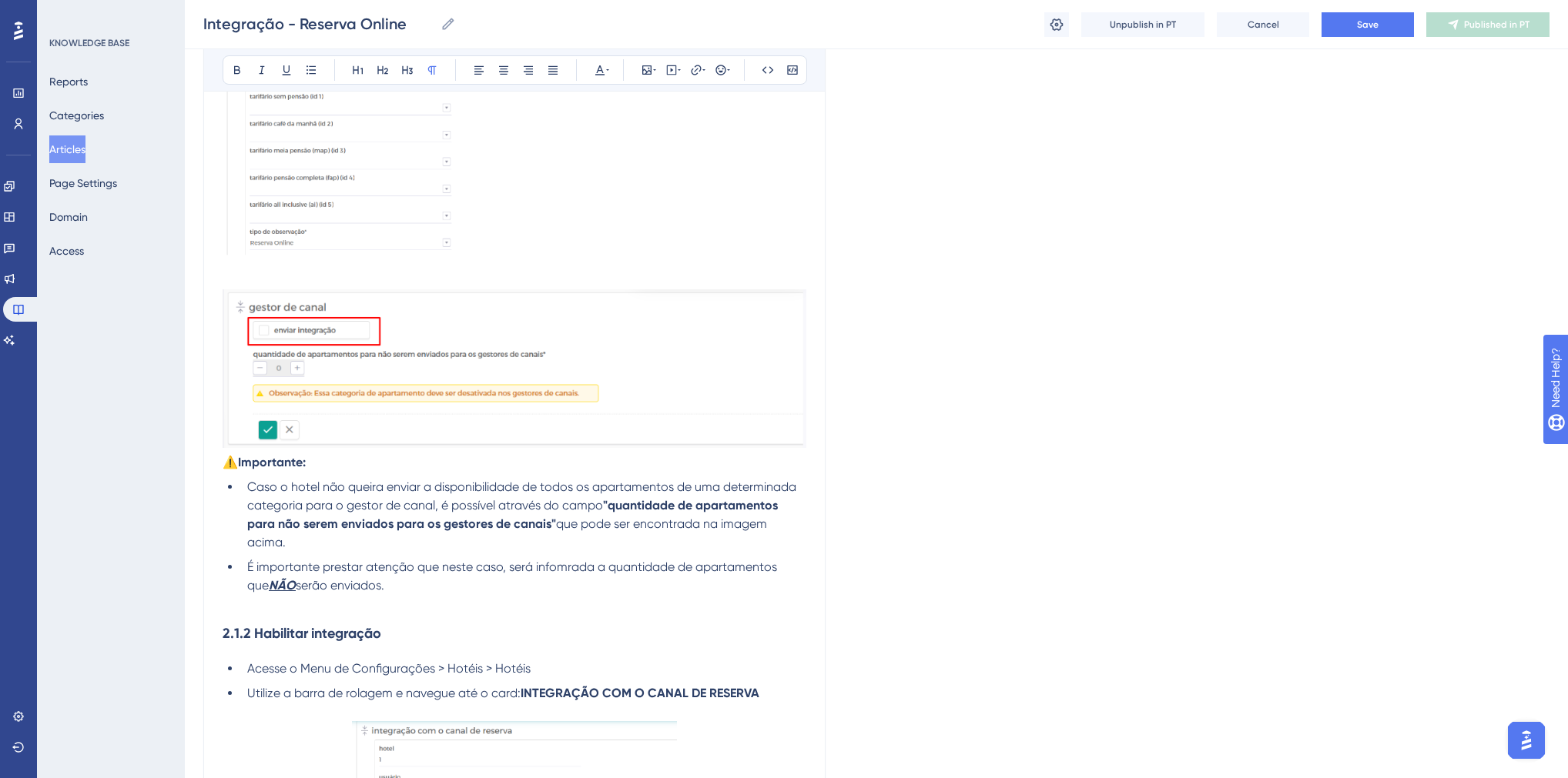
scroll to position [929, 0]
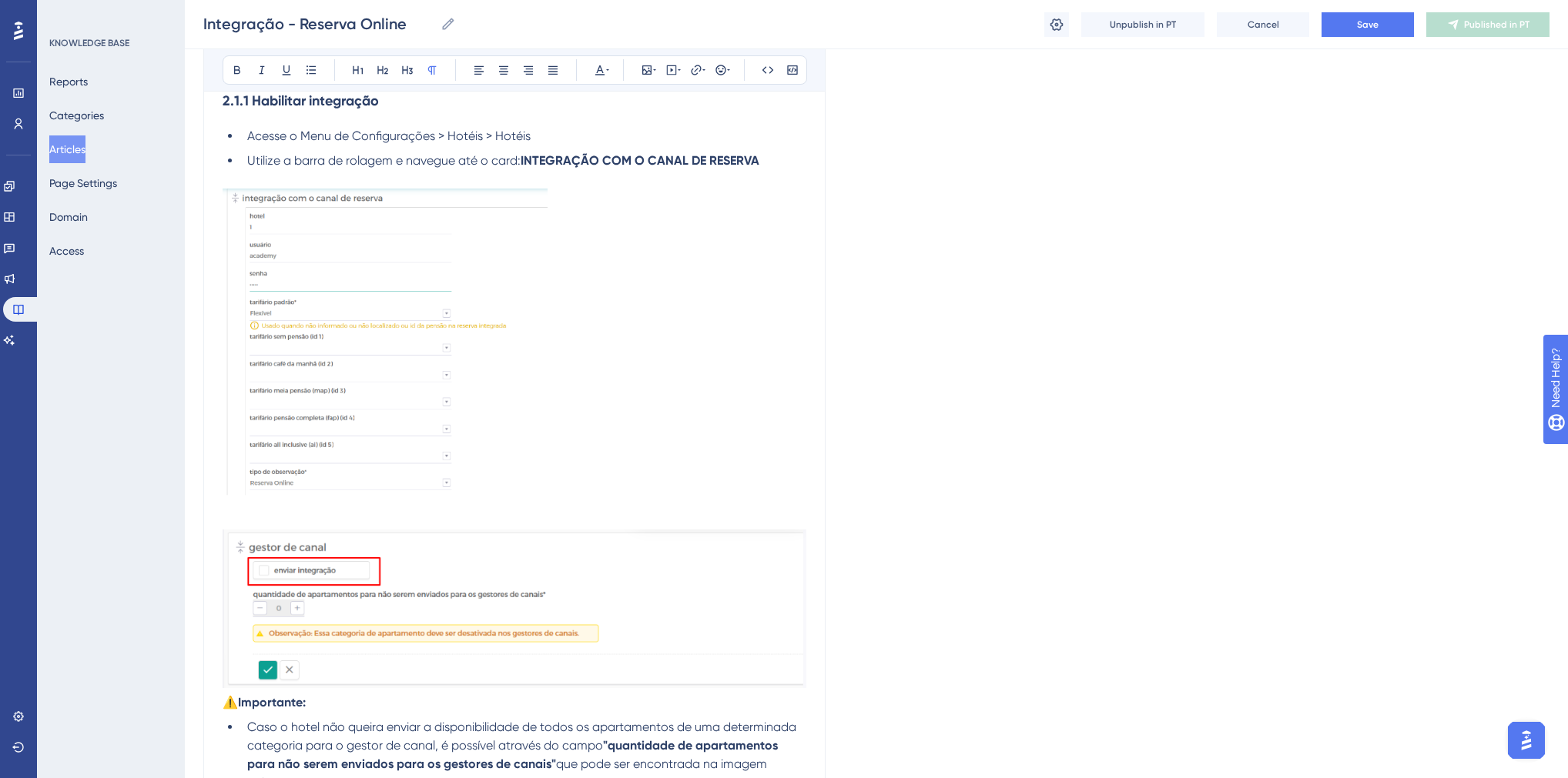
click at [275, 511] on div at bounding box center [385, 350] width 325 height 323
click at [266, 530] on p at bounding box center [514, 359] width 584 height 341
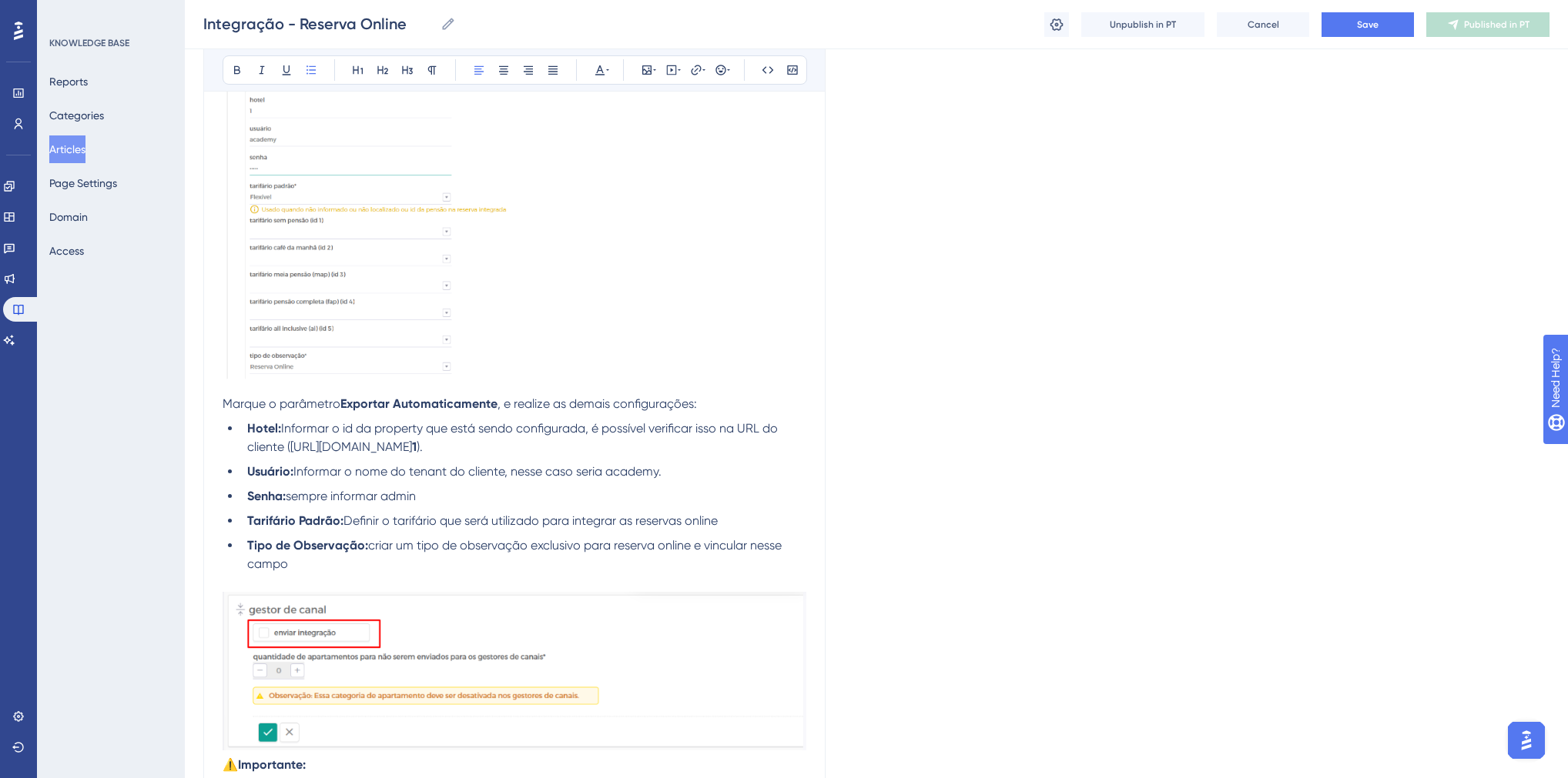
scroll to position [1238, 0]
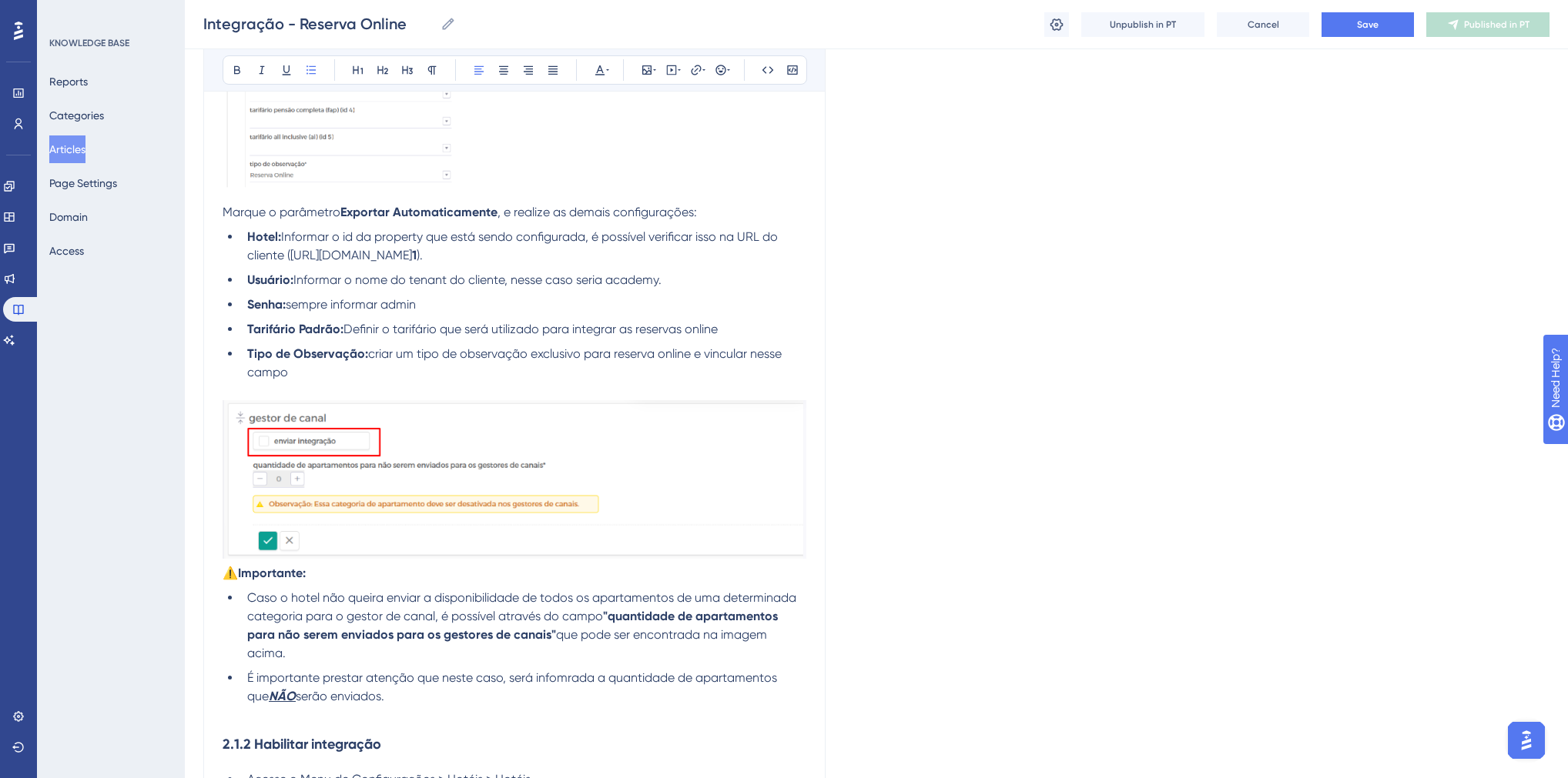
click at [344, 477] on img at bounding box center [514, 480] width 584 height 159
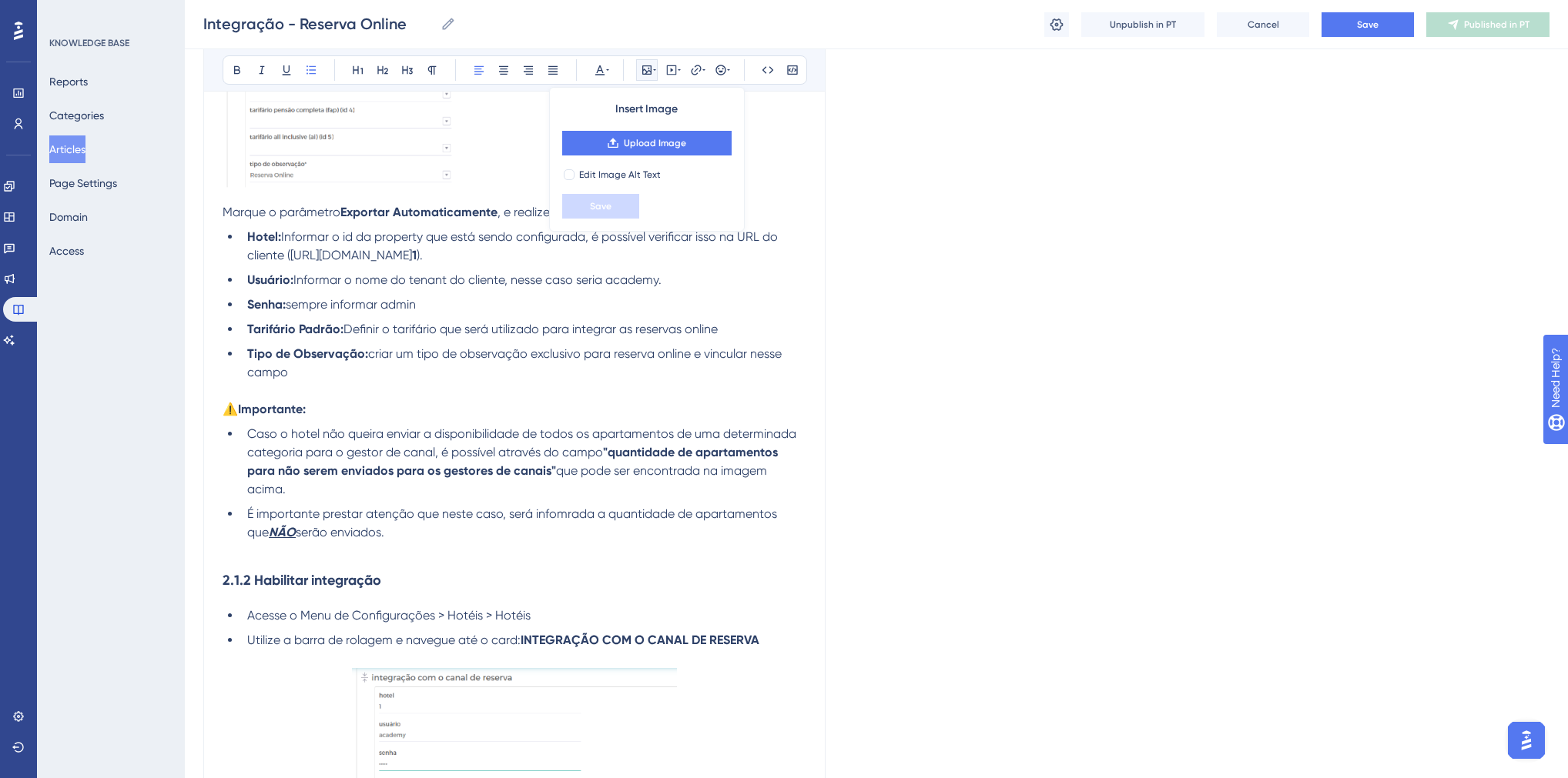
drag, startPoint x: 357, startPoint y: 556, endPoint x: 234, endPoint y: 440, distance: 169.1
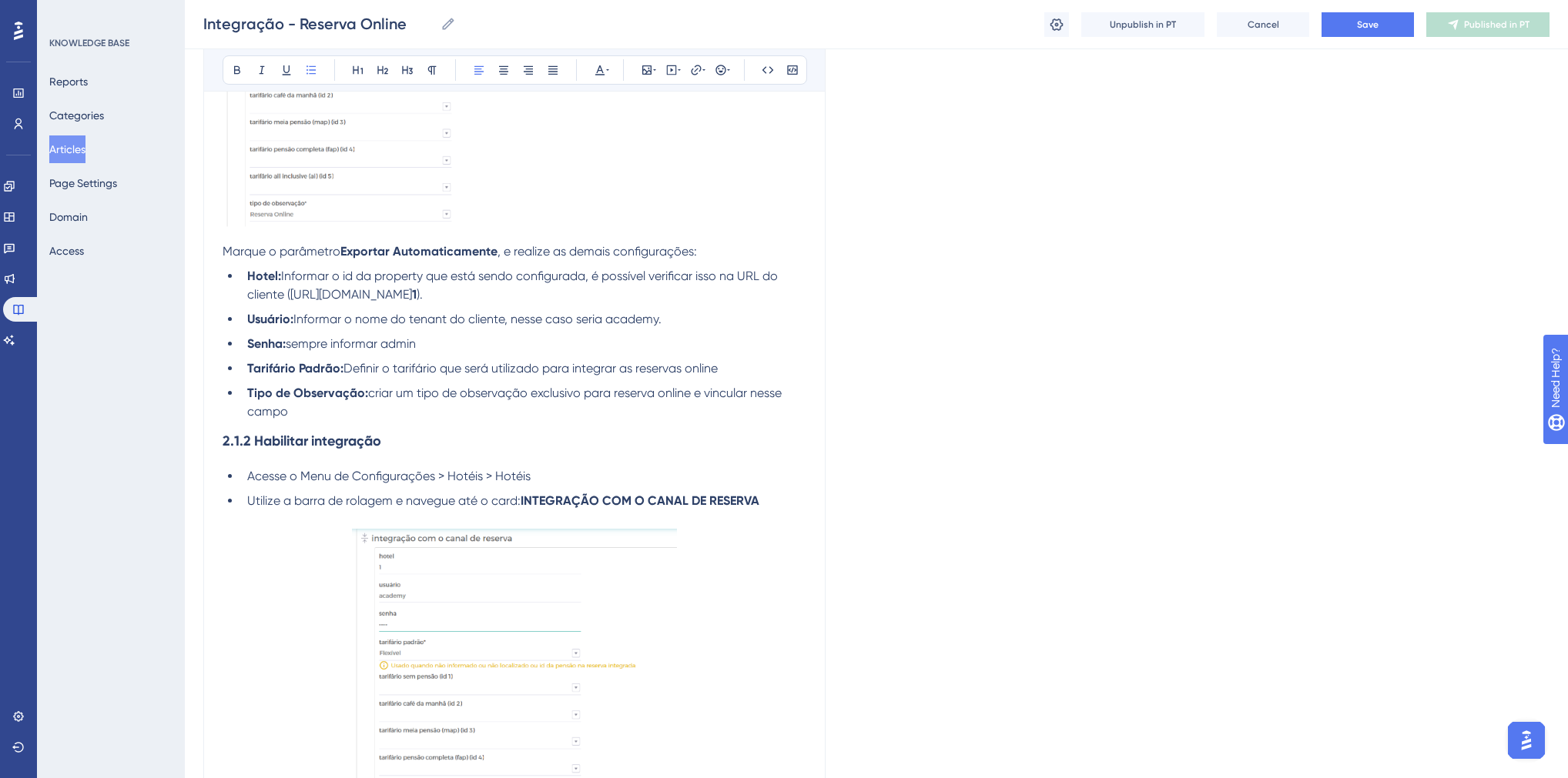
scroll to position [1300, 0]
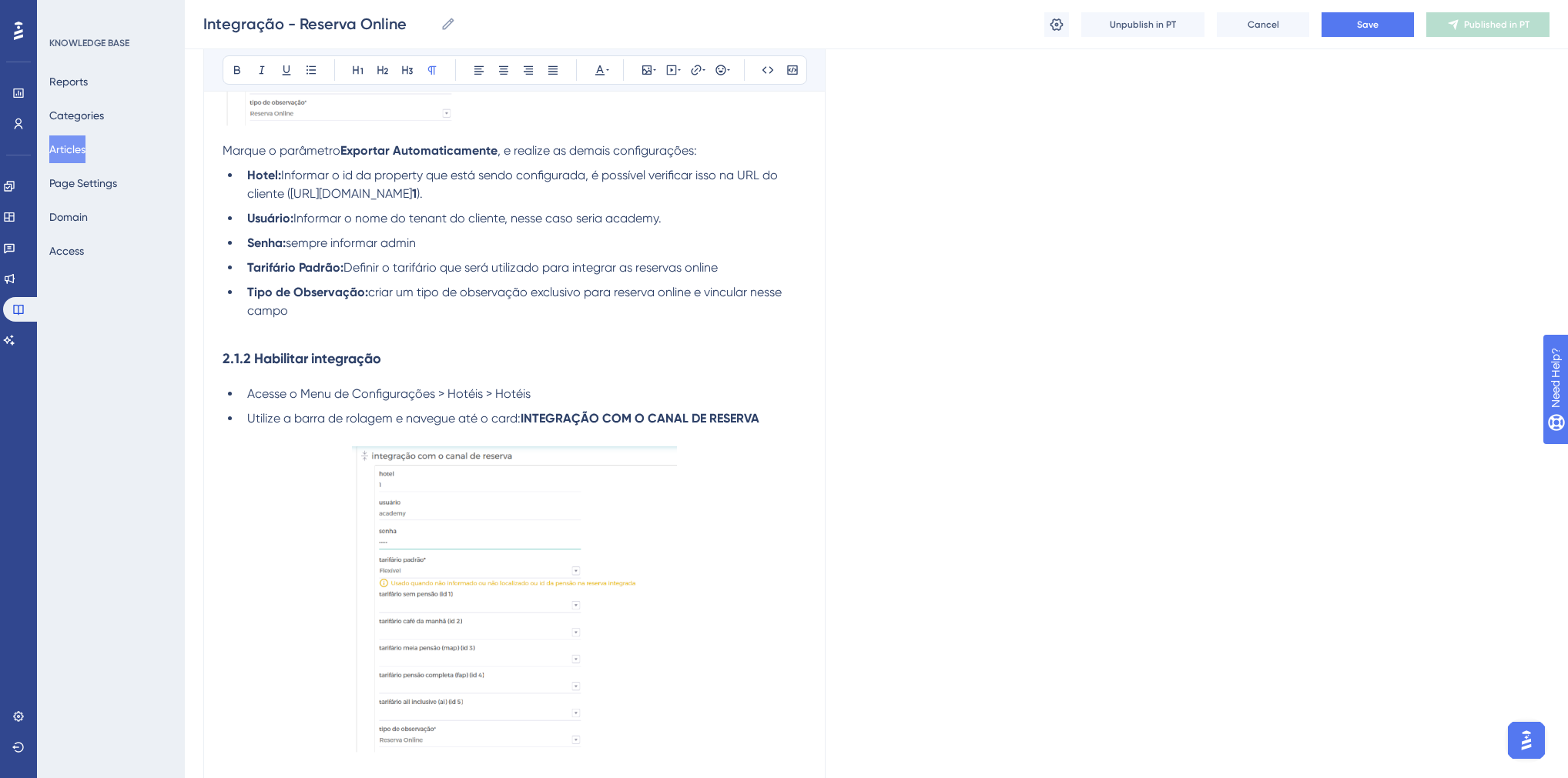
click at [327, 367] on strong "2.1.2 Habilitar integração" at bounding box center [301, 359] width 159 height 17
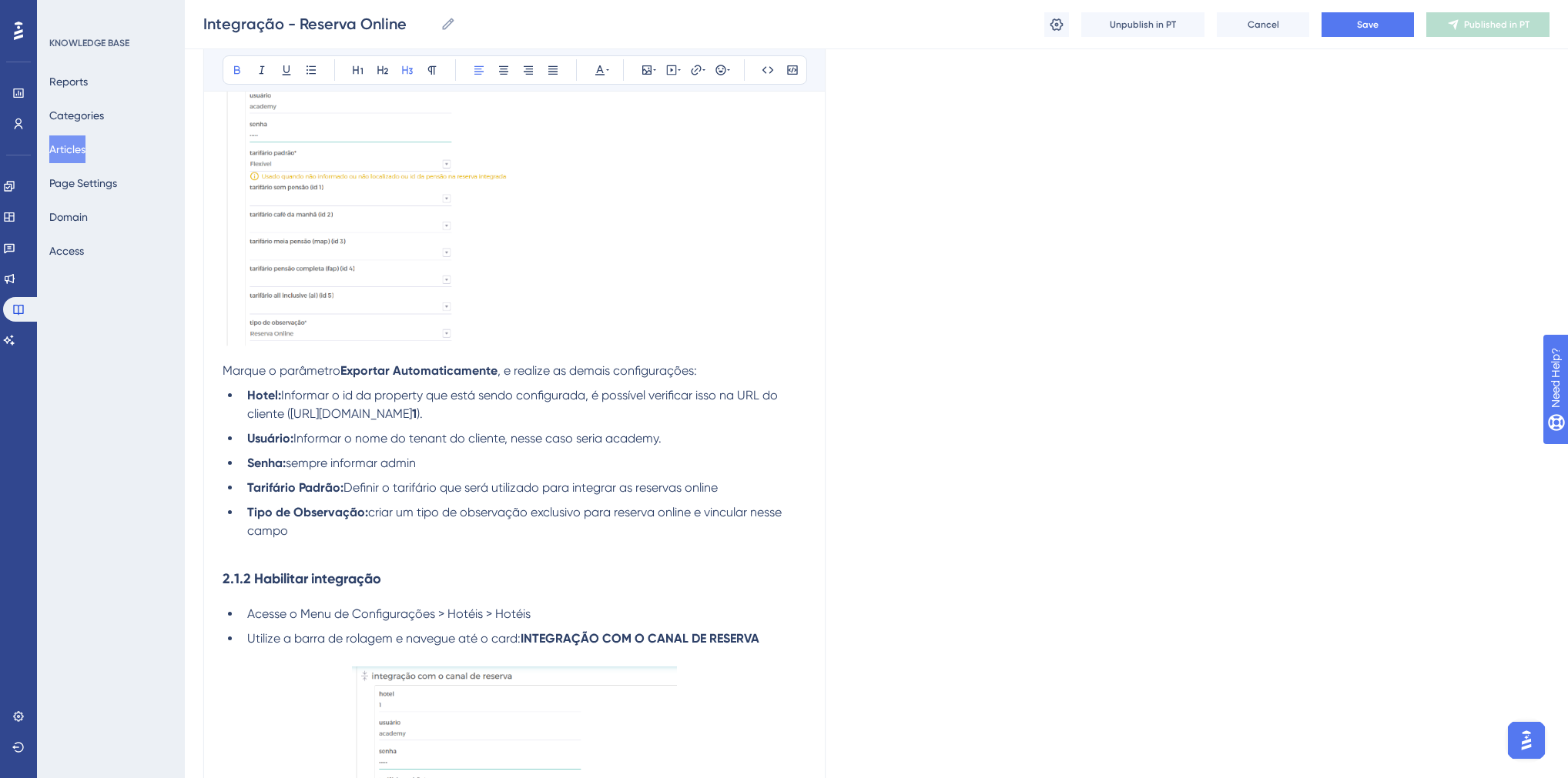
scroll to position [869, 0]
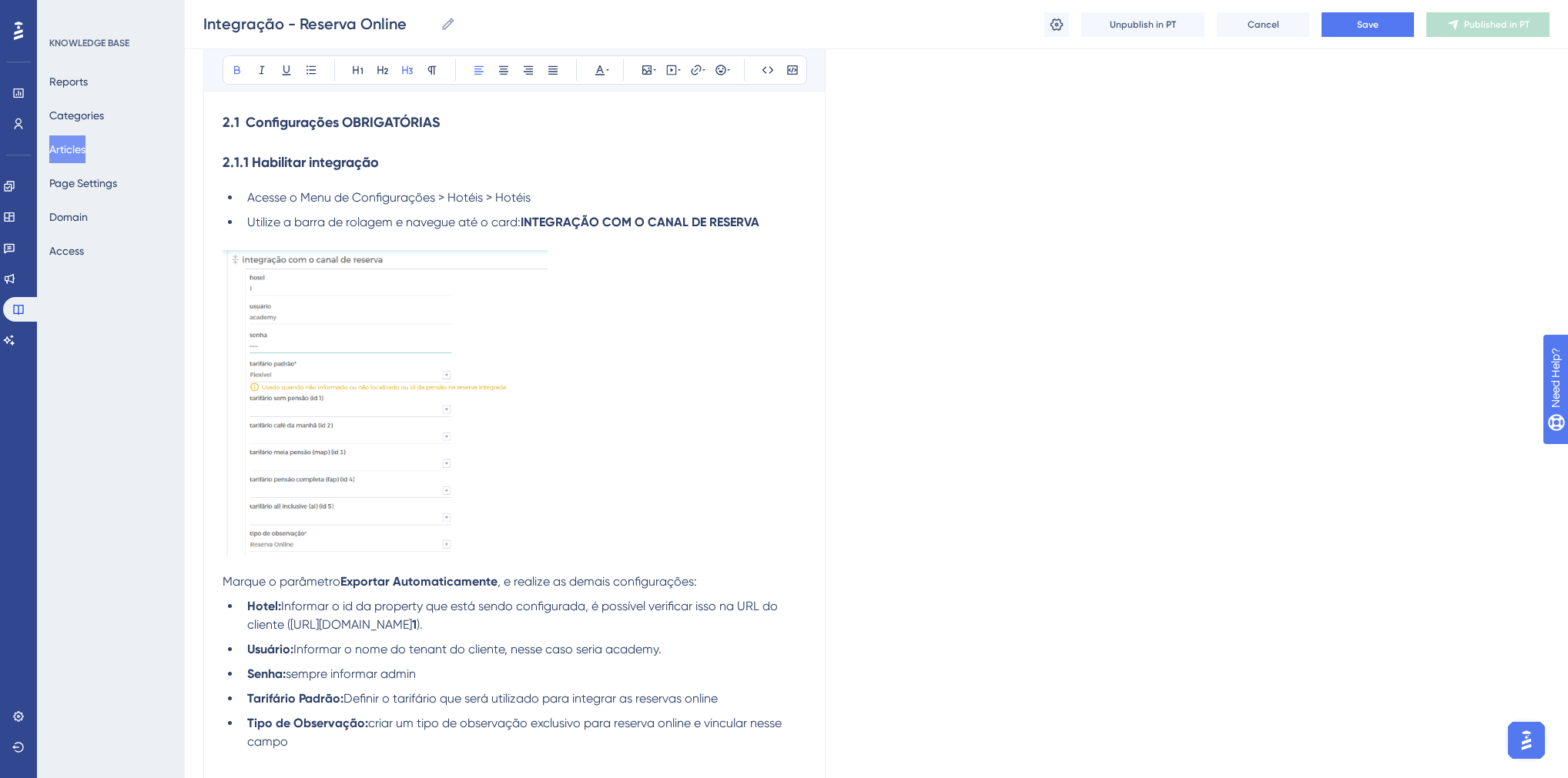
click at [288, 171] on strong "2.1.1 Habilitar integração" at bounding box center [300, 162] width 156 height 17
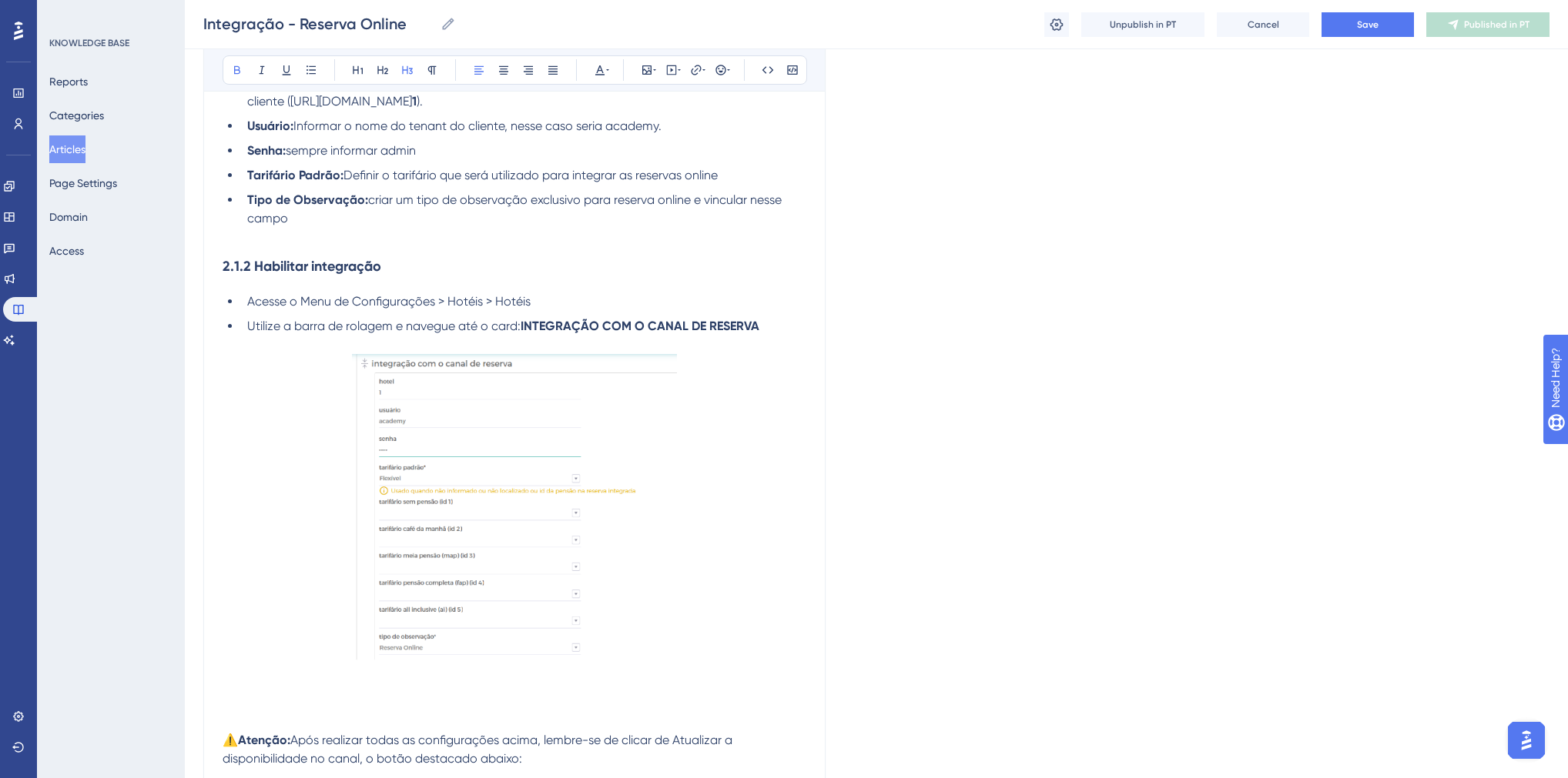
scroll to position [1422, 0]
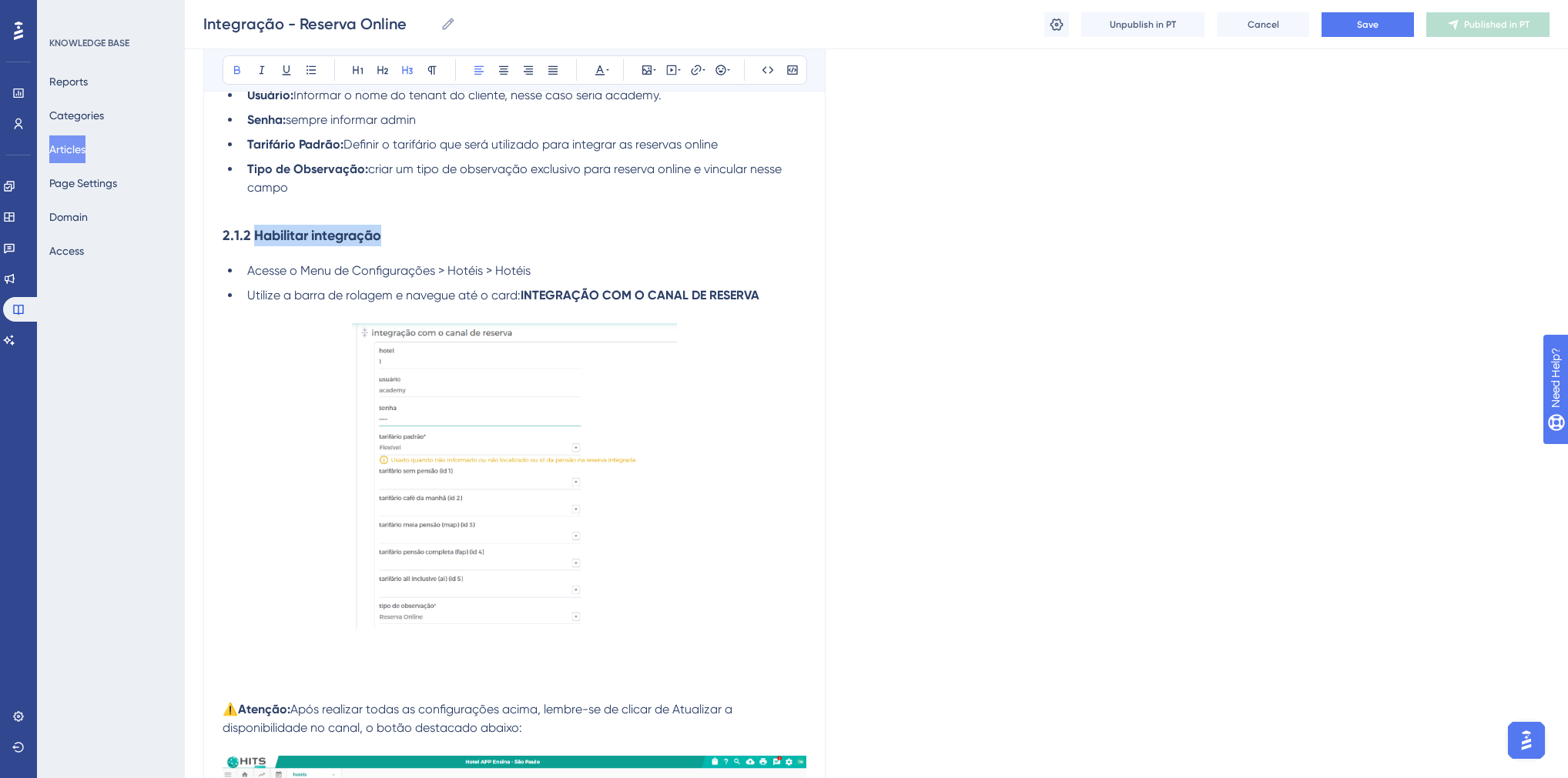
drag, startPoint x: 335, startPoint y: 260, endPoint x: 256, endPoint y: 259, distance: 79.0
click at [256, 255] on h3 "2.1.2 Habilitar integração" at bounding box center [514, 235] width 584 height 40
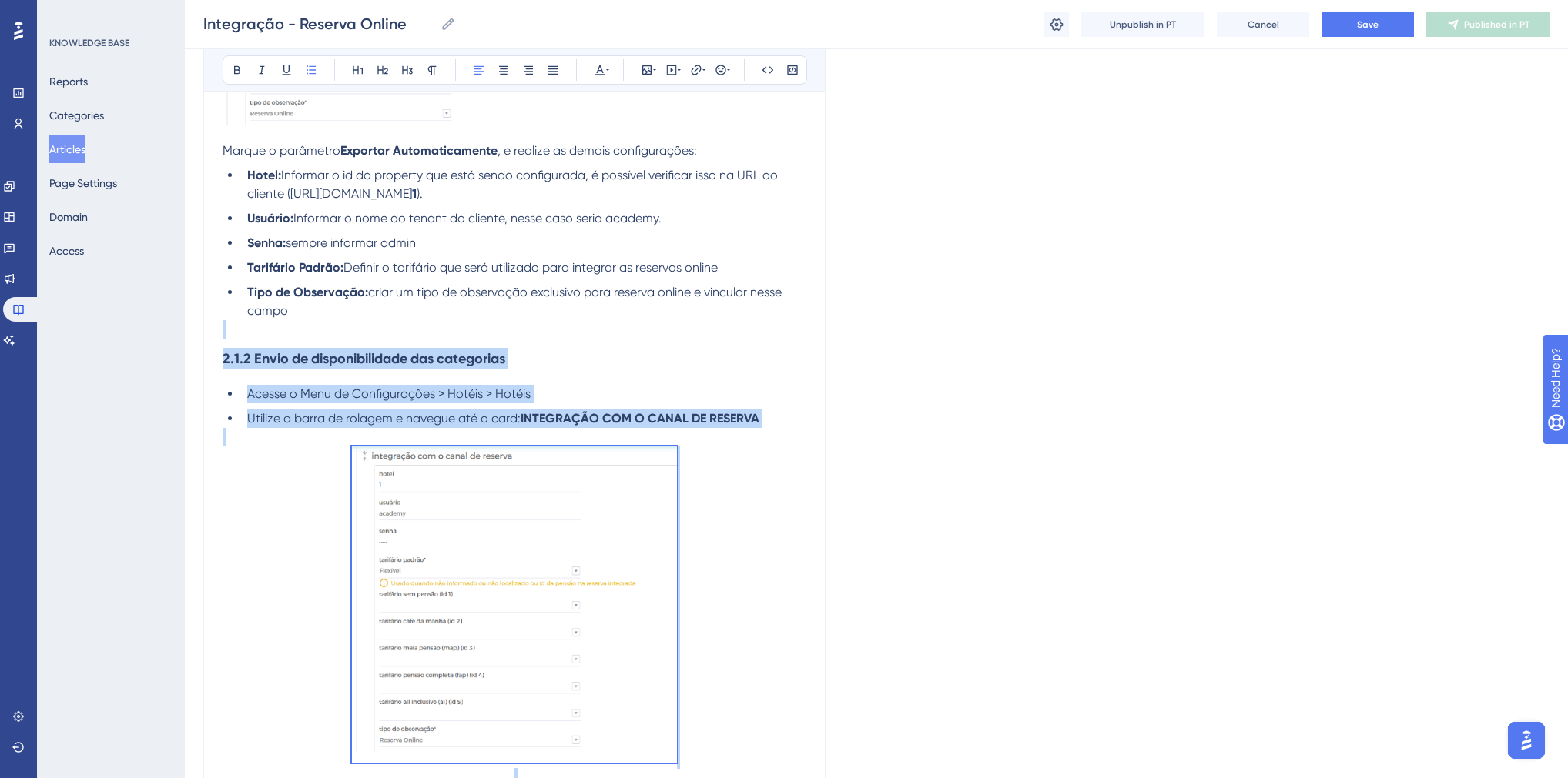
scroll to position [1300, 0]
drag, startPoint x: 344, startPoint y: 279, endPoint x: 249, endPoint y: 421, distance: 170.8
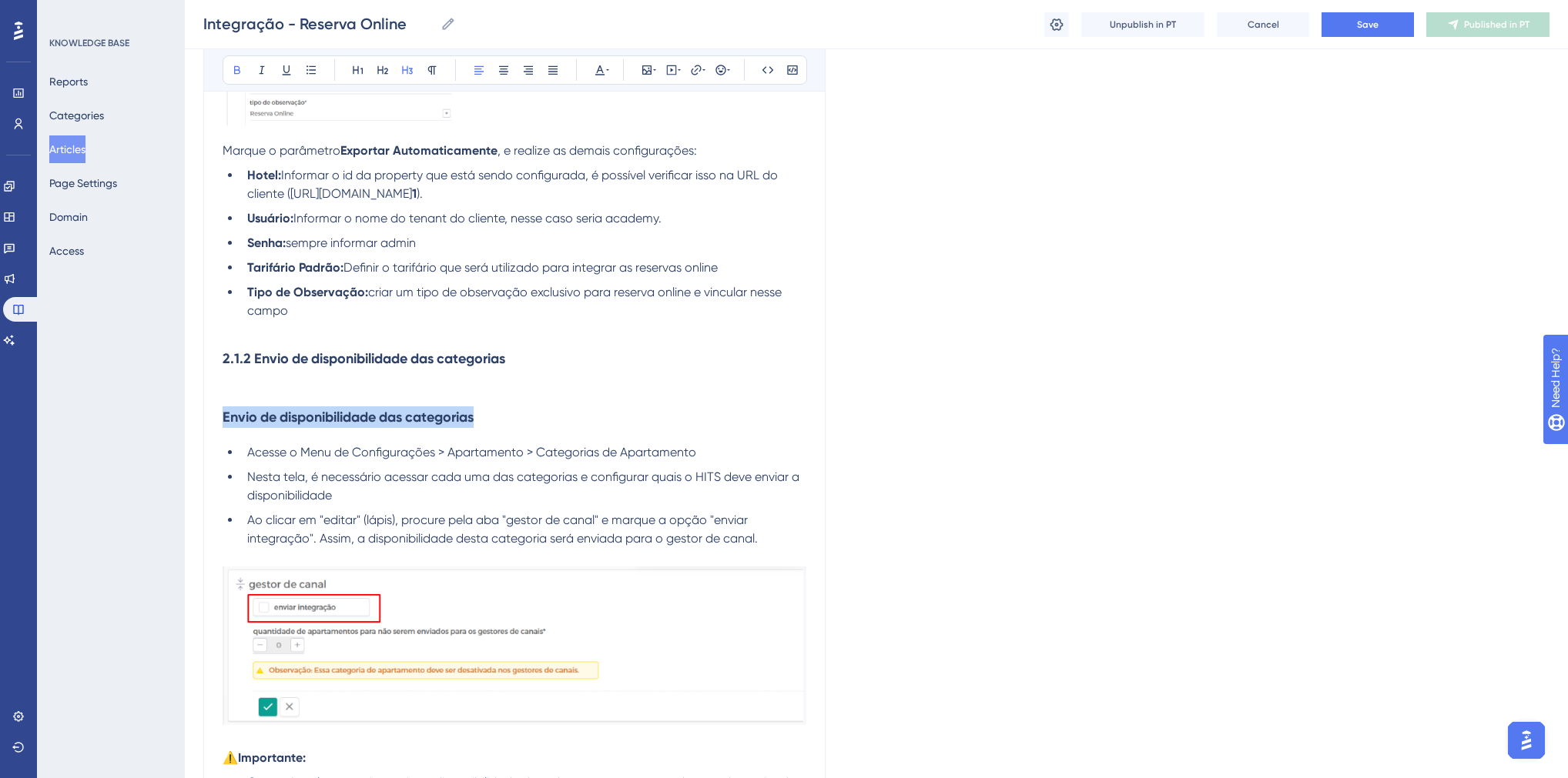
drag, startPoint x: 472, startPoint y: 441, endPoint x: 221, endPoint y: 436, distance: 251.0
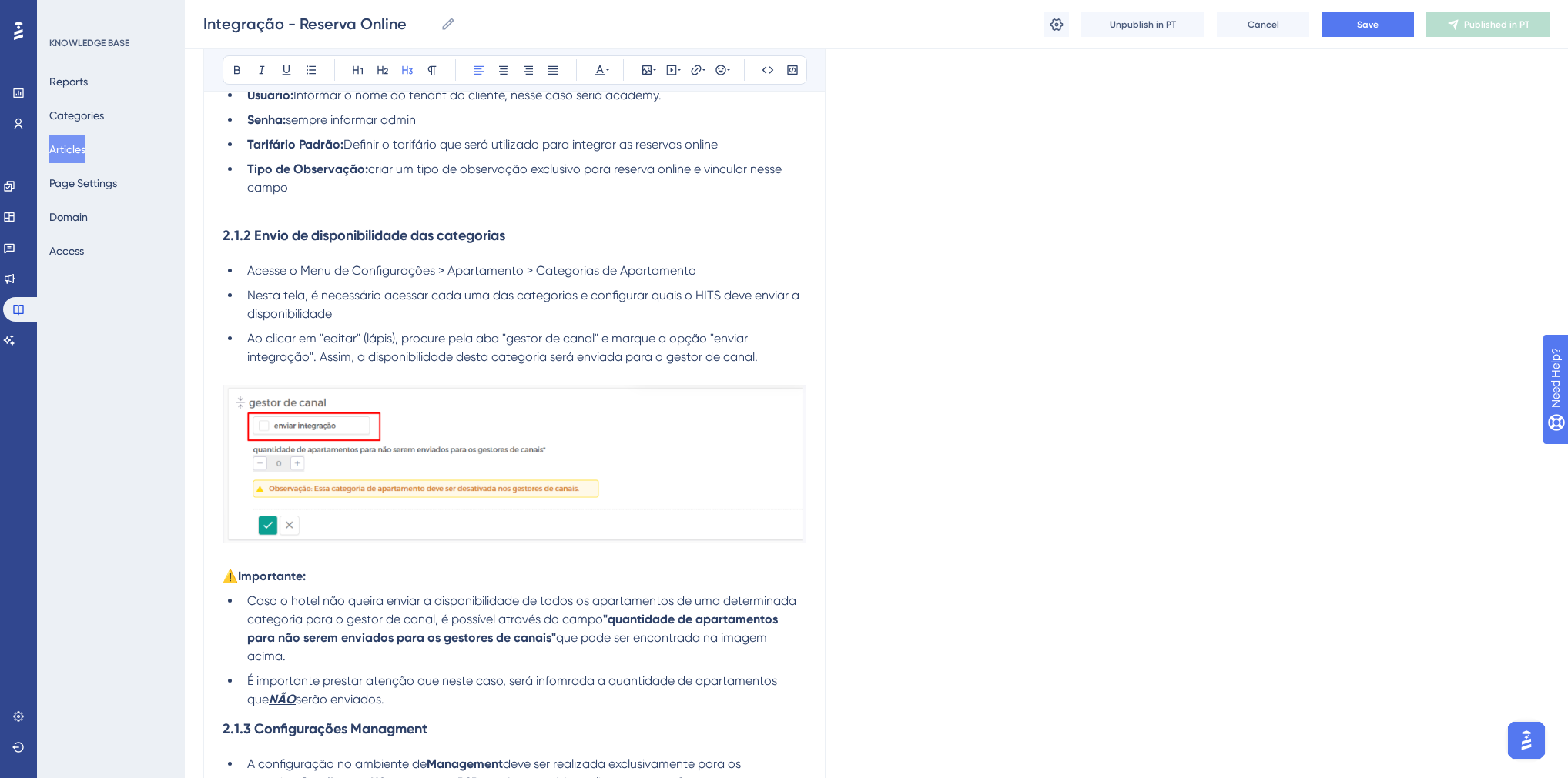
scroll to position [1607, 0]
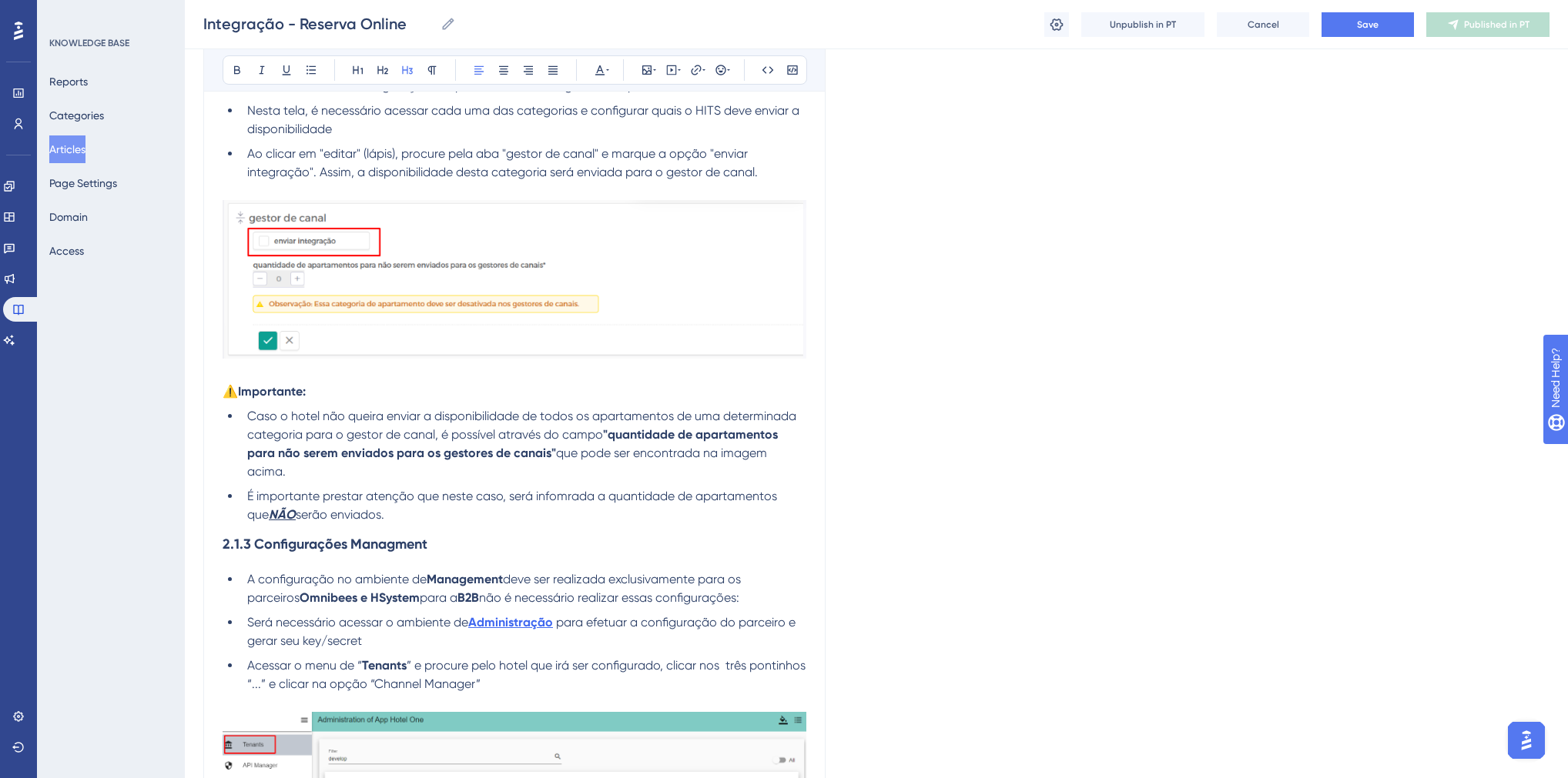
click at [394, 524] on li "É importante prestar atenção que neste caso, será infomrada a quantidade de apa…" at bounding box center [524, 506] width 565 height 37
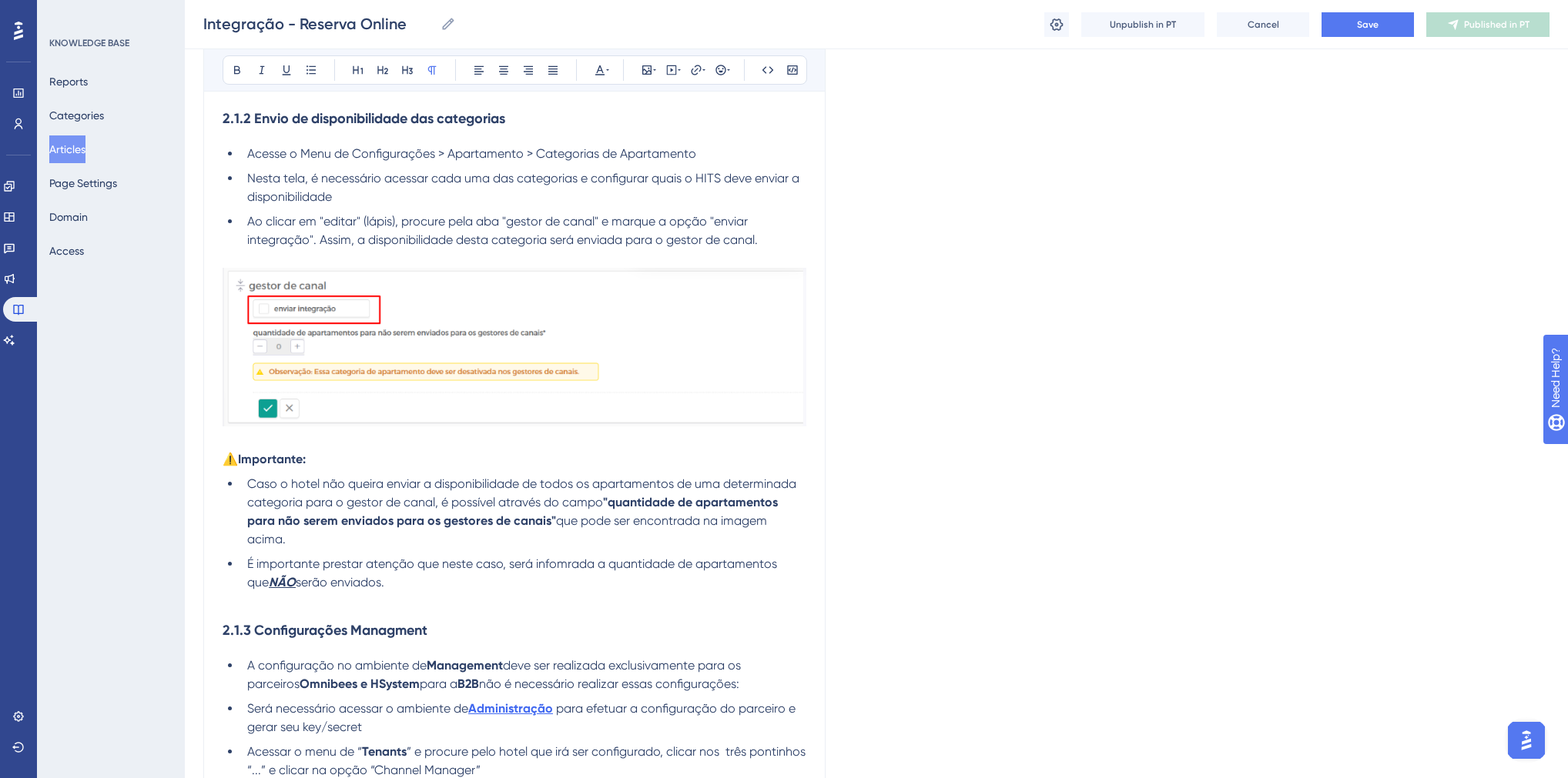
scroll to position [1546, 0]
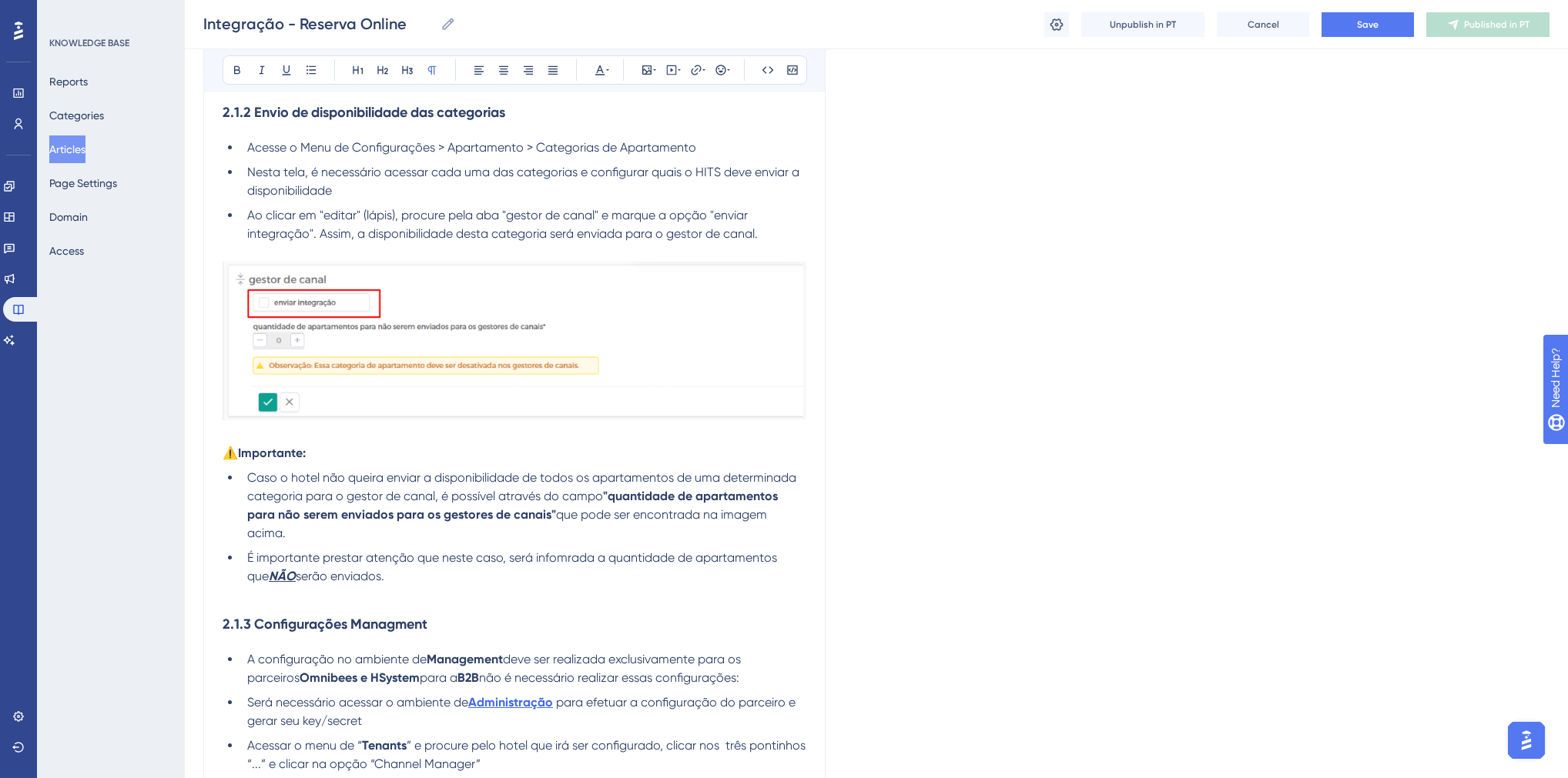
click at [398, 633] on strong "2.1.3 Configurações Managment" at bounding box center [325, 624] width 204 height 17
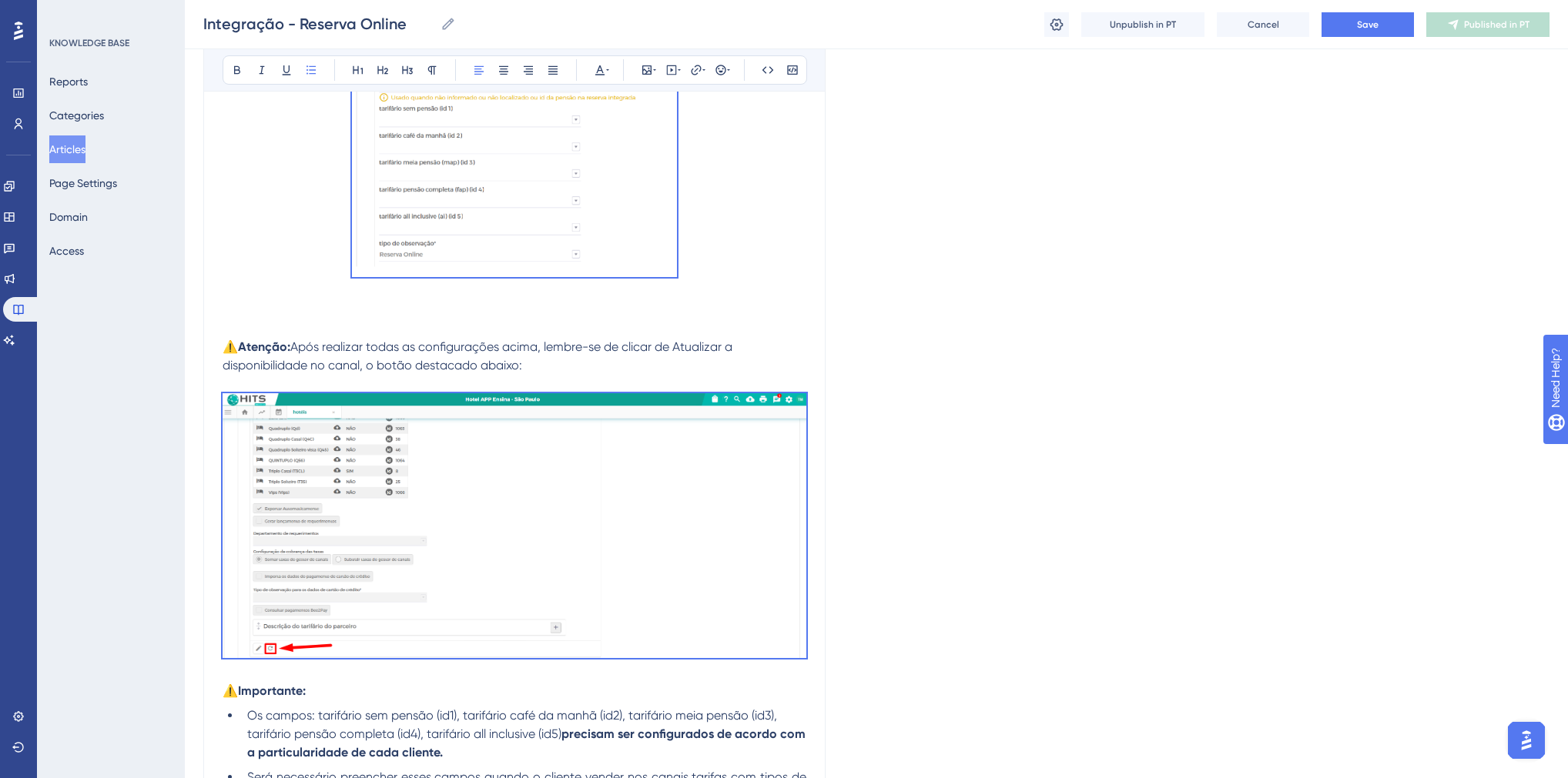
scroll to position [1792, 0]
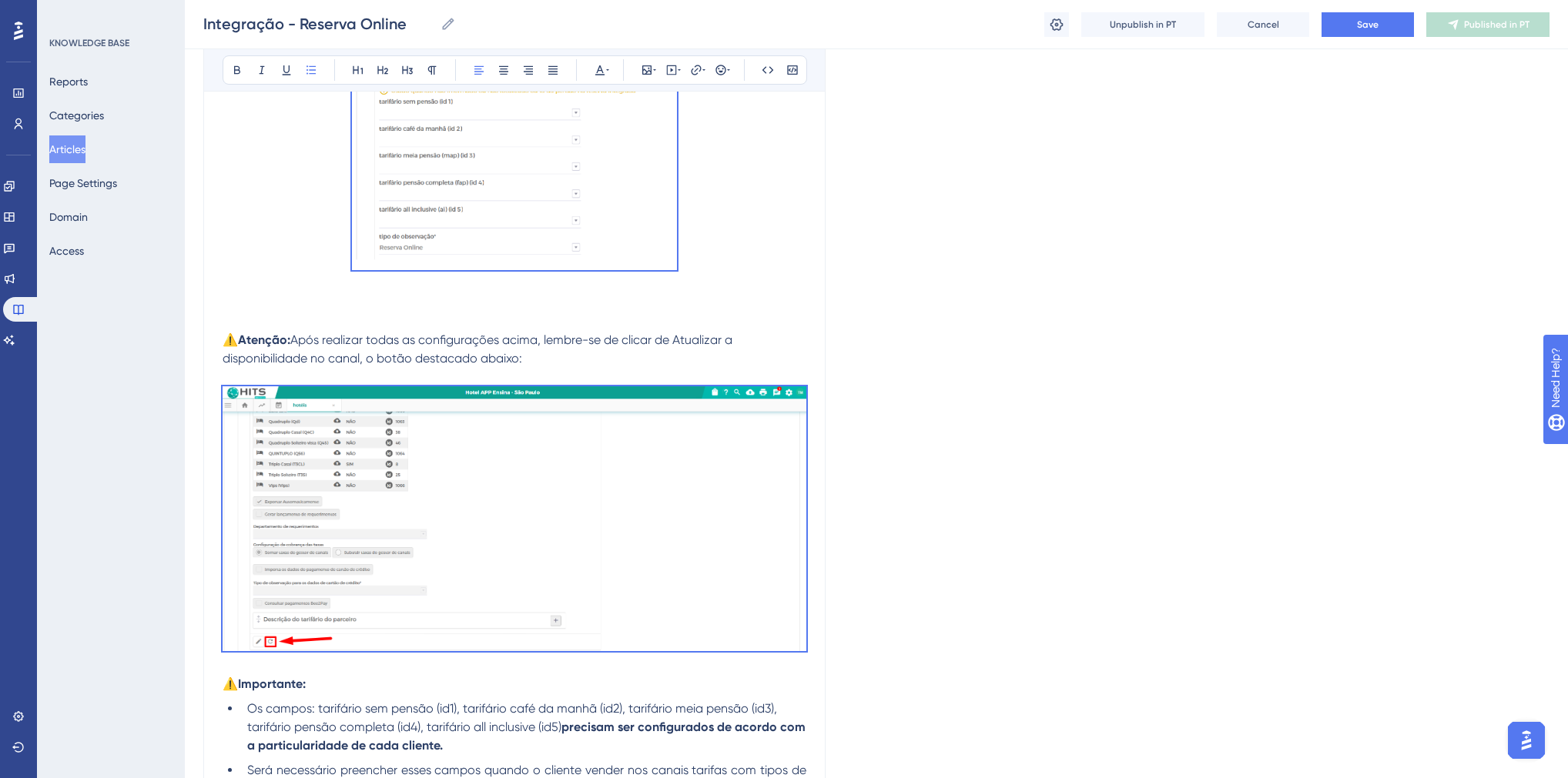
click at [520, 432] on img at bounding box center [514, 518] width 584 height 264
click at [255, 347] on strong "⚠️Atenção:" at bounding box center [256, 340] width 68 height 14
click at [368, 366] on span "Após realizar todas as configurações acima, lembre-se de clicar de Atualizar a …" at bounding box center [479, 349] width 513 height 33
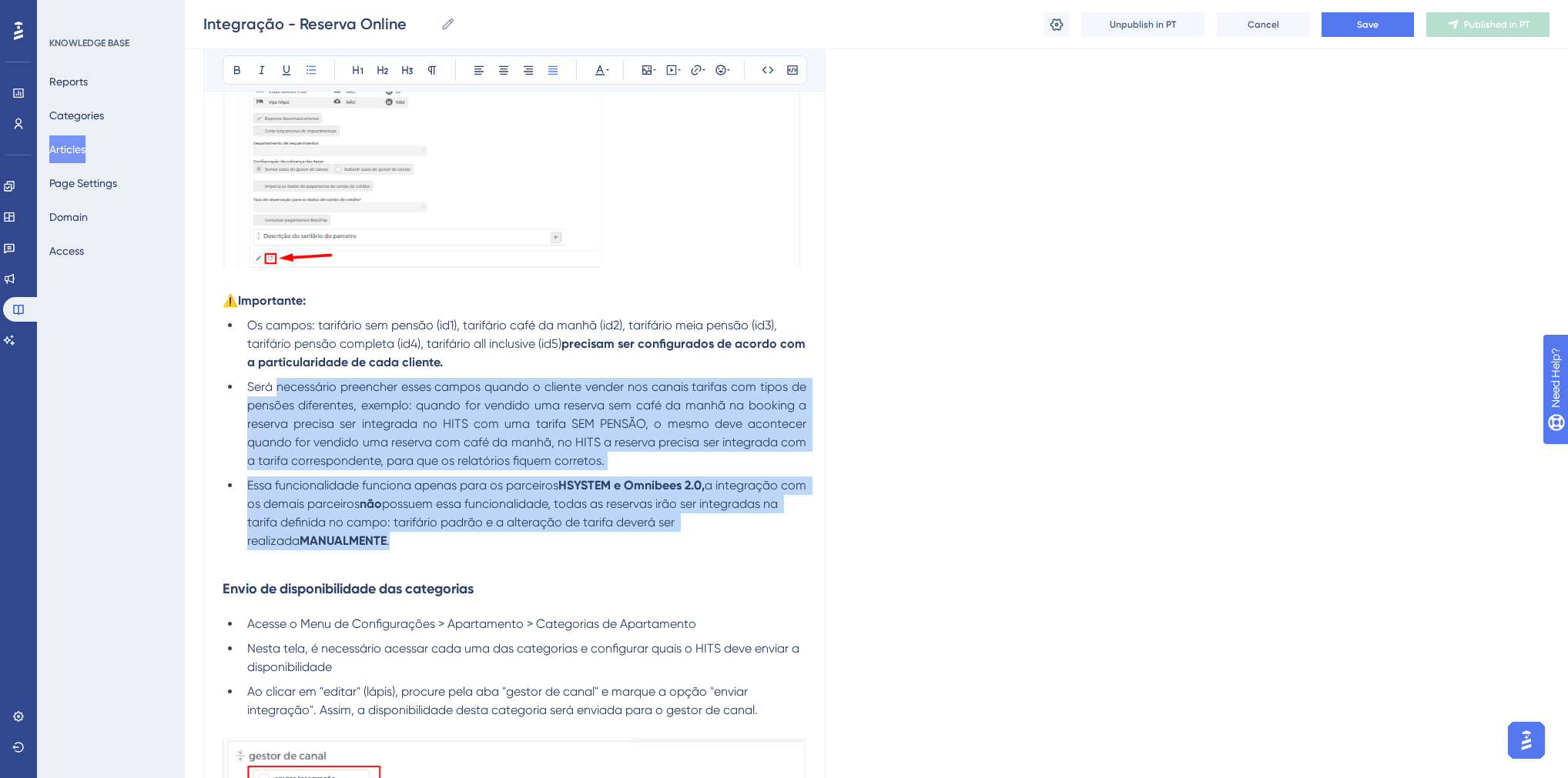
scroll to position [2162, 0]
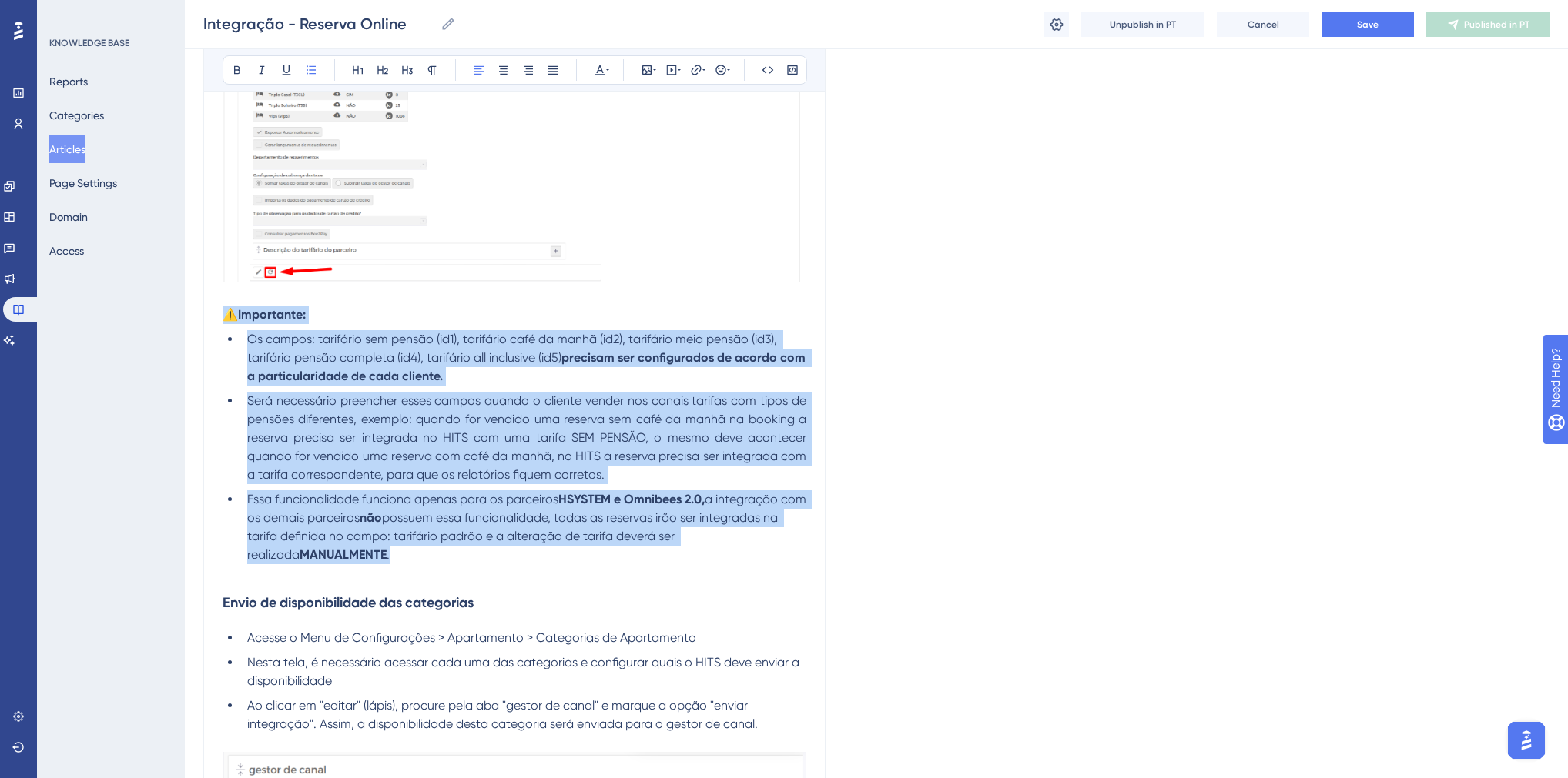
drag, startPoint x: 356, startPoint y: 525, endPoint x: 226, endPoint y: 344, distance: 222.8
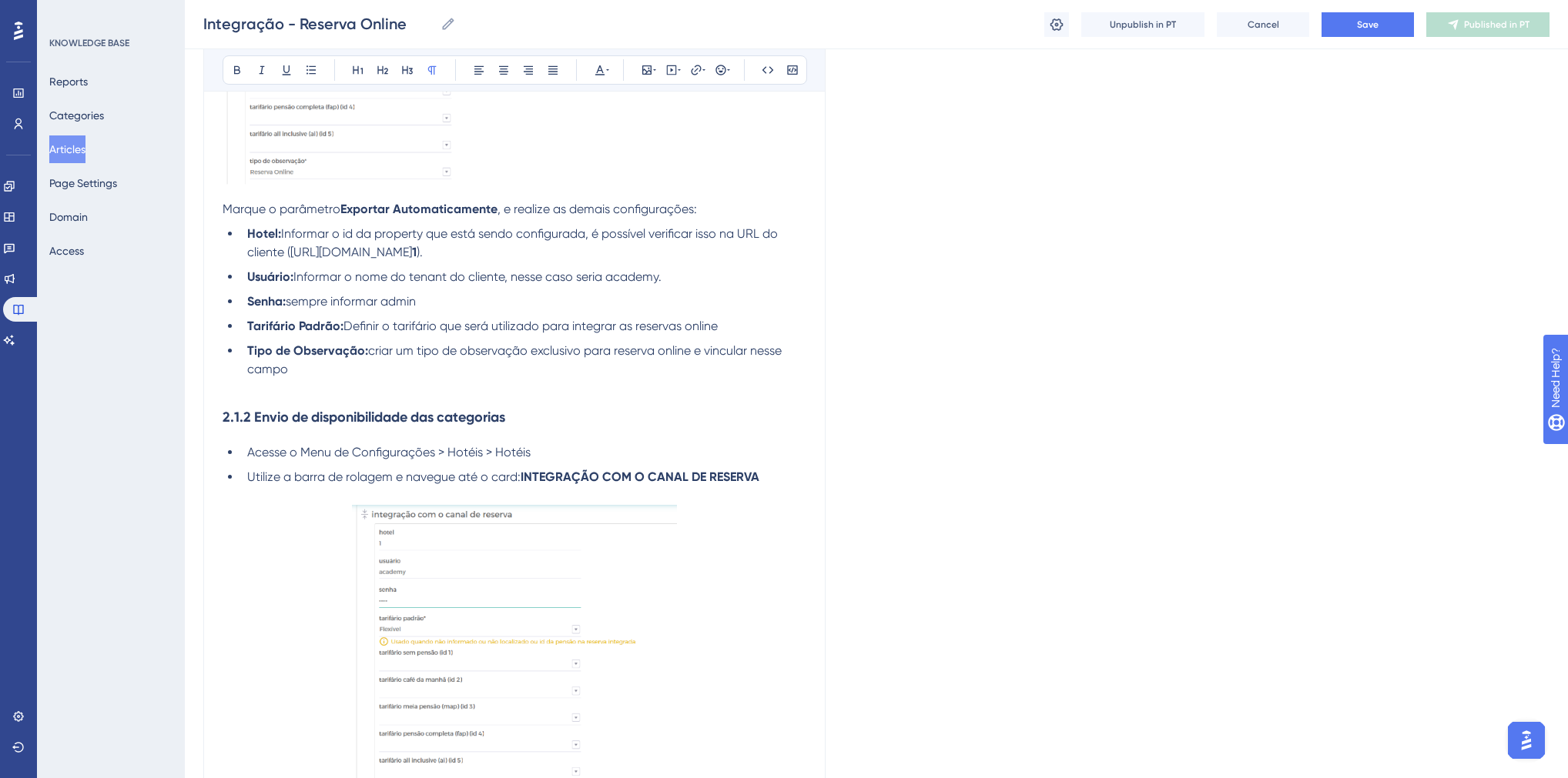
scroll to position [1238, 0]
click at [326, 382] on li "Tipo de Observação: criar um tipo de observação exclusivo para reserva online e…" at bounding box center [524, 363] width 565 height 37
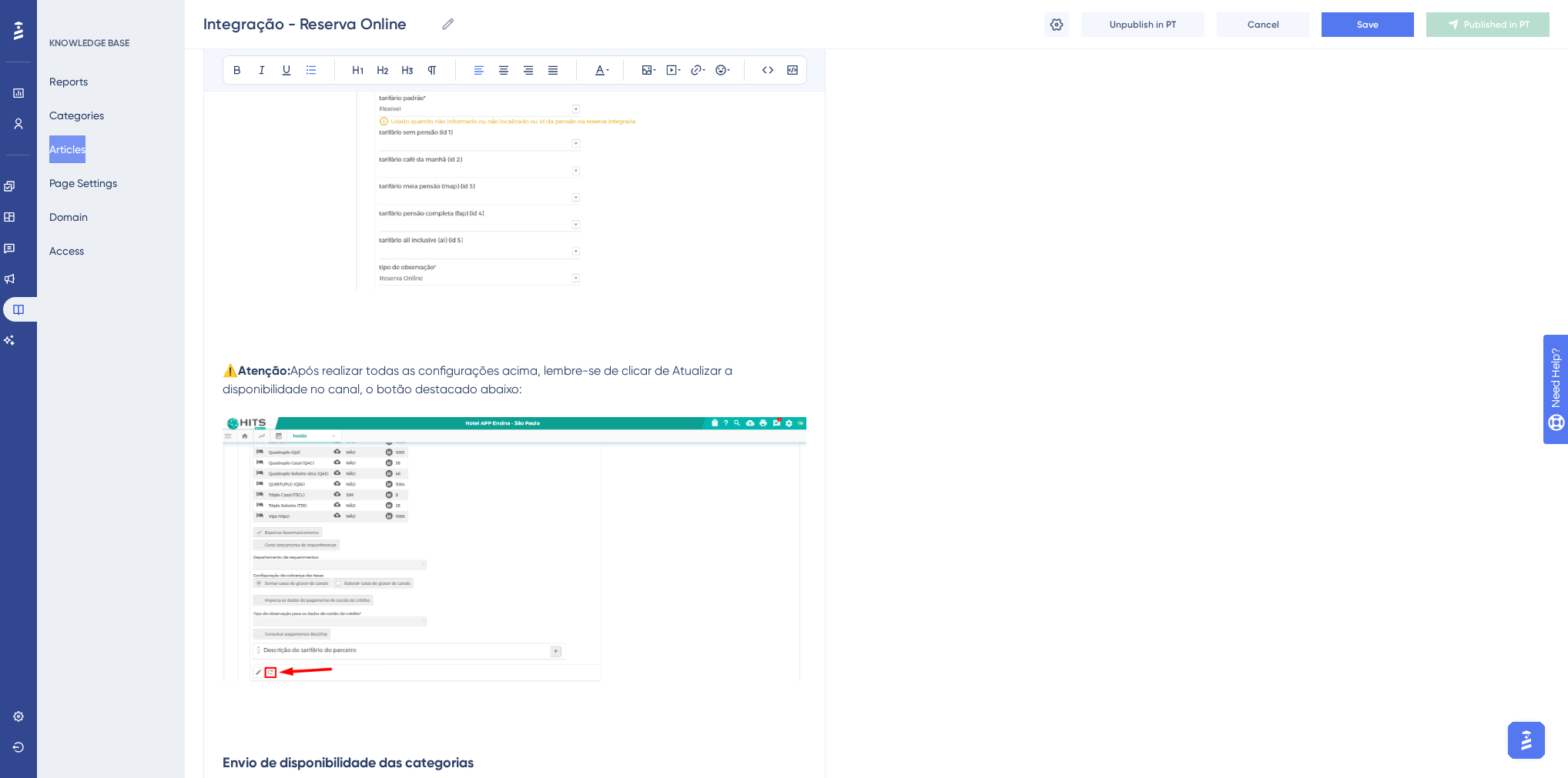
scroll to position [2223, 0]
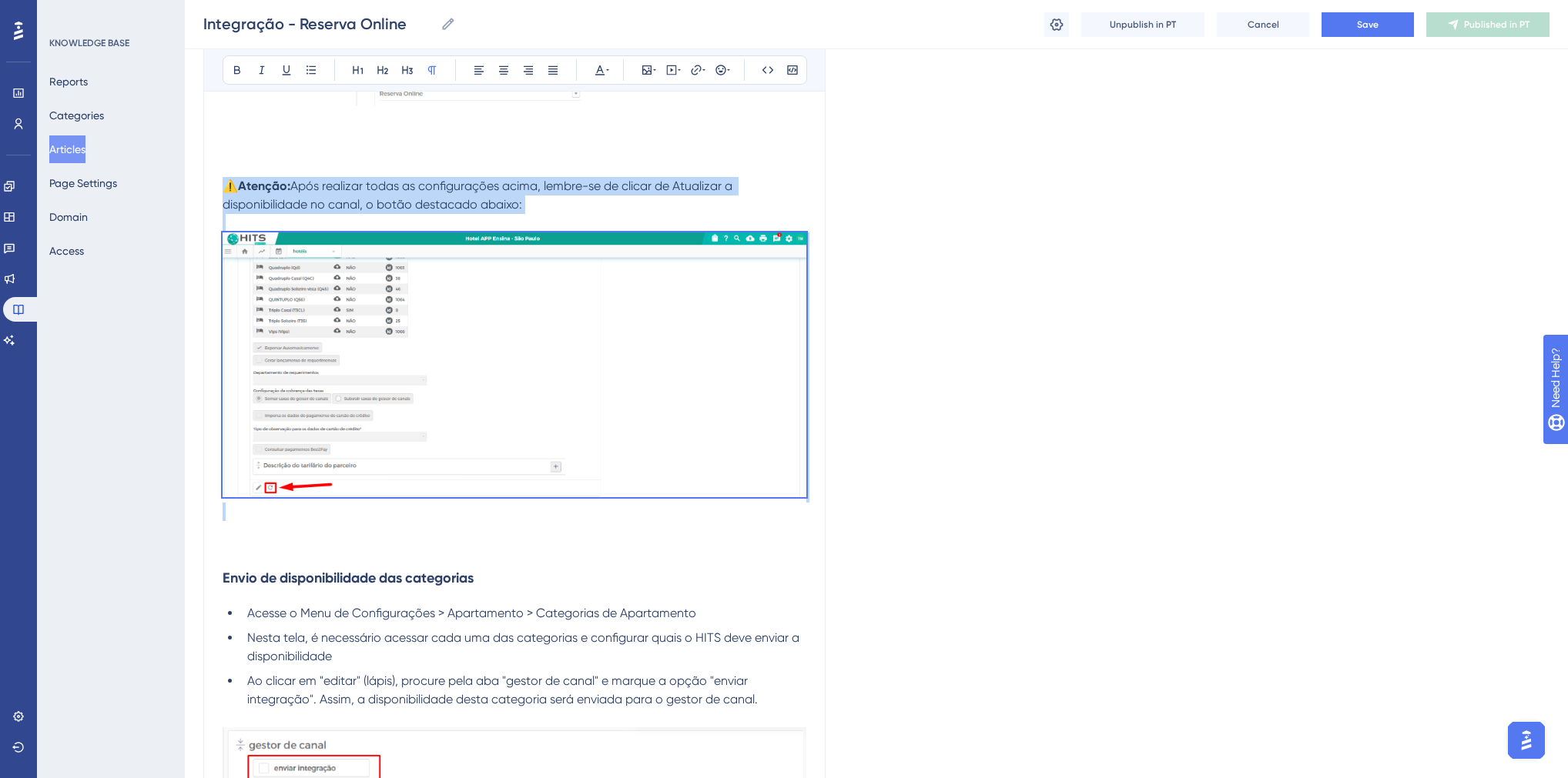
drag, startPoint x: 223, startPoint y: 213, endPoint x: 797, endPoint y: 549, distance: 665.1
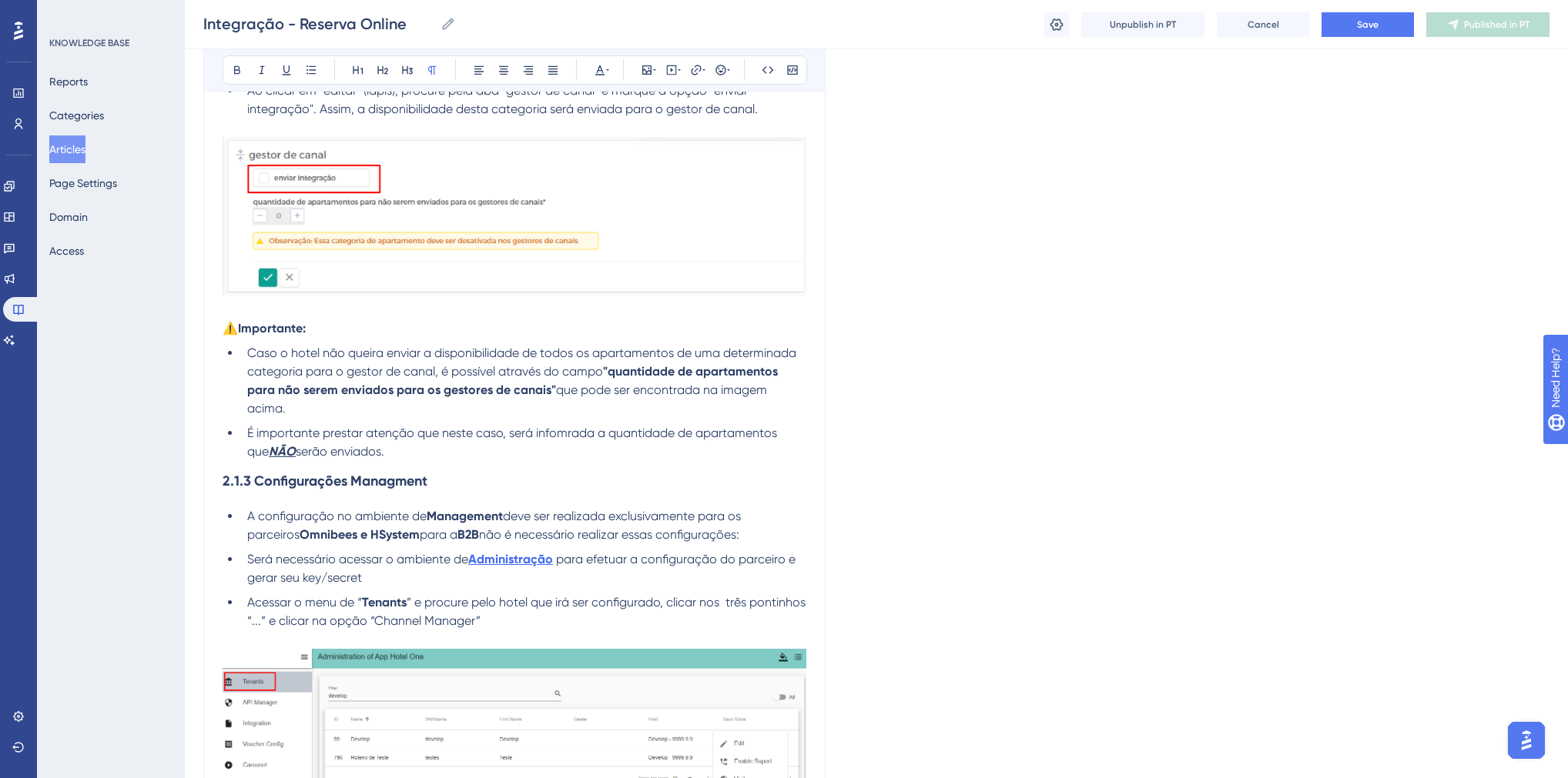
scroll to position [2593, 0]
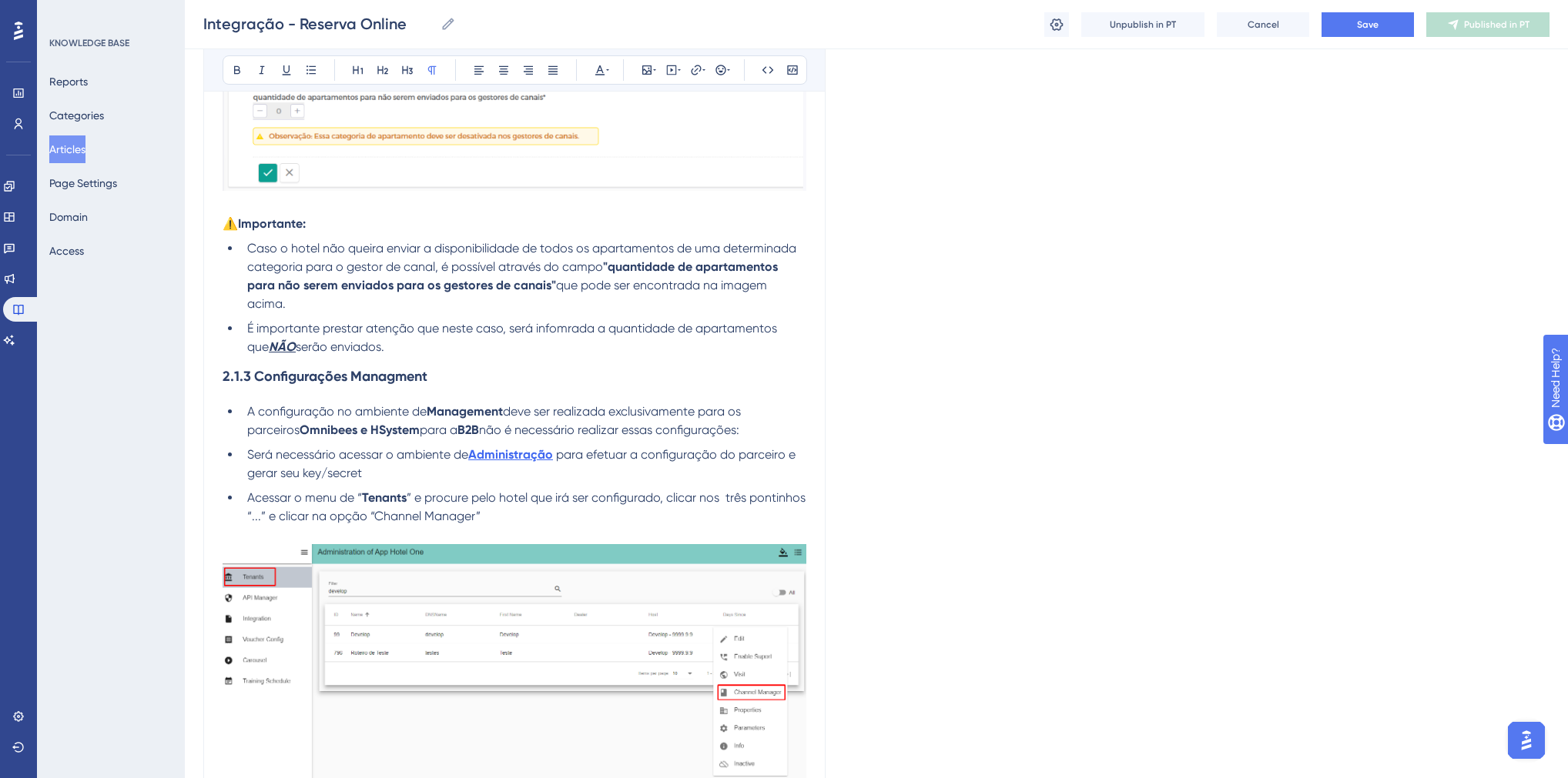
click at [387, 357] on li "É importante prestar atenção que neste caso, será infomrada a quantidade de apa…" at bounding box center [524, 337] width 565 height 37
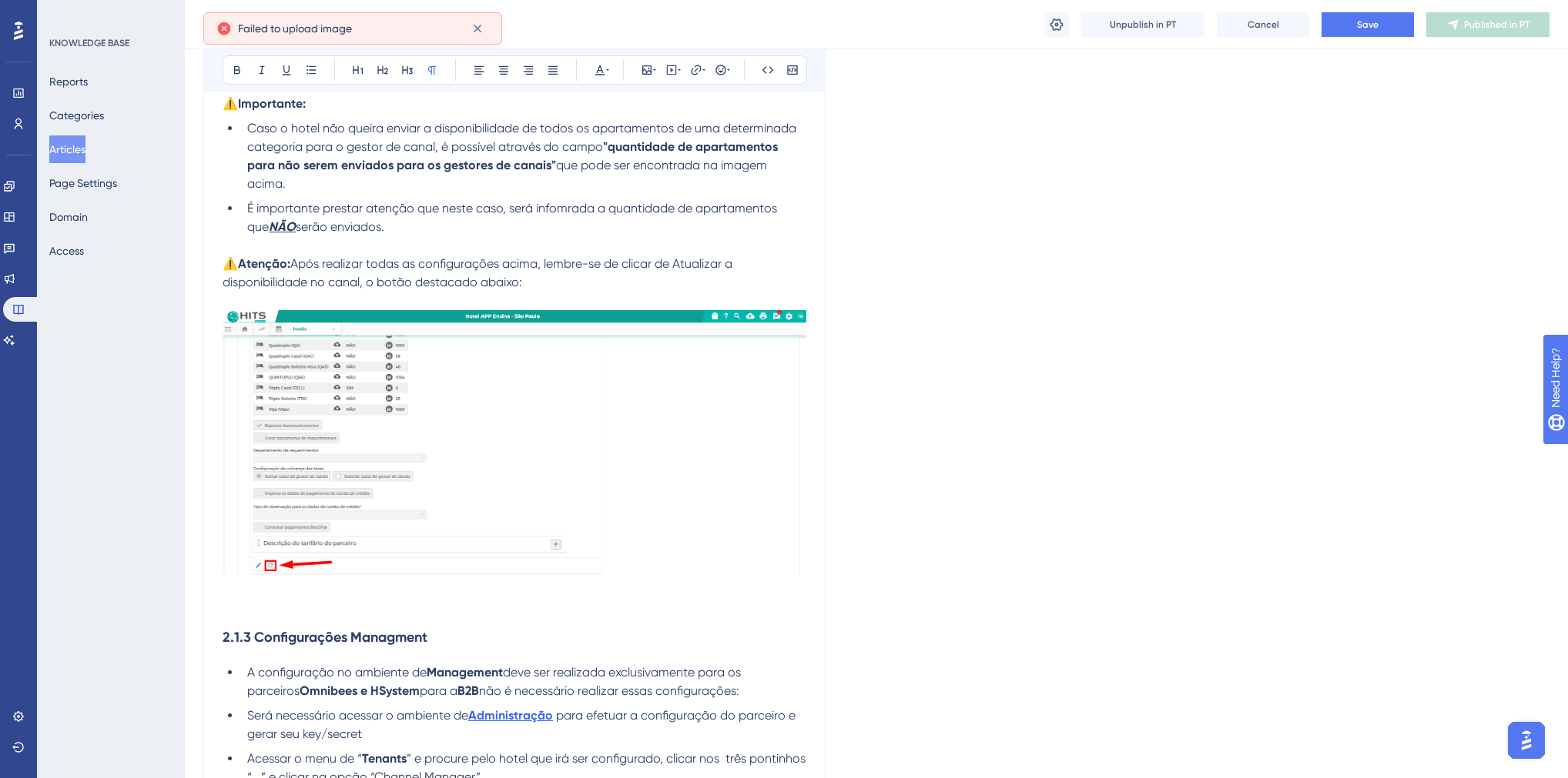
scroll to position [2716, 0]
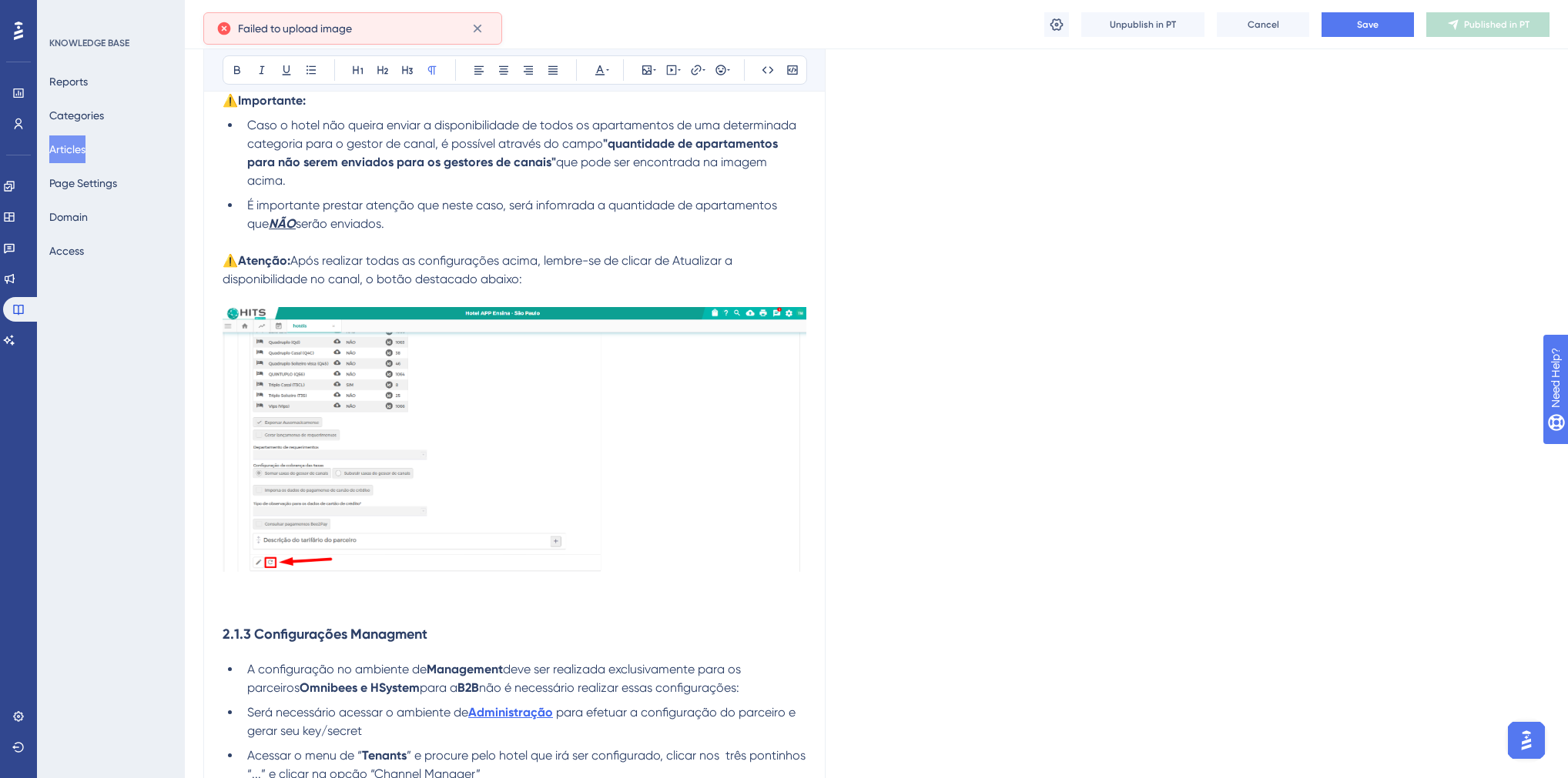
click at [369, 286] on span "Após realizar todas as configurações acima, lembre-se de clicar de Atualizar a …" at bounding box center [479, 270] width 513 height 33
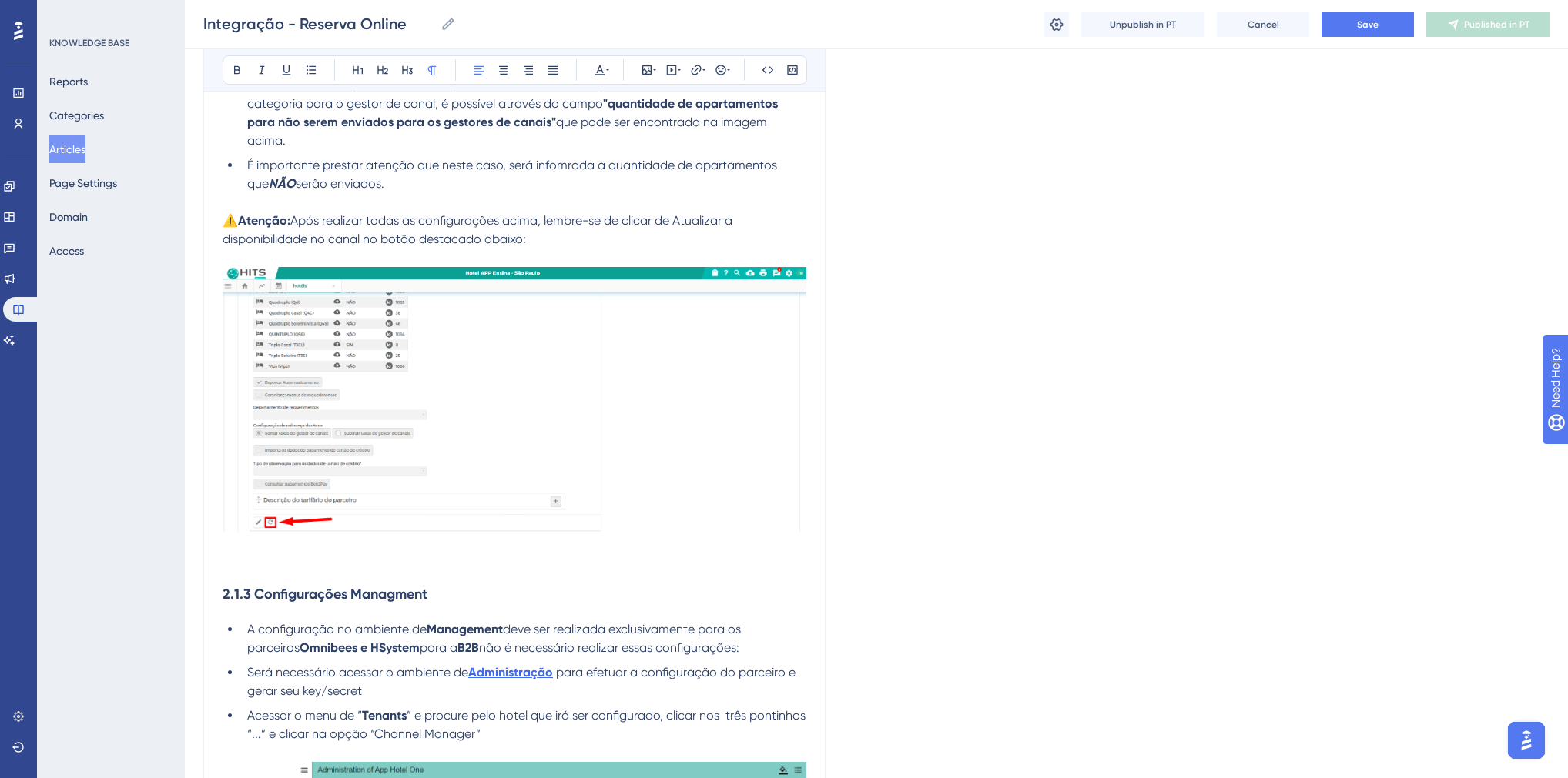
scroll to position [2778, 0]
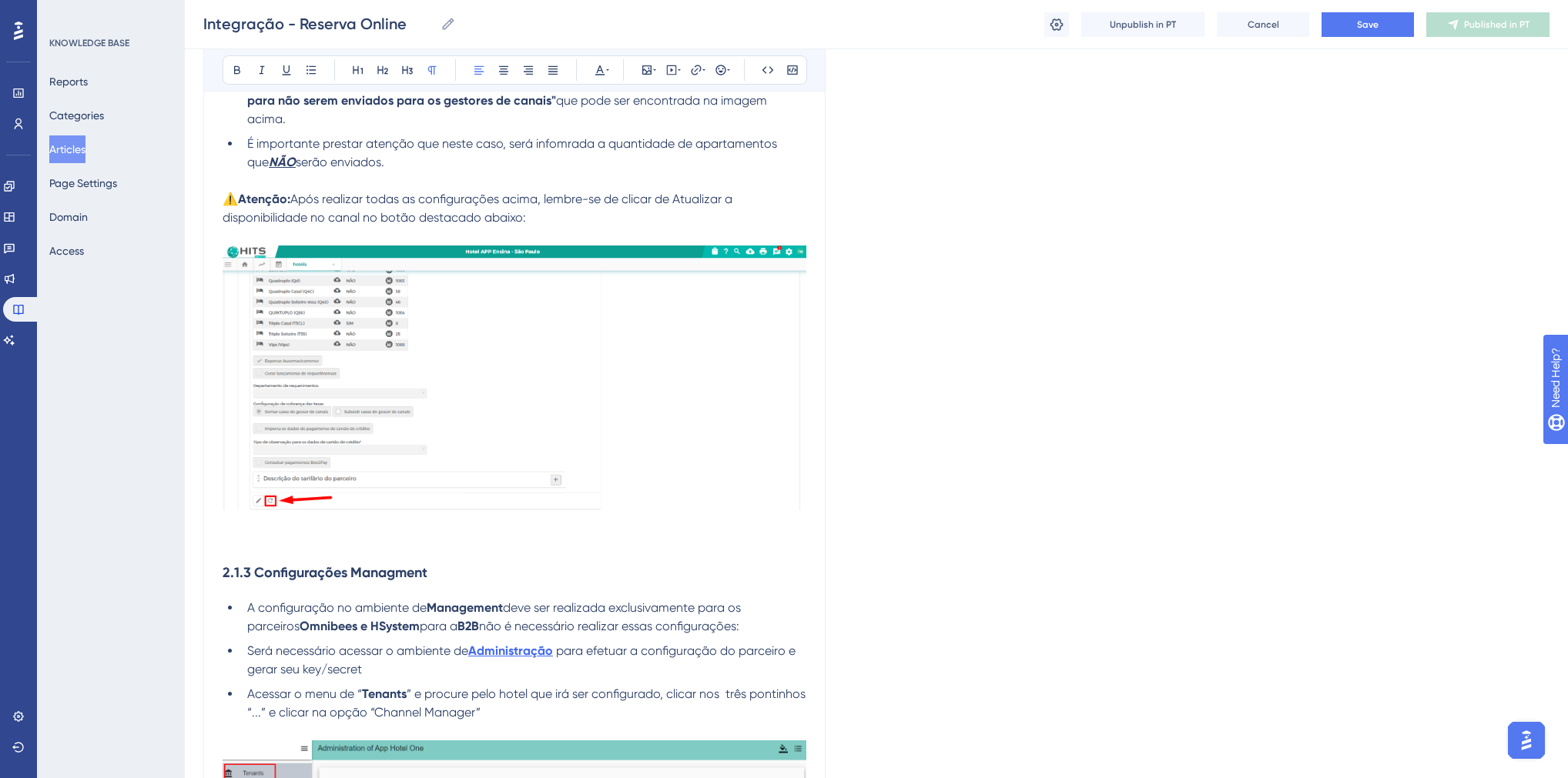
click at [260, 553] on p at bounding box center [514, 543] width 584 height 19
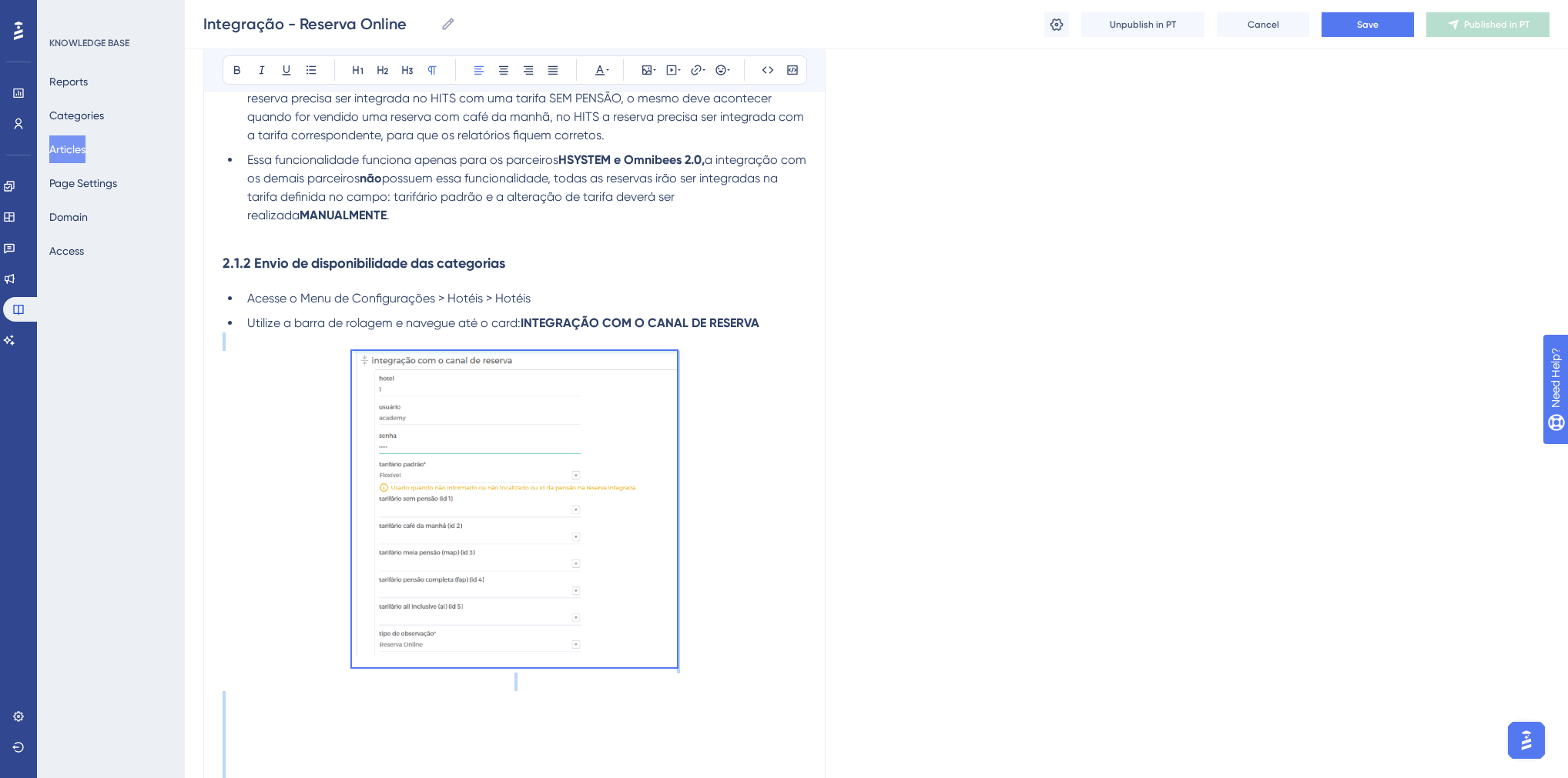
scroll to position [1669, 0]
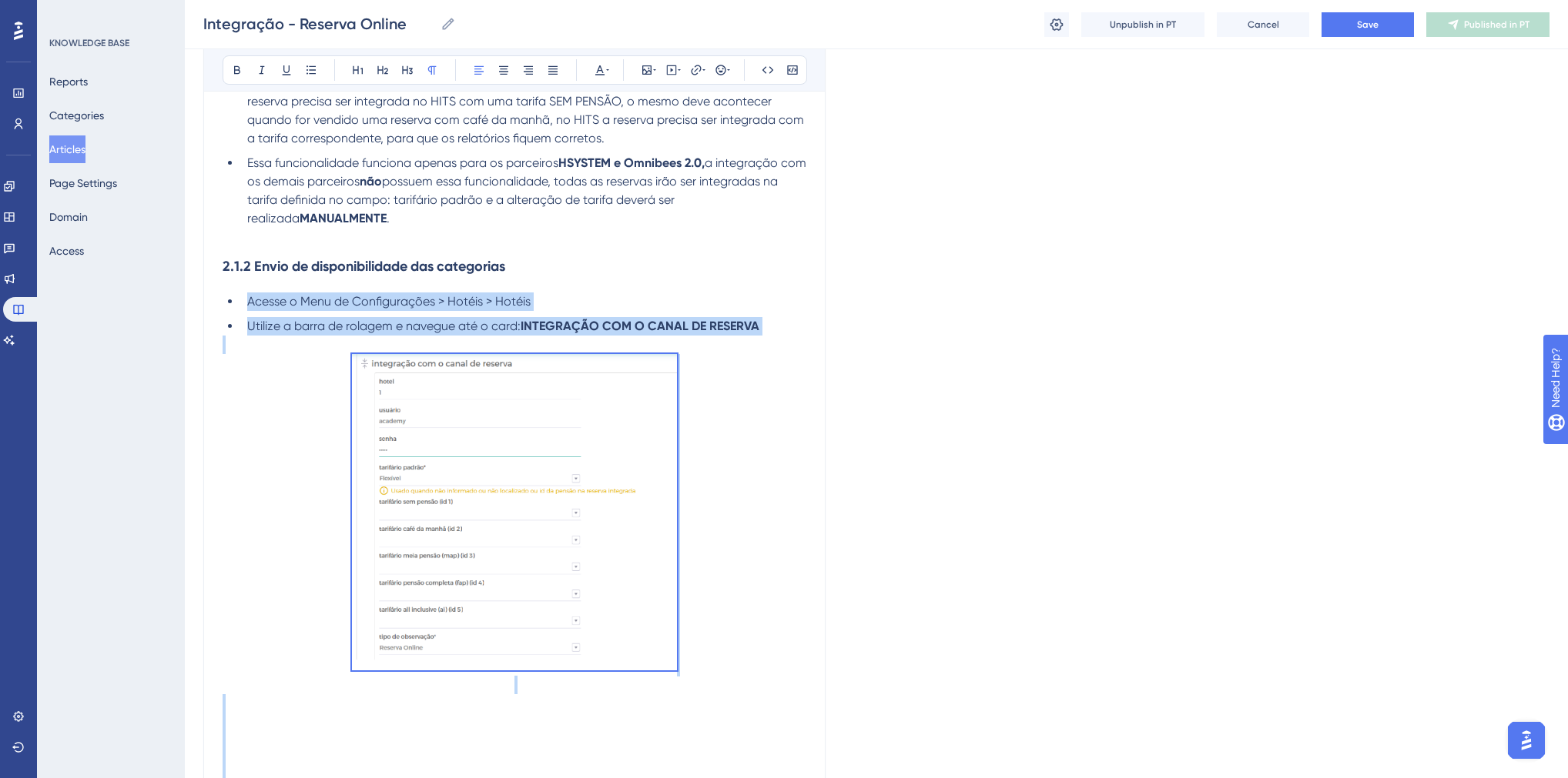
drag, startPoint x: 271, startPoint y: 431, endPoint x: 247, endPoint y: 321, distance: 112.6
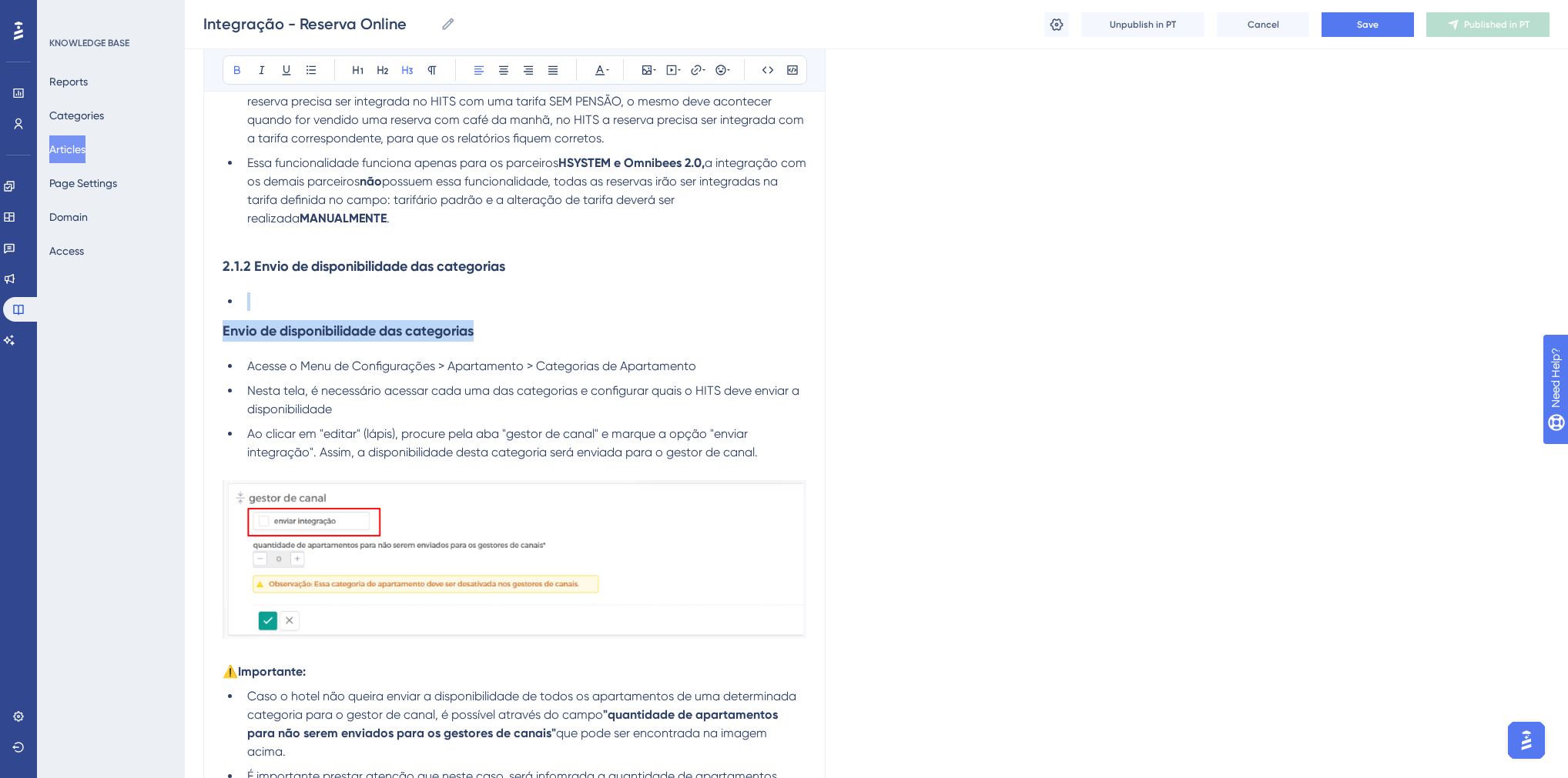
drag, startPoint x: 485, startPoint y: 360, endPoint x: 203, endPoint y: 333, distance: 283.3
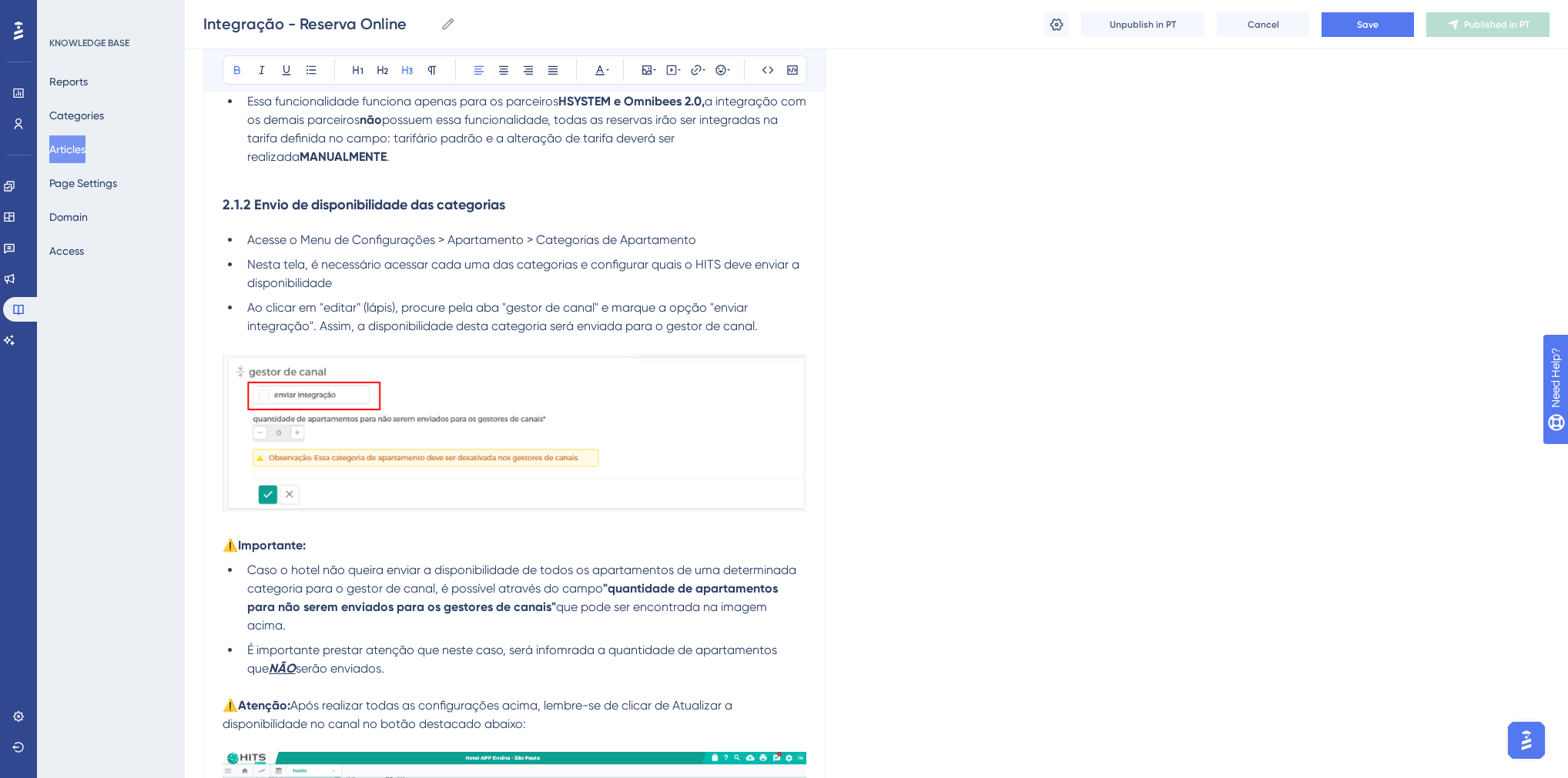
scroll to position [1854, 0]
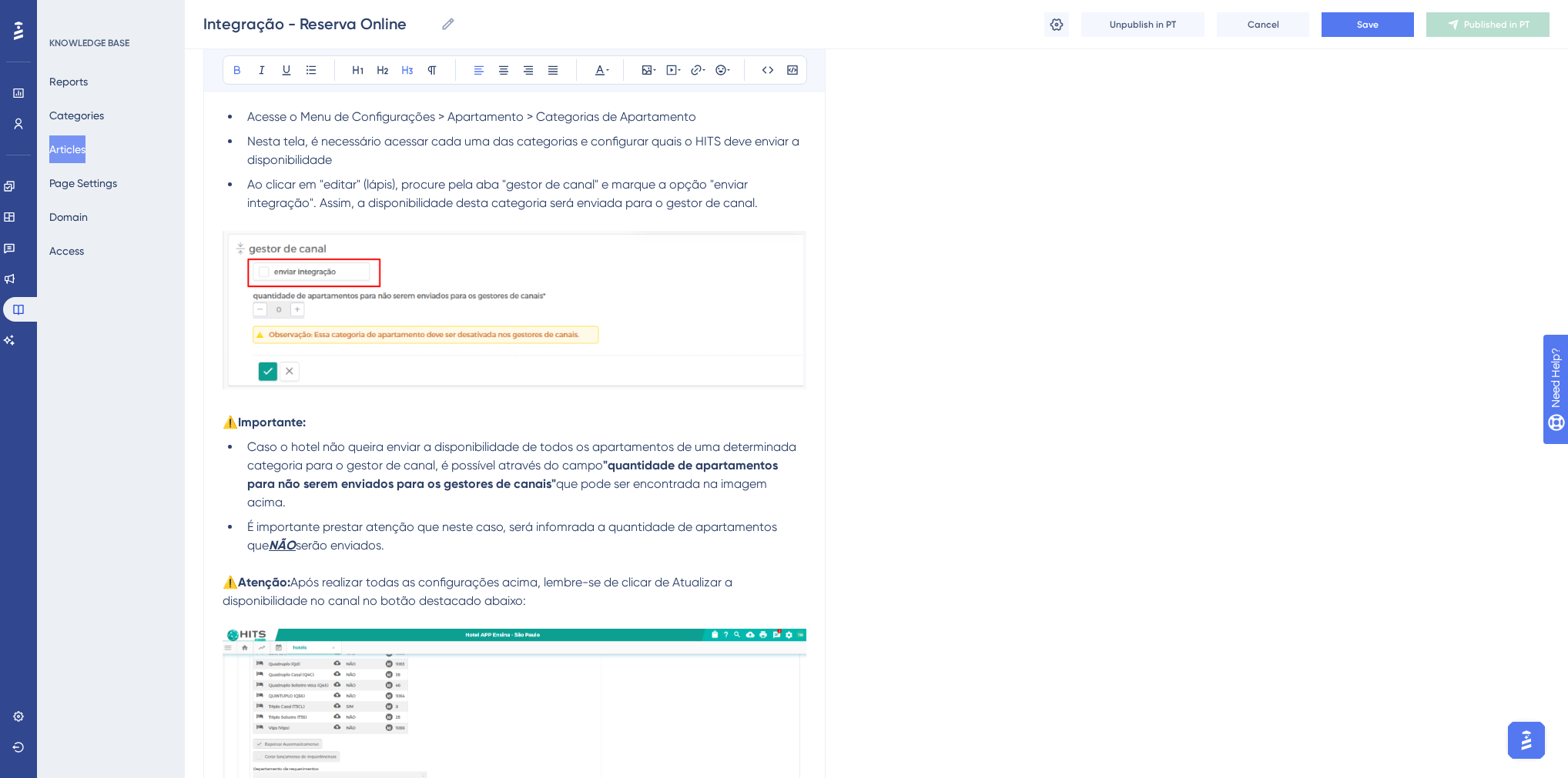
click at [565, 553] on span "É importante prestar atenção que neste caso, será infomrada a quantidade de apa…" at bounding box center [514, 536] width 533 height 33
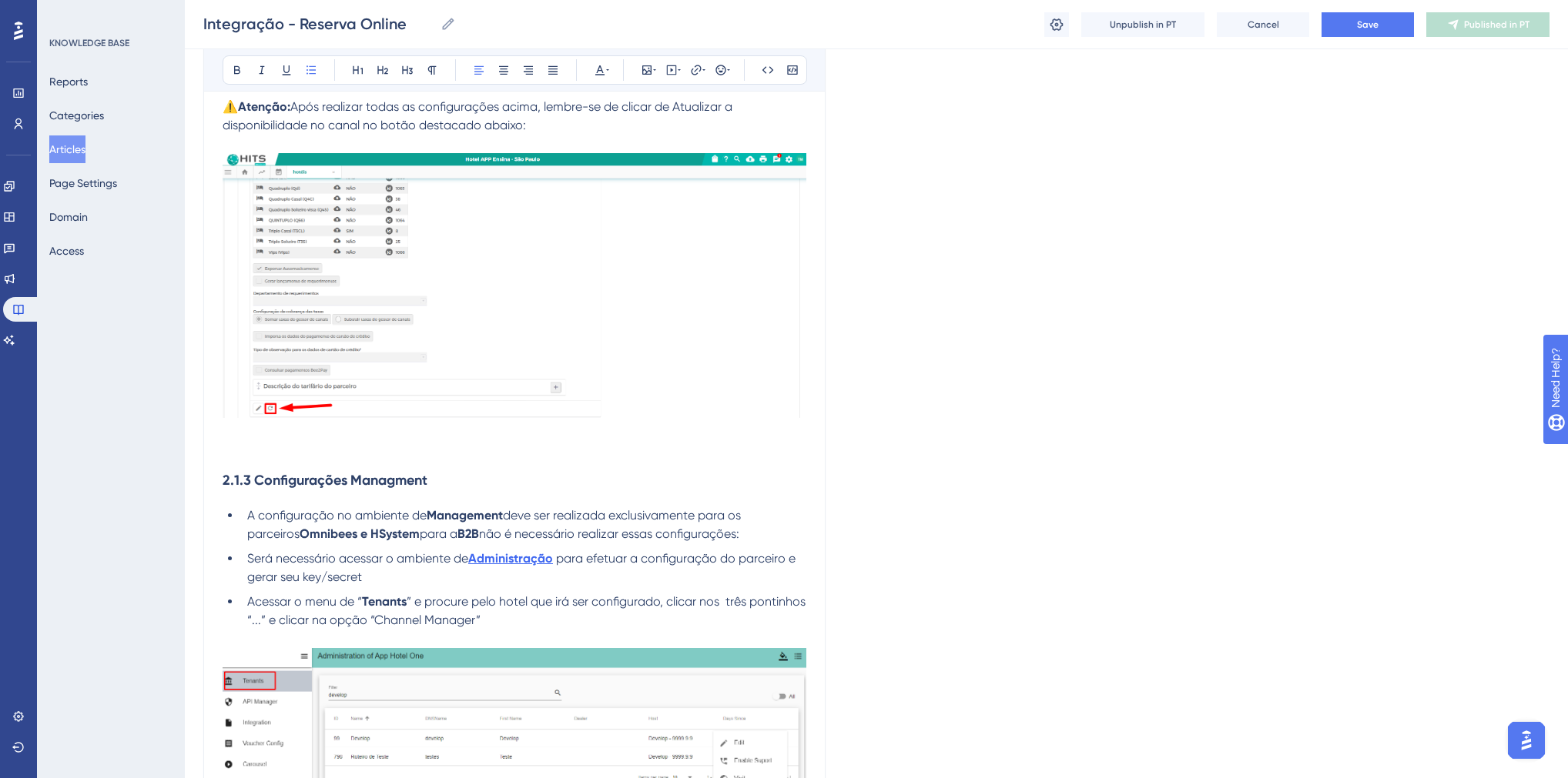
scroll to position [2593, 0]
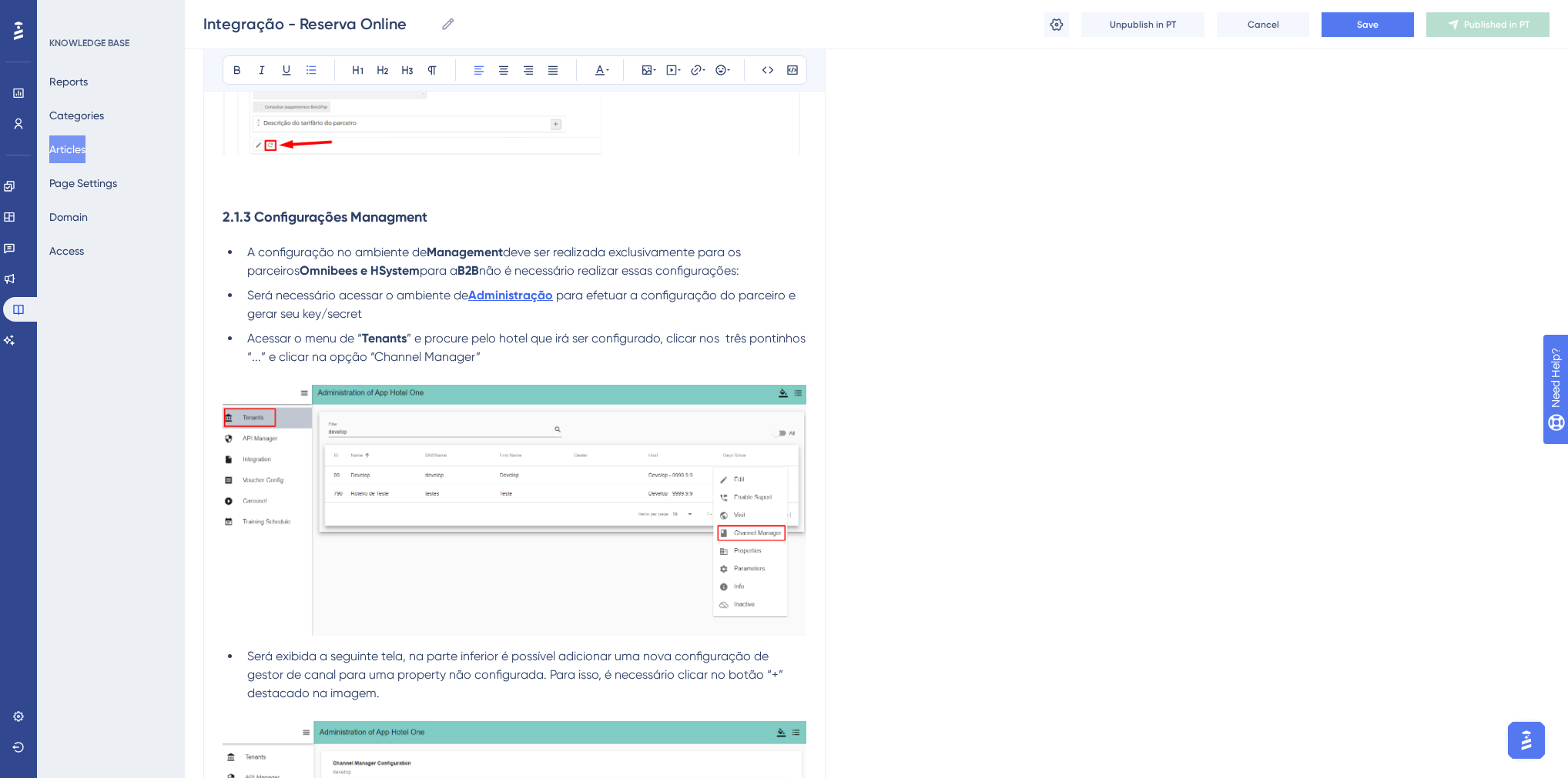
click at [395, 226] on strong "2.1.3 Configurações Managment" at bounding box center [325, 217] width 204 height 17
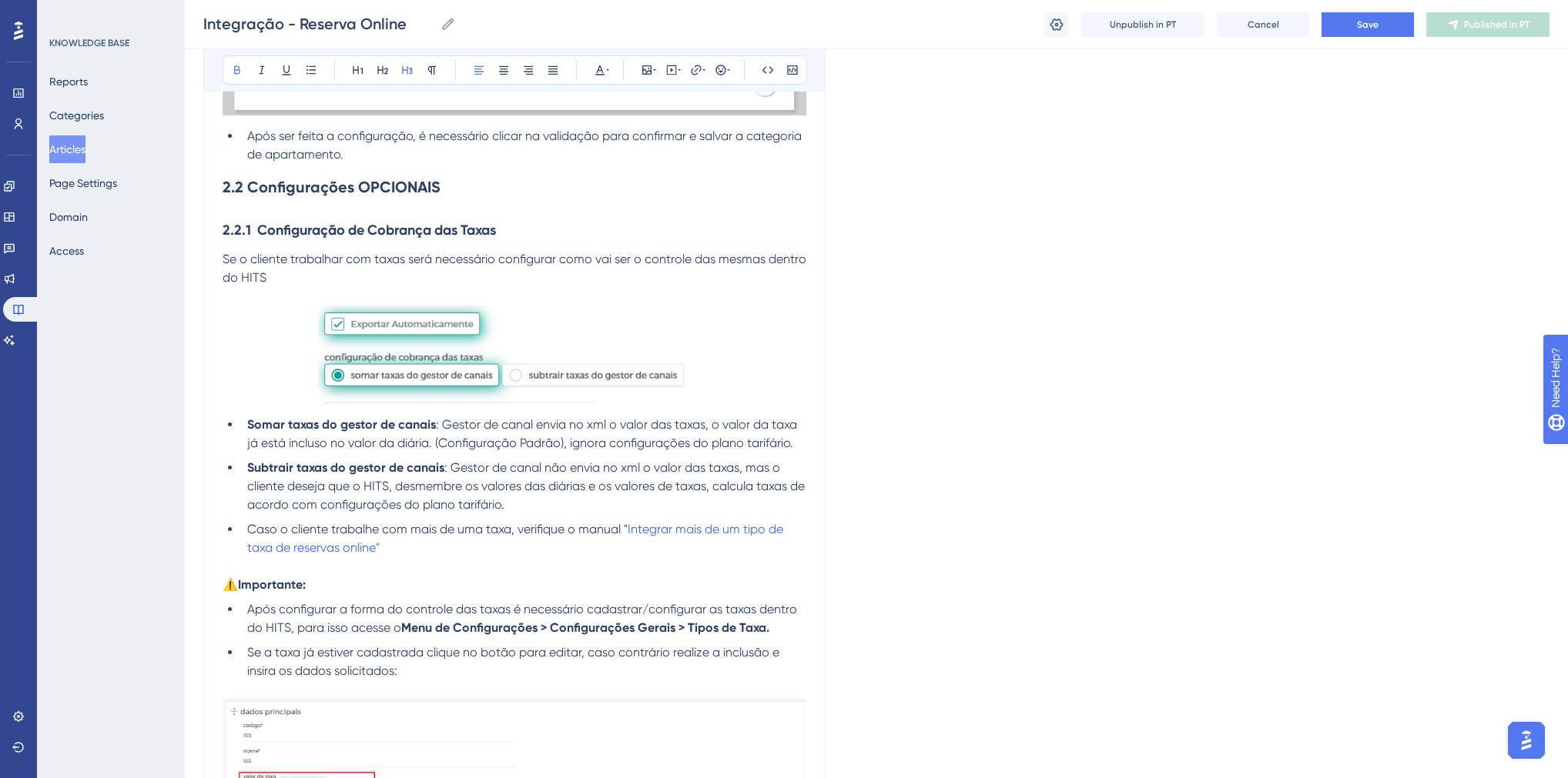
scroll to position [5979, 0]
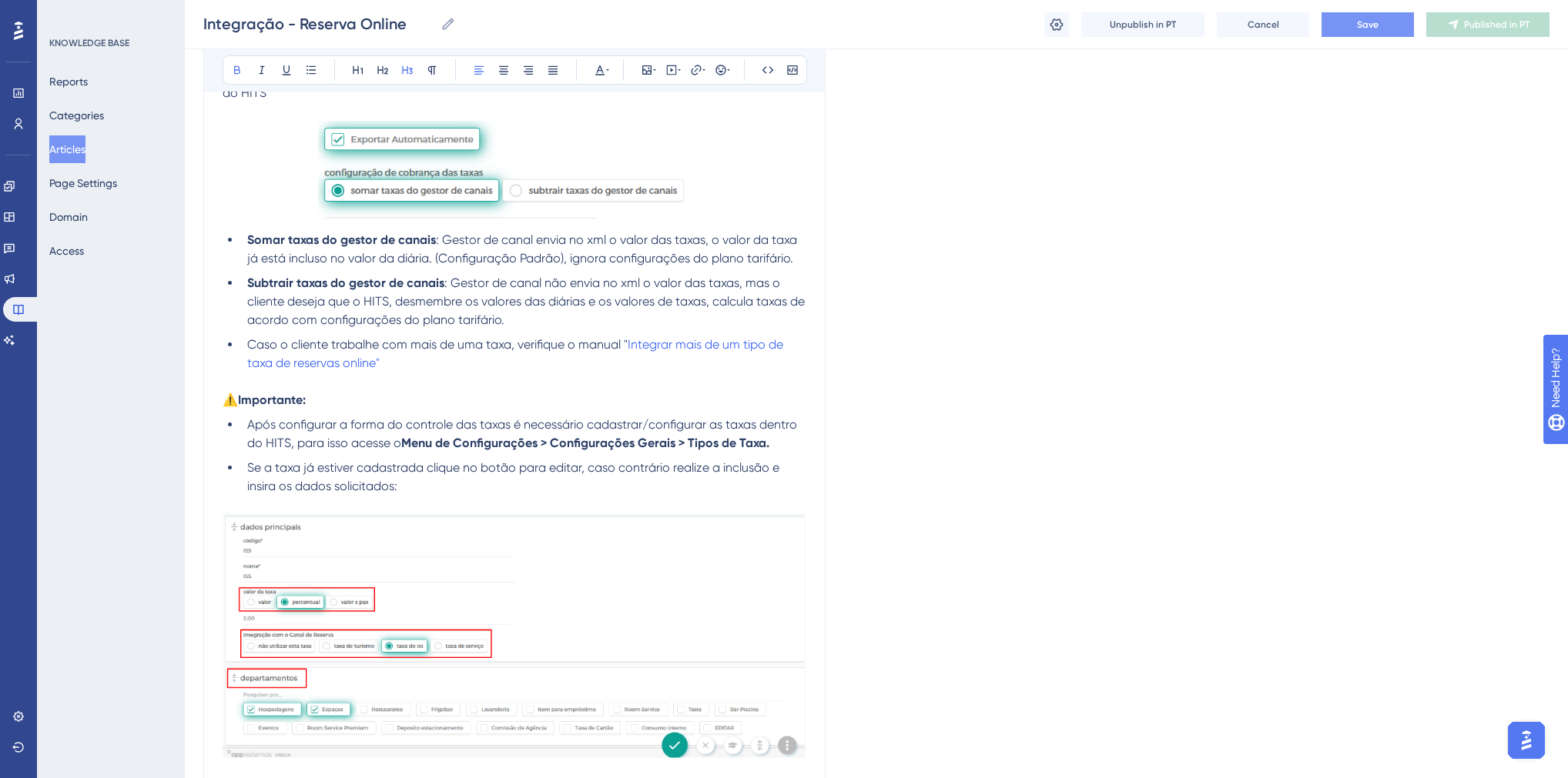
click at [1355, 26] on button "Save" at bounding box center [1367, 24] width 92 height 24
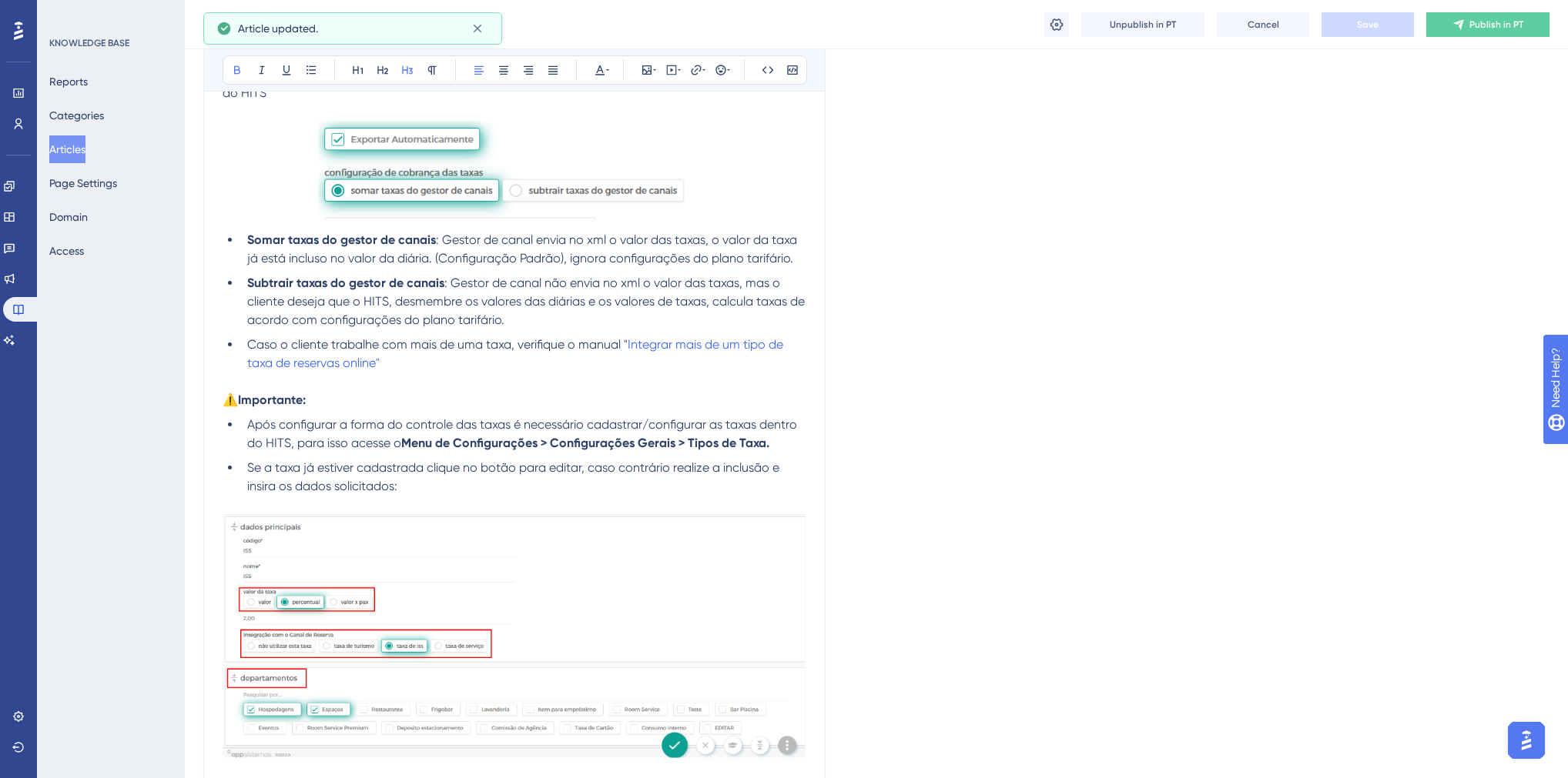
click at [1466, 28] on button "Publish in PT" at bounding box center [1487, 24] width 123 height 24
